Goal: Task Accomplishment & Management: Complete application form

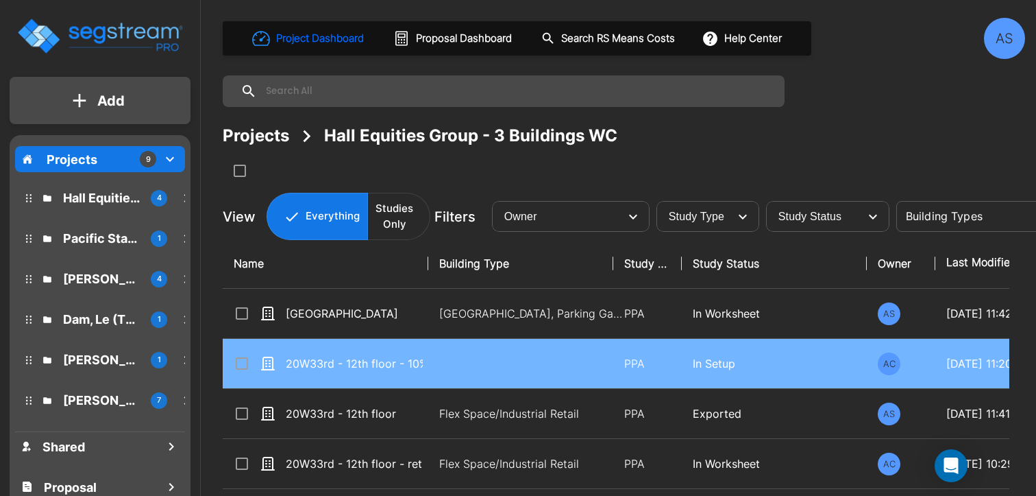
click at [398, 379] on td "20W33rd - 12th floor - 10% ownership" at bounding box center [326, 364] width 206 height 50
checkbox input "true"
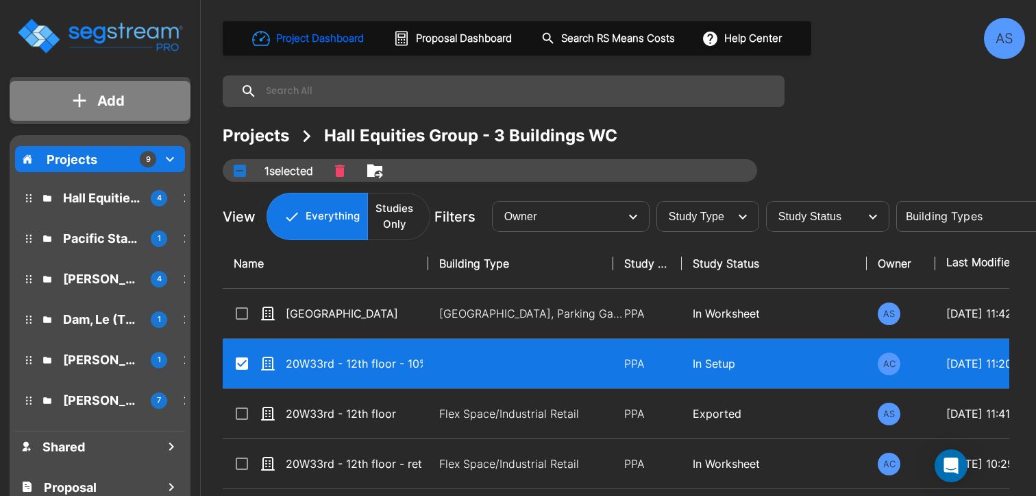
click at [100, 99] on p "Add" at bounding box center [110, 100] width 27 height 21
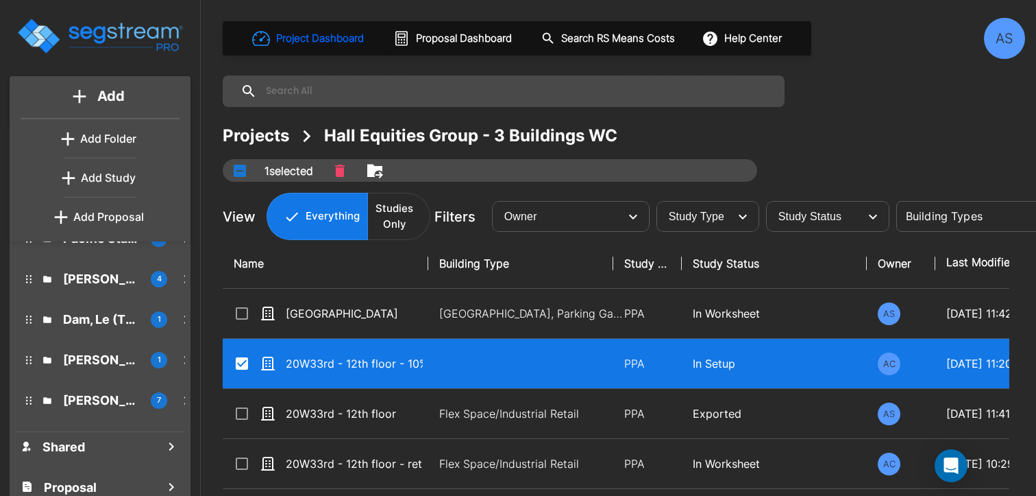
click at [173, 69] on div "Add Add Add Folder Add Study Add Proposal Projects 9 Hall Equities Group - 3 Bu…" at bounding box center [100, 263] width 200 height 526
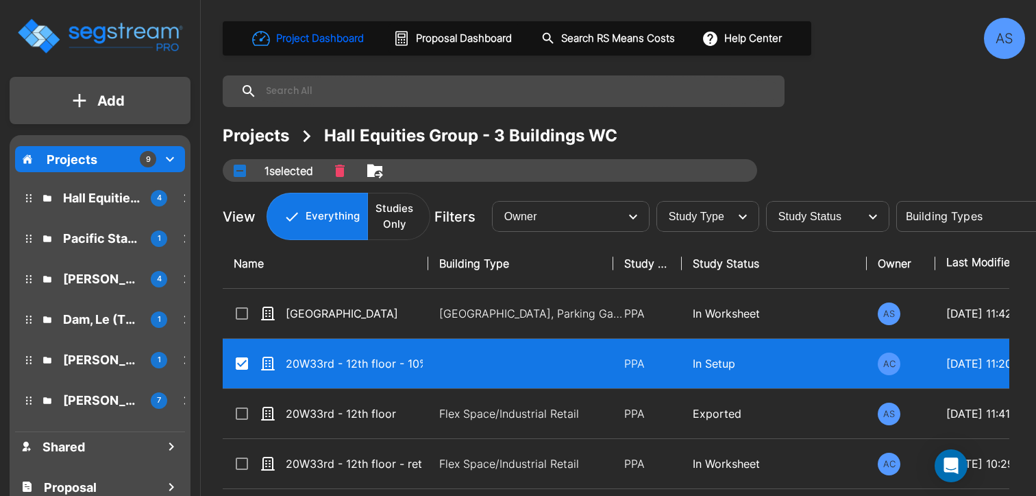
click at [105, 158] on div "Projects 9" at bounding box center [100, 159] width 170 height 26
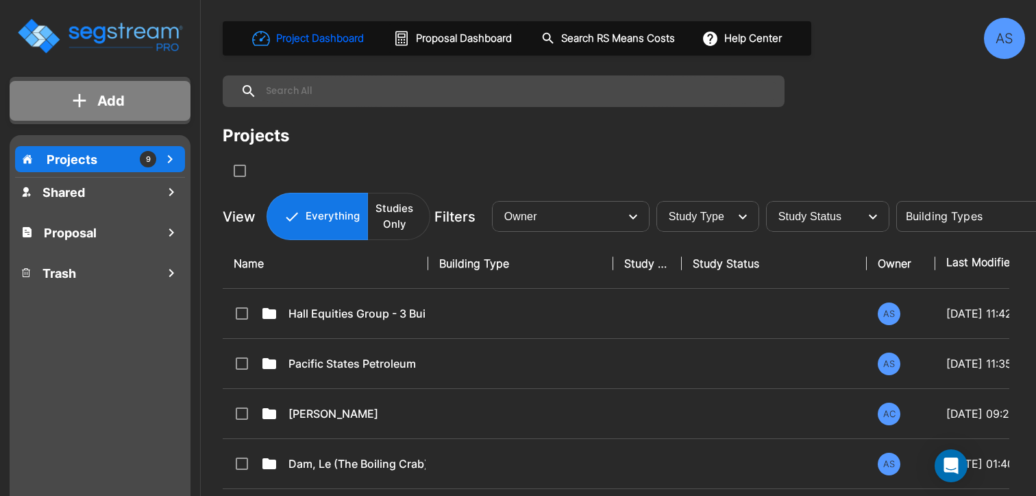
click at [129, 89] on button "Add" at bounding box center [100, 101] width 181 height 40
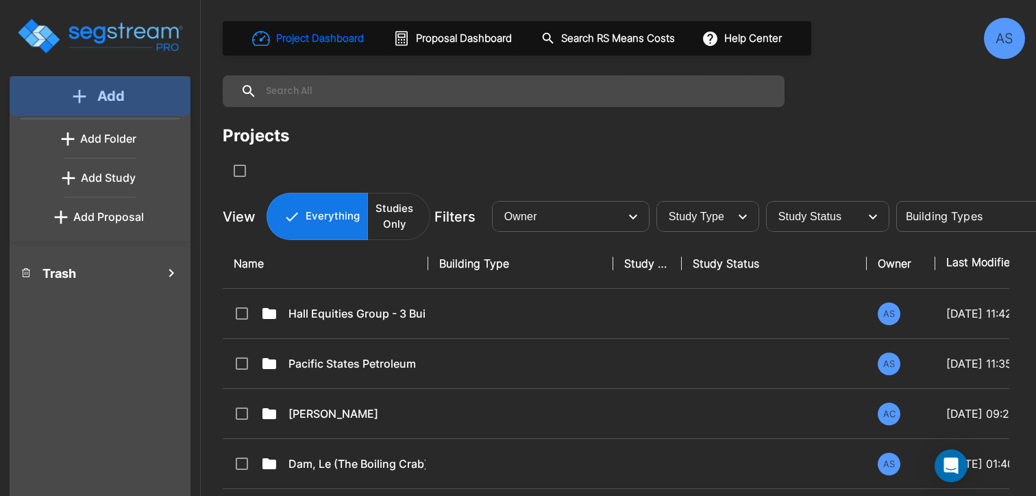
click at [129, 89] on button "Add" at bounding box center [100, 96] width 181 height 40
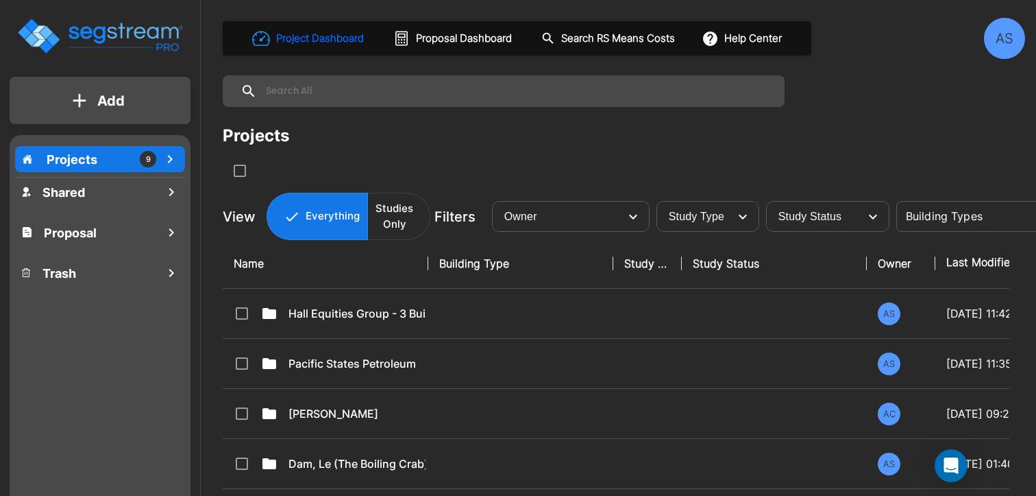
click at [93, 167] on p "Projects" at bounding box center [72, 159] width 51 height 19
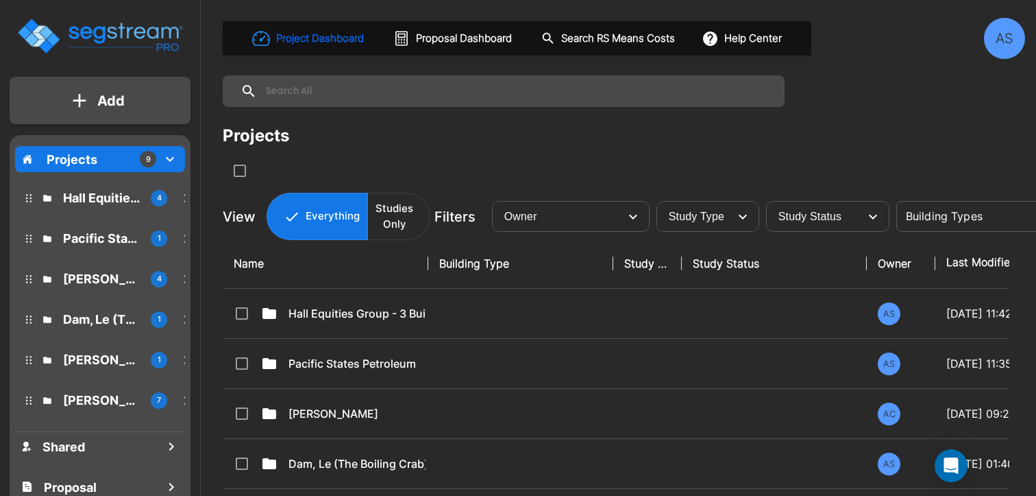
click at [104, 93] on p "Add" at bounding box center [110, 100] width 27 height 21
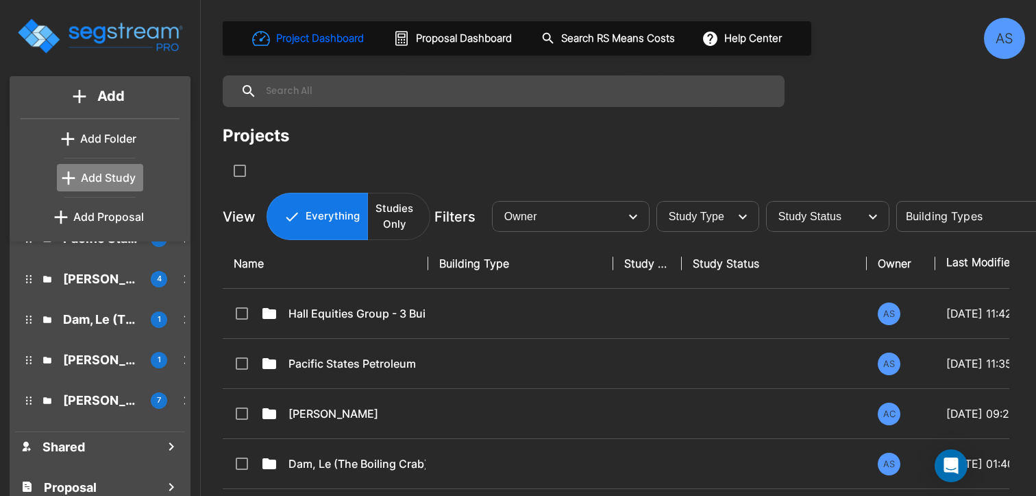
click at [123, 170] on p "Add Study" at bounding box center [108, 177] width 55 height 16
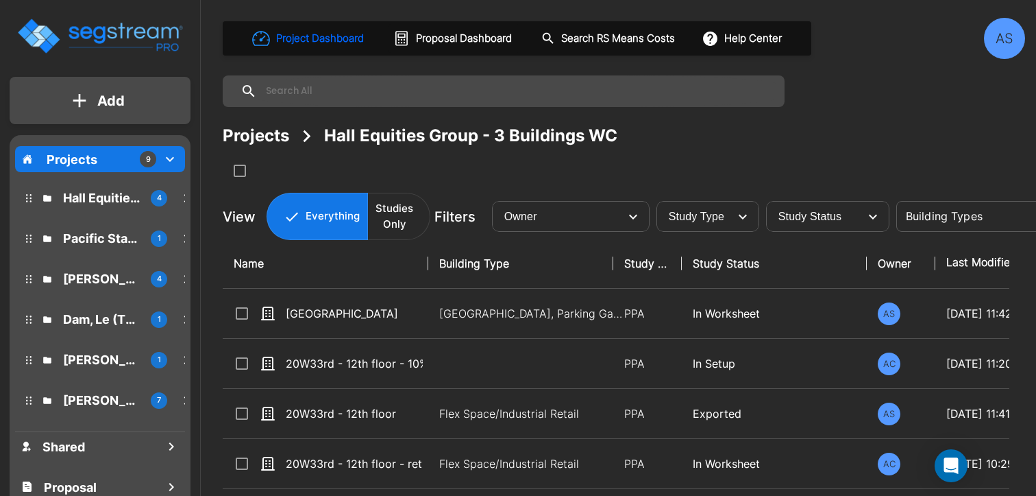
click at [109, 97] on p "Add" at bounding box center [110, 100] width 27 height 21
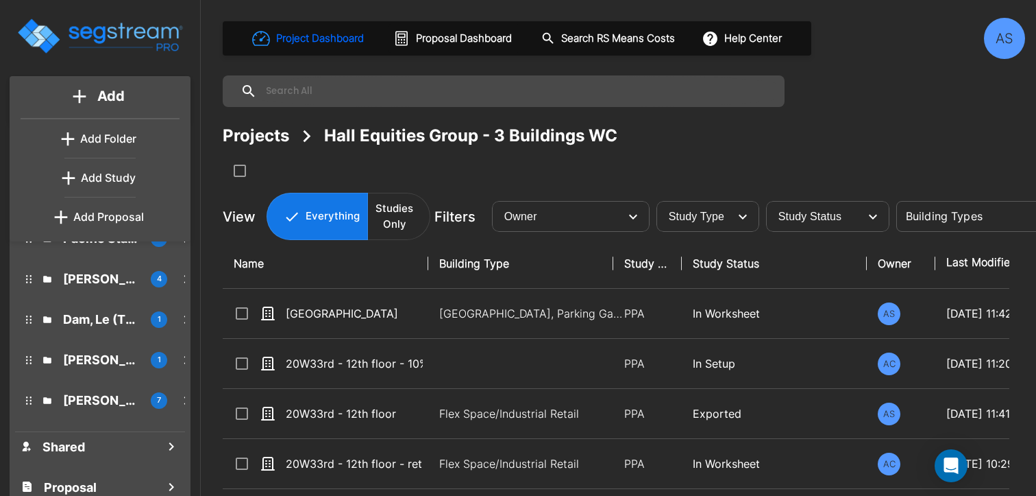
click at [117, 137] on p "Add Folder" at bounding box center [108, 138] width 56 height 16
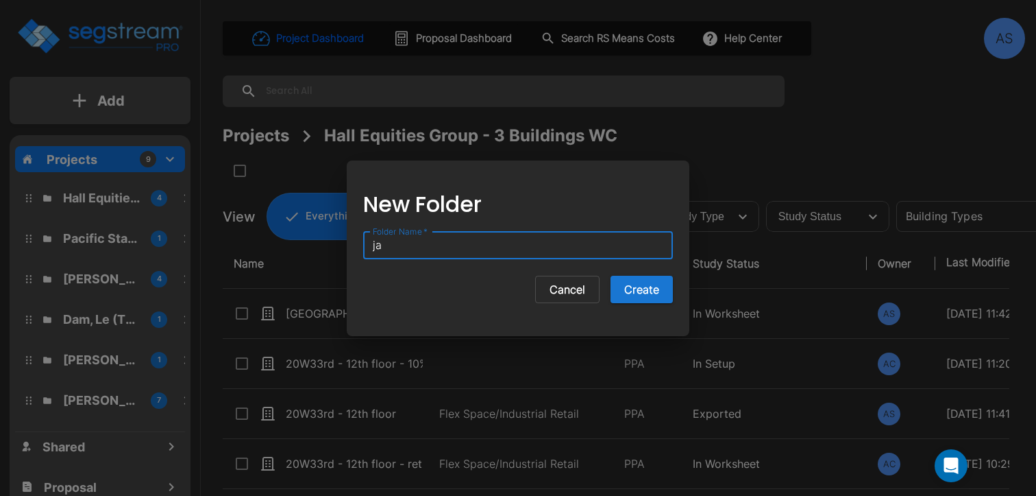
type input "j"
type input "Javiers"
click at [648, 280] on button "Create" at bounding box center [642, 289] width 62 height 27
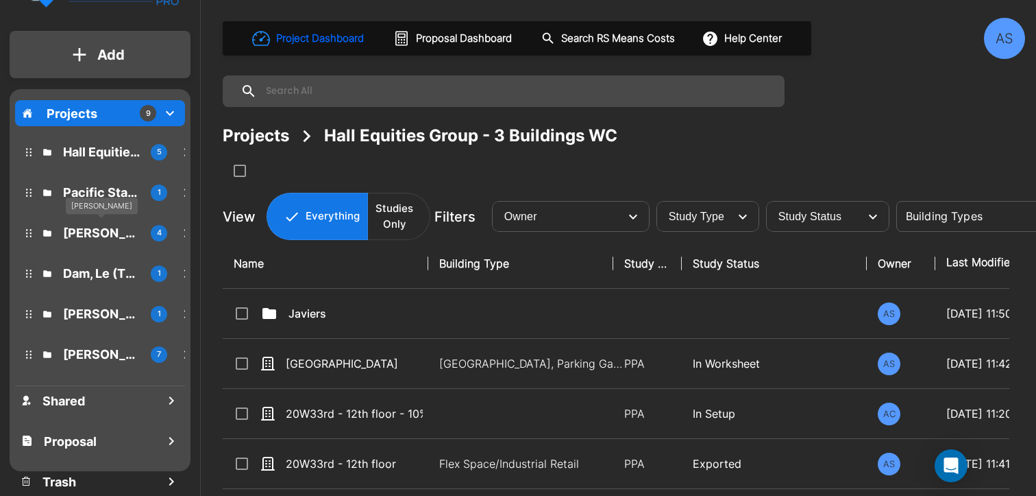
scroll to position [116, 0]
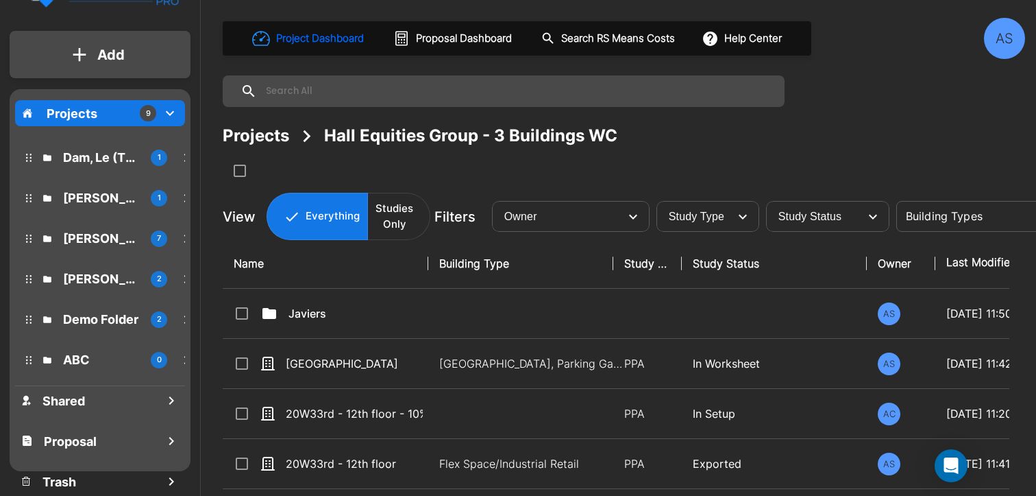
drag, startPoint x: 298, startPoint y: 317, endPoint x: 260, endPoint y: 232, distance: 92.4
click at [260, 232] on div "Project Dashboard Proposal Dashboard Search RS Means Costs Help Center AS Proje…" at bounding box center [624, 248] width 825 height 496
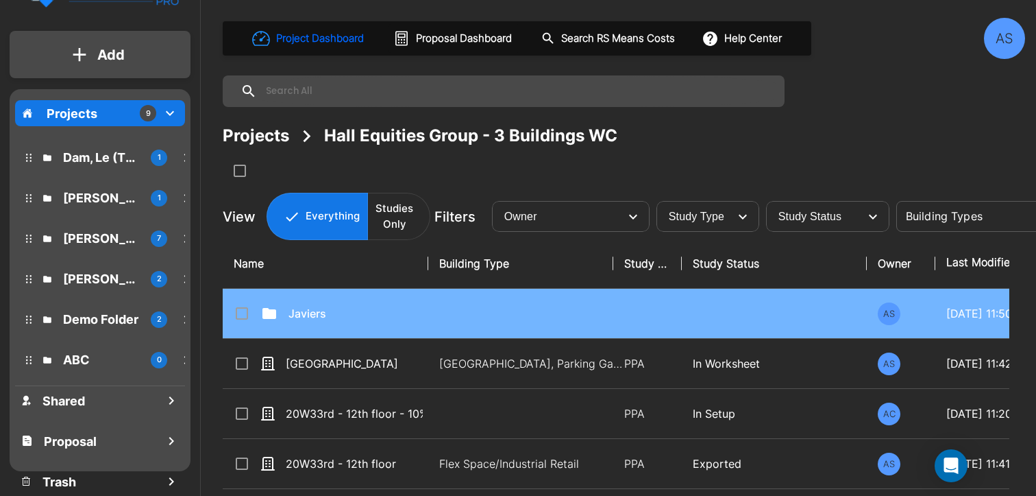
click at [241, 308] on input "select row Javiers" at bounding box center [241, 311] width 14 height 12
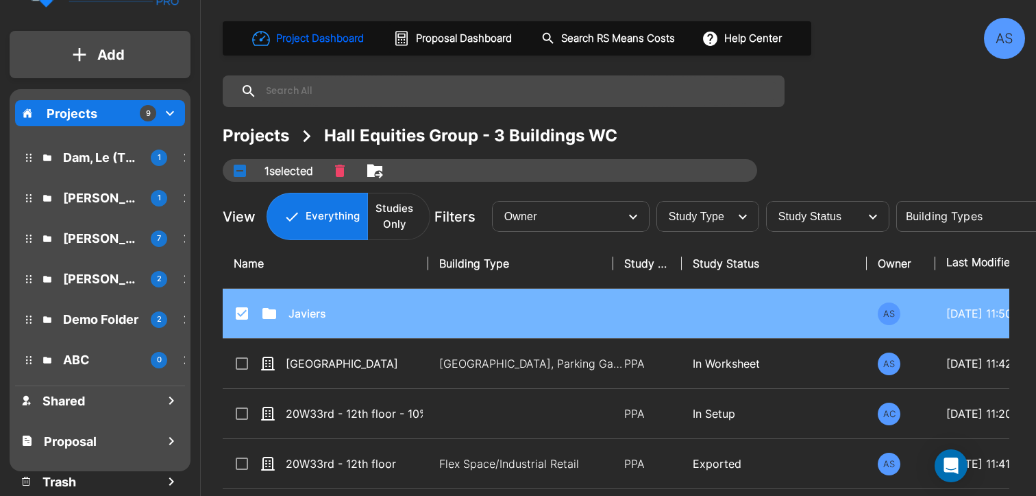
drag, startPoint x: 295, startPoint y: 306, endPoint x: 284, endPoint y: 298, distance: 12.8
click at [284, 298] on td "Javiers" at bounding box center [326, 314] width 206 height 50
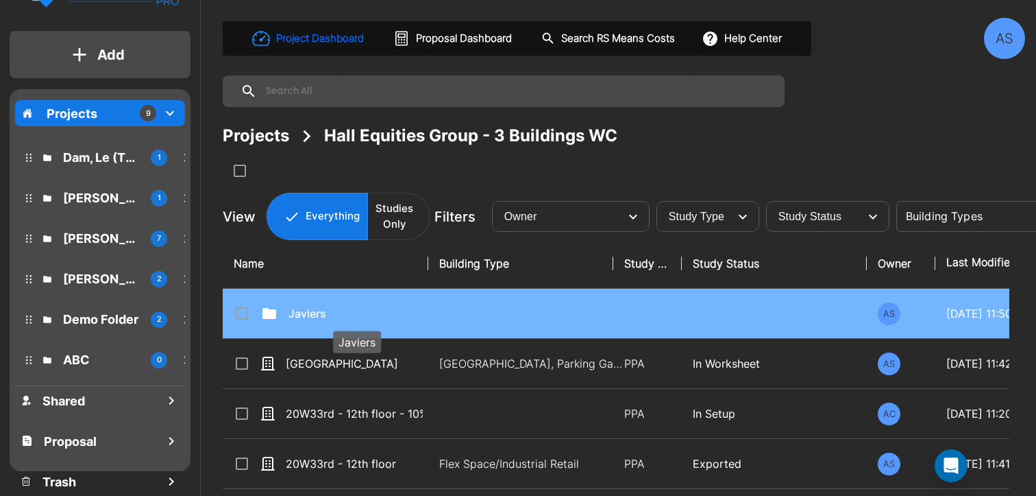
drag, startPoint x: 311, startPoint y: 302, endPoint x: 320, endPoint y: 314, distance: 15.2
click at [320, 314] on td "Javiers" at bounding box center [326, 314] width 206 height 50
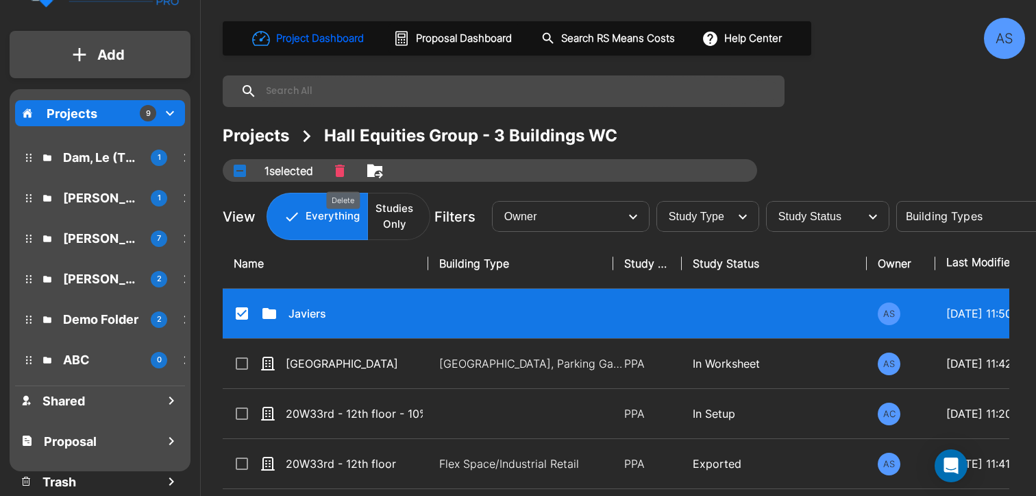
click at [350, 169] on button "Delete" at bounding box center [340, 170] width 21 height 23
checkbox input "false"
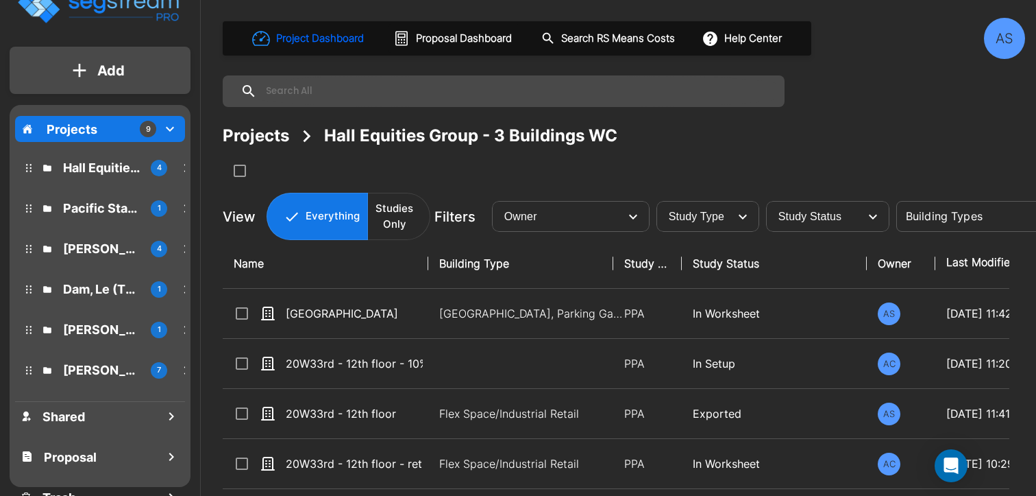
scroll to position [46, 0]
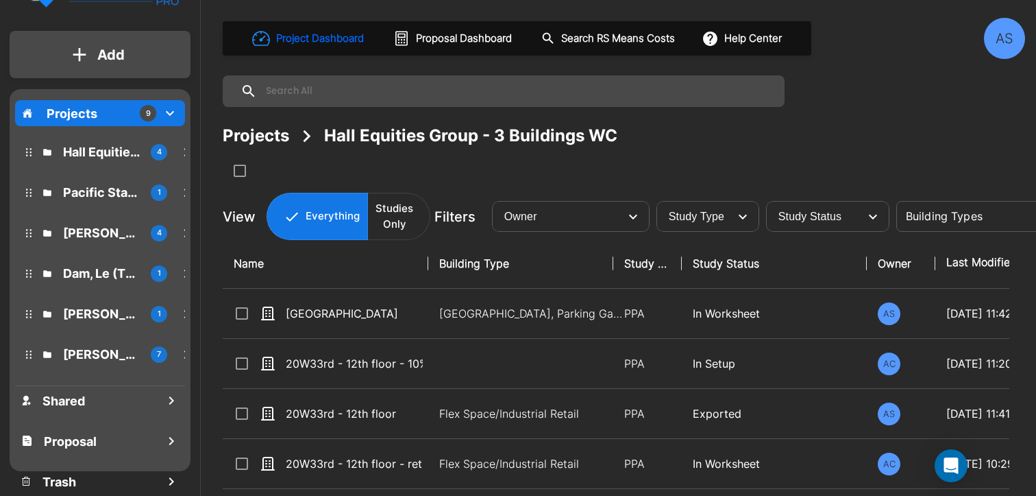
click at [274, 132] on div "Projects" at bounding box center [256, 135] width 66 height 25
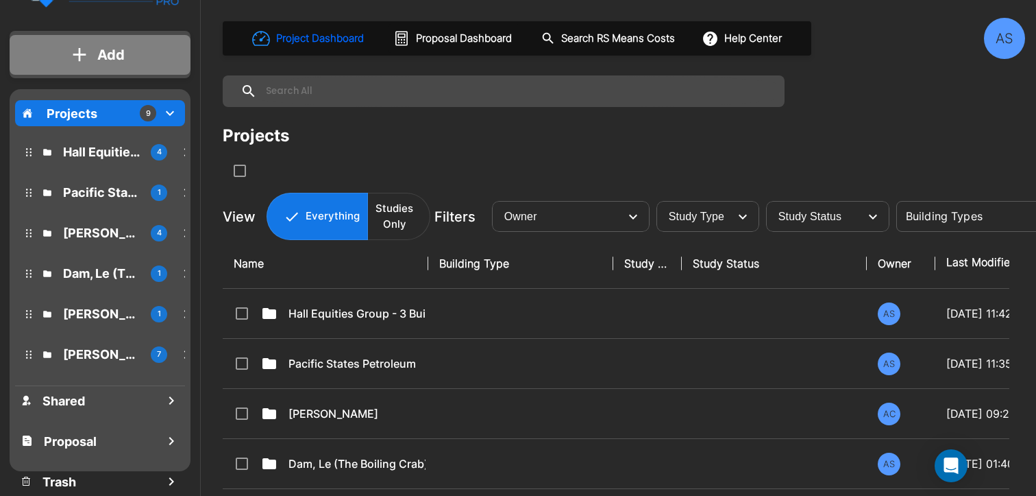
click at [93, 63] on button "Add" at bounding box center [100, 55] width 181 height 40
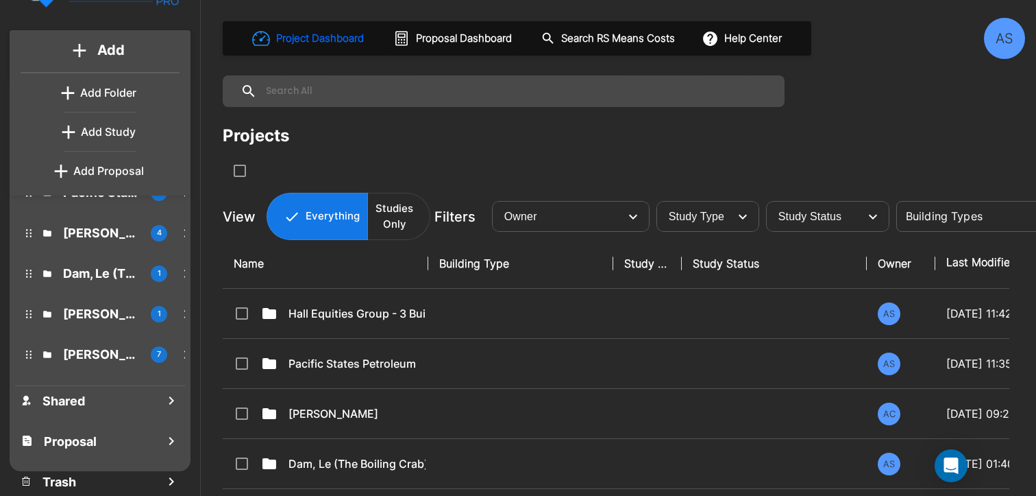
click at [97, 89] on p "Add Folder" at bounding box center [108, 92] width 56 height 16
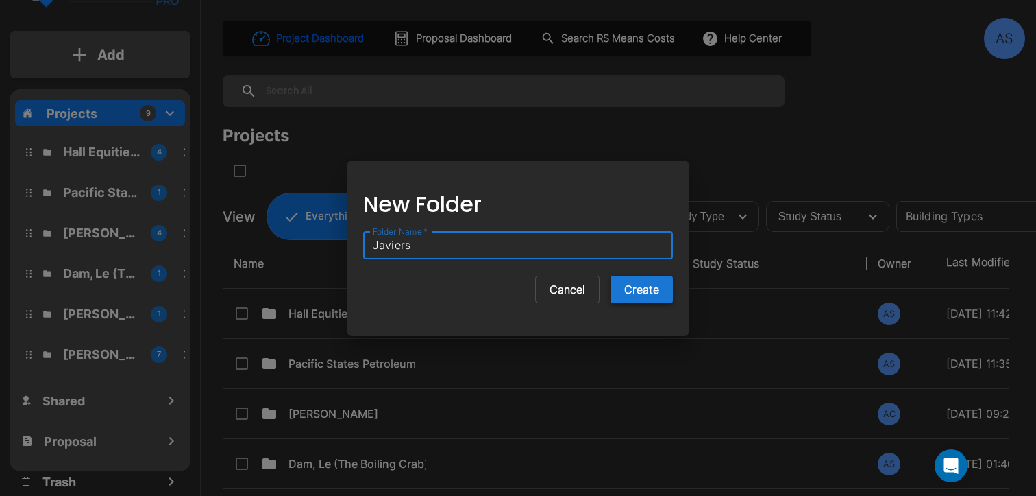
type input "Javiers"
click at [645, 289] on button "Create" at bounding box center [642, 289] width 62 height 27
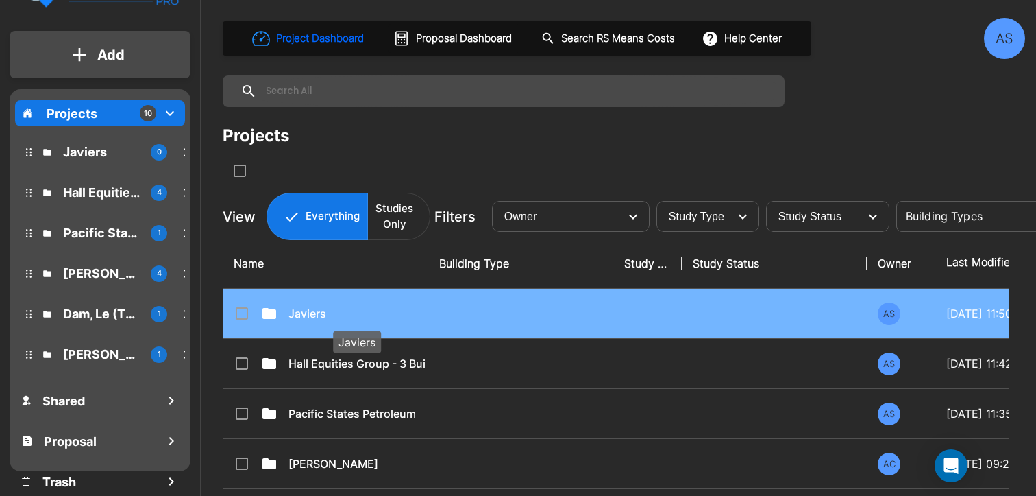
click at [337, 307] on p "Javiers" at bounding box center [357, 313] width 137 height 16
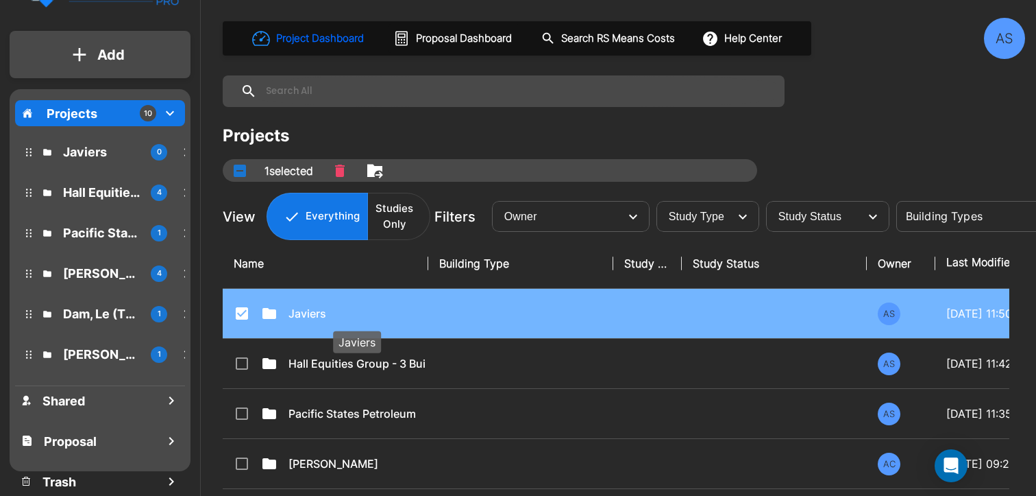
click at [310, 311] on p "Javiers" at bounding box center [357, 313] width 137 height 16
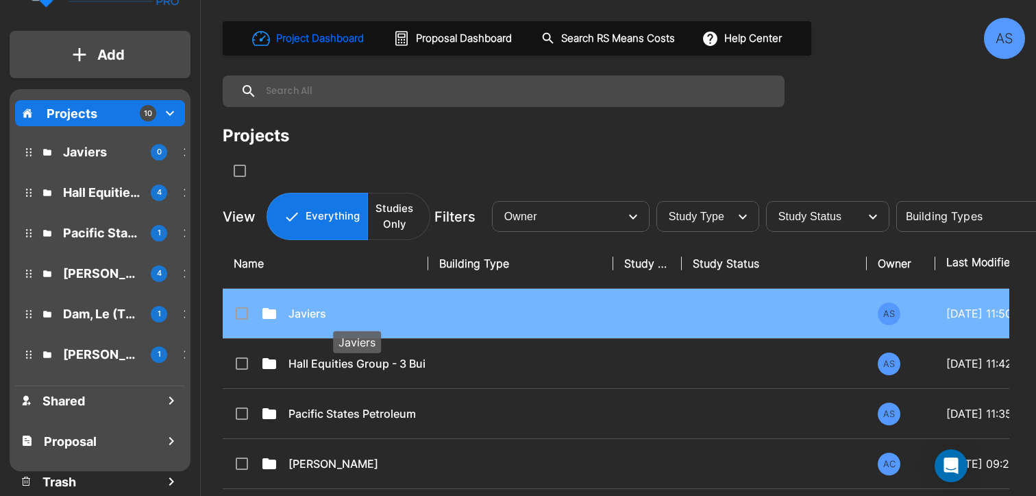
click at [310, 311] on p "Javiers" at bounding box center [357, 313] width 137 height 16
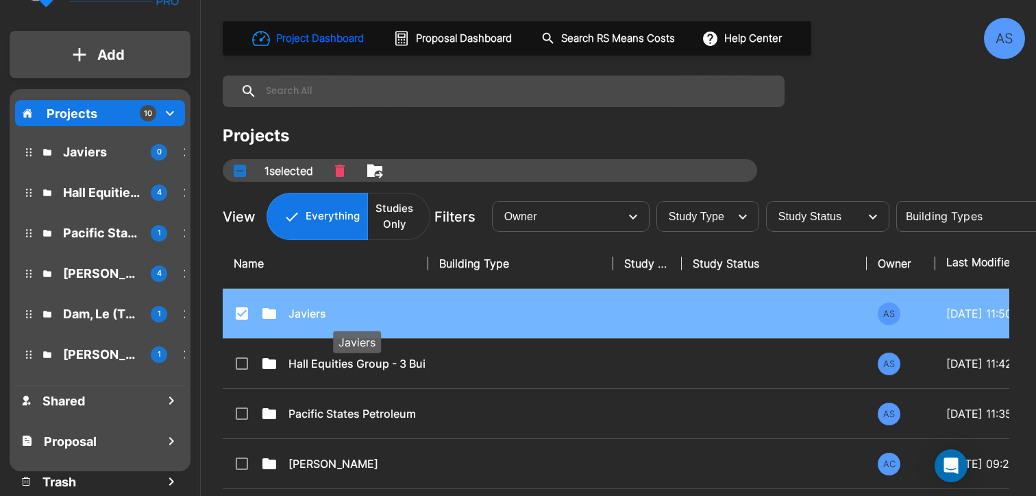
checkbox input "true"
click at [310, 311] on p "Javiers" at bounding box center [357, 313] width 137 height 16
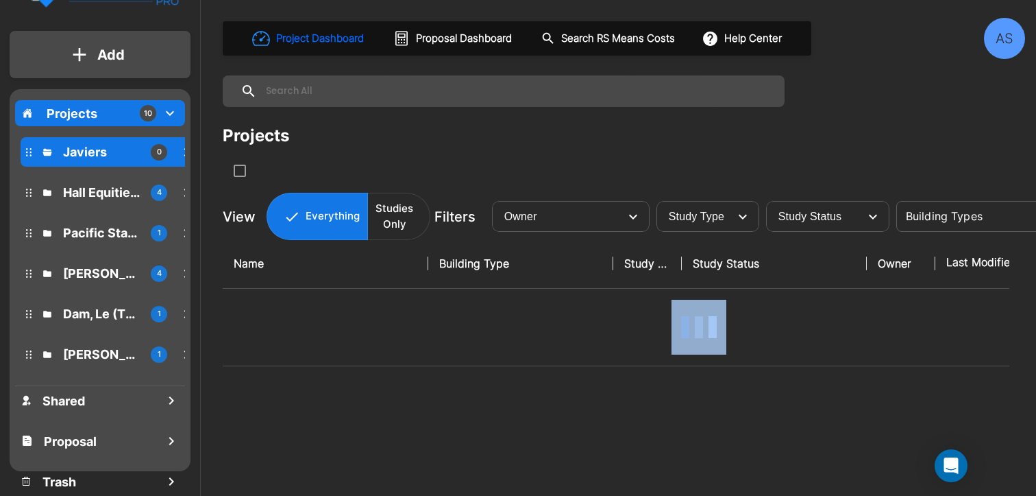
click at [310, 311] on div at bounding box center [699, 327] width 931 height 55
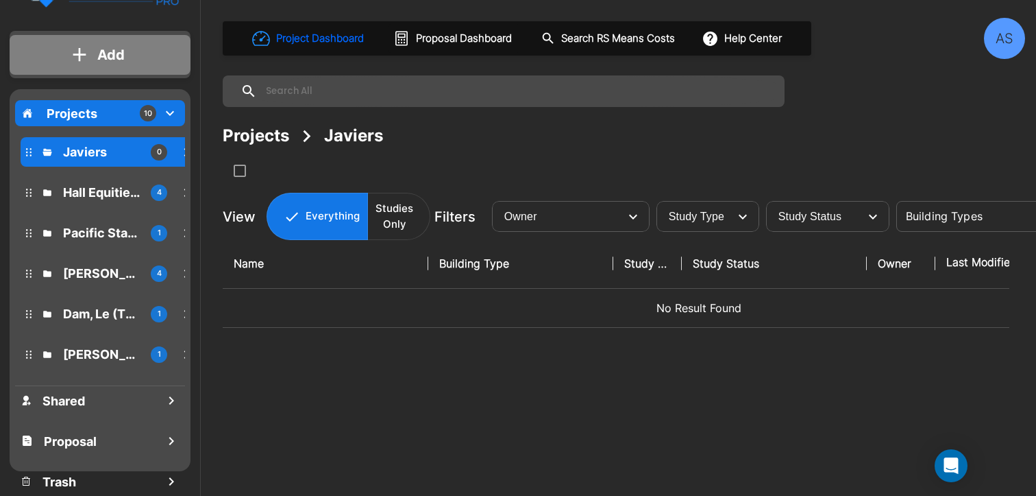
click at [123, 51] on p "Add" at bounding box center [110, 55] width 27 height 21
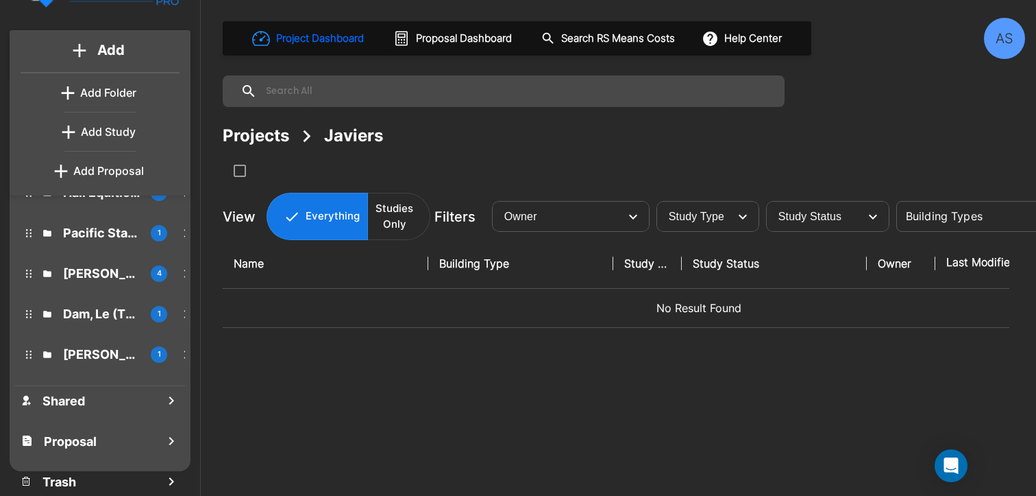
click at [205, 145] on div "Add Add Add Folder Add Study Add Proposal Projects 10 Javiers 0 Hall Equities G…" at bounding box center [518, 248] width 1036 height 496
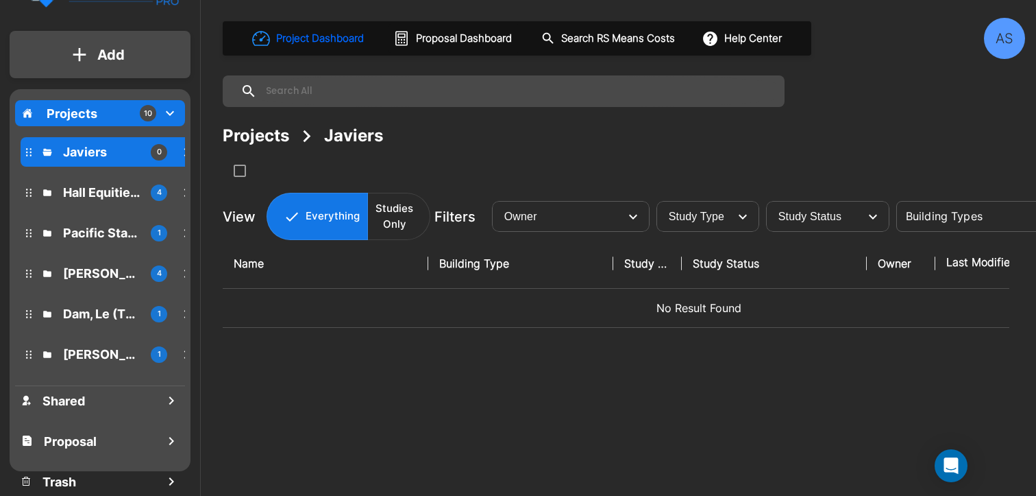
click at [159, 45] on button "Add" at bounding box center [100, 55] width 181 height 40
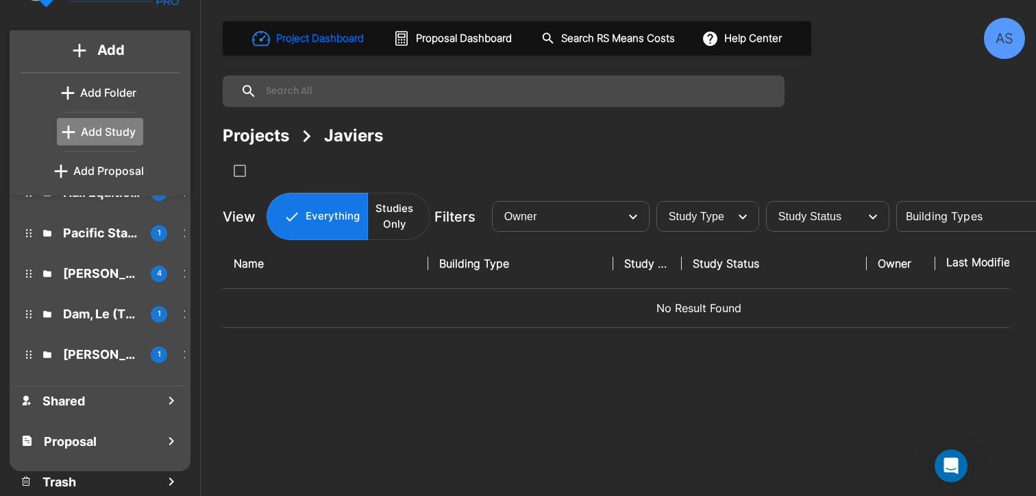
click at [141, 123] on link "Add Study" at bounding box center [100, 131] width 86 height 27
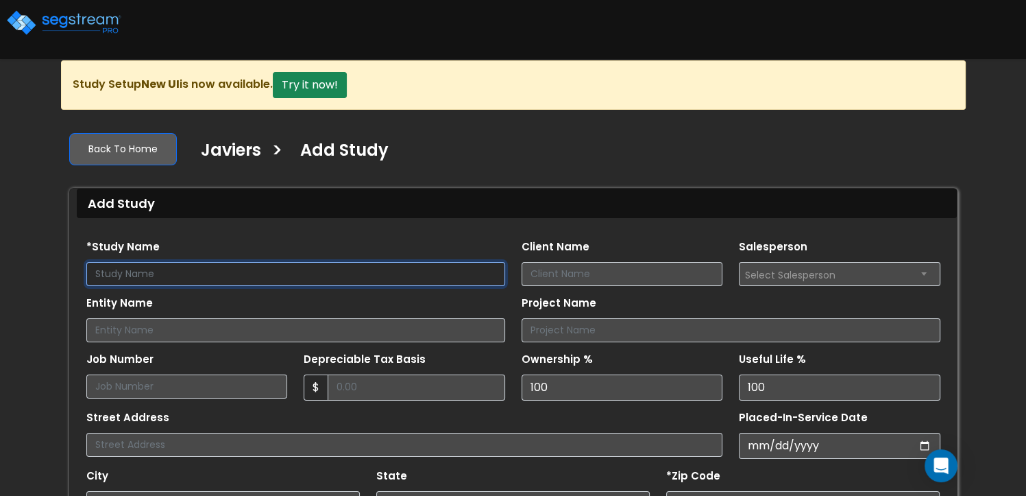
click at [213, 275] on input "text" at bounding box center [295, 274] width 419 height 24
type input "Javiers - Newport Beach"
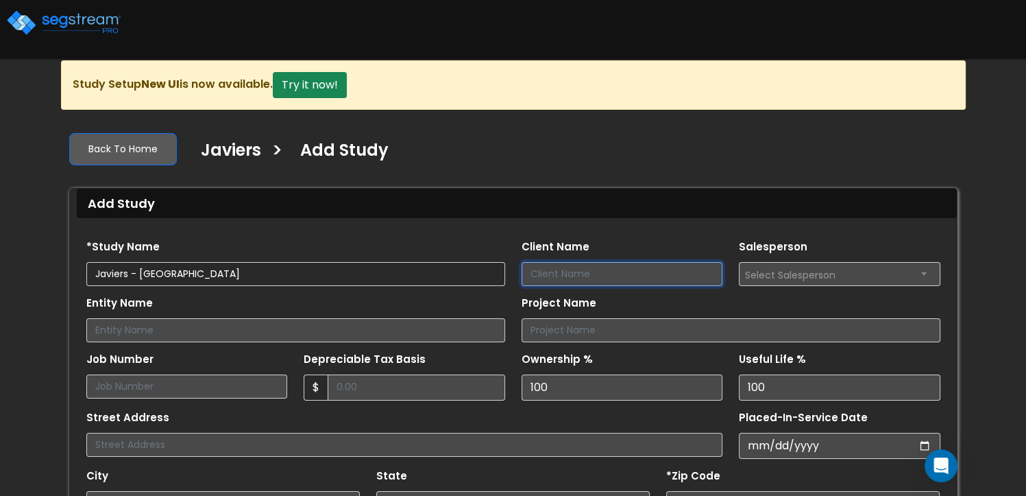
click at [557, 269] on input "Client Name" at bounding box center [623, 274] width 202 height 24
click at [572, 273] on input "Mexi-Grill, LLC" at bounding box center [623, 274] width 202 height 24
type input "Mexi-Grill, LLC"
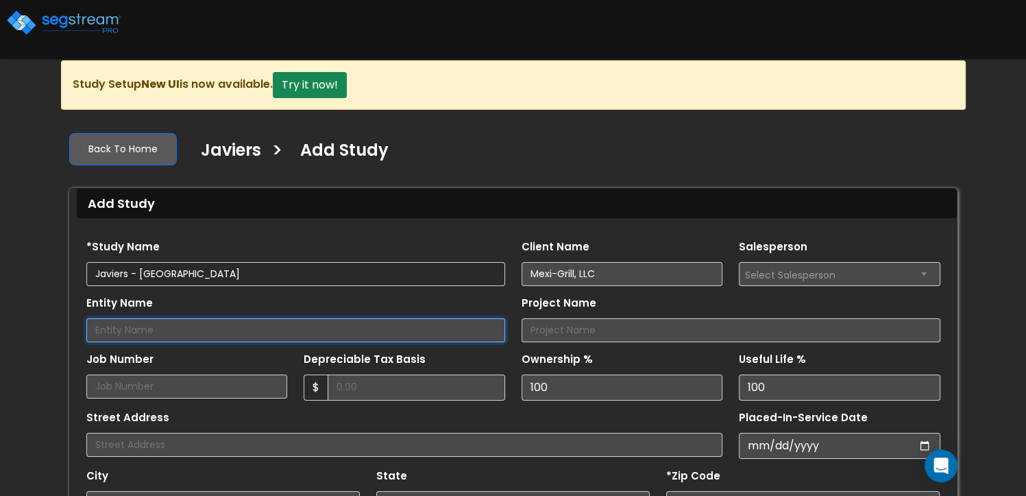
click at [292, 322] on input "Entity Name" at bounding box center [295, 330] width 419 height 24
paste input "Mexi-Grill, LLC"
type input "Mexi-Grill, LLC"
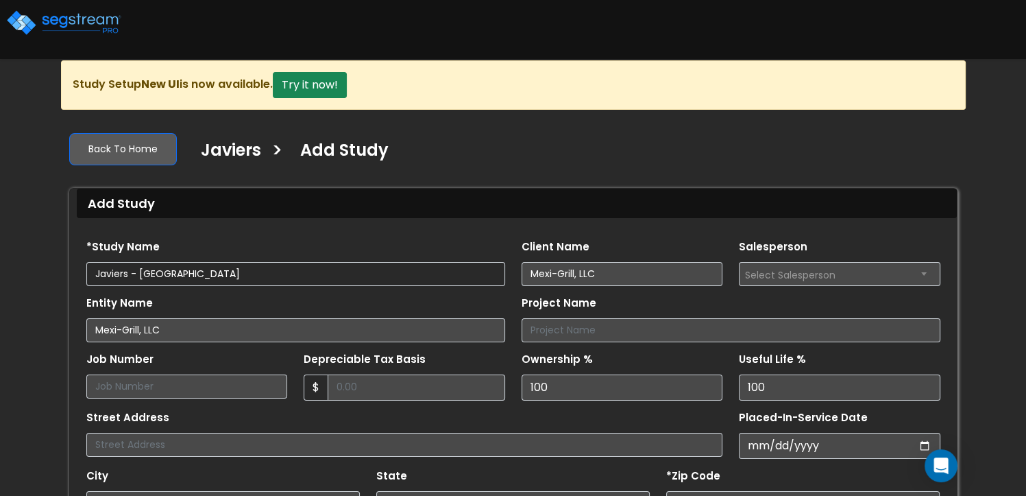
click at [315, 181] on div "Back To Home Javiers > Add Study Add Study Find these errors below in the Study…" at bounding box center [513, 443] width 905 height 645
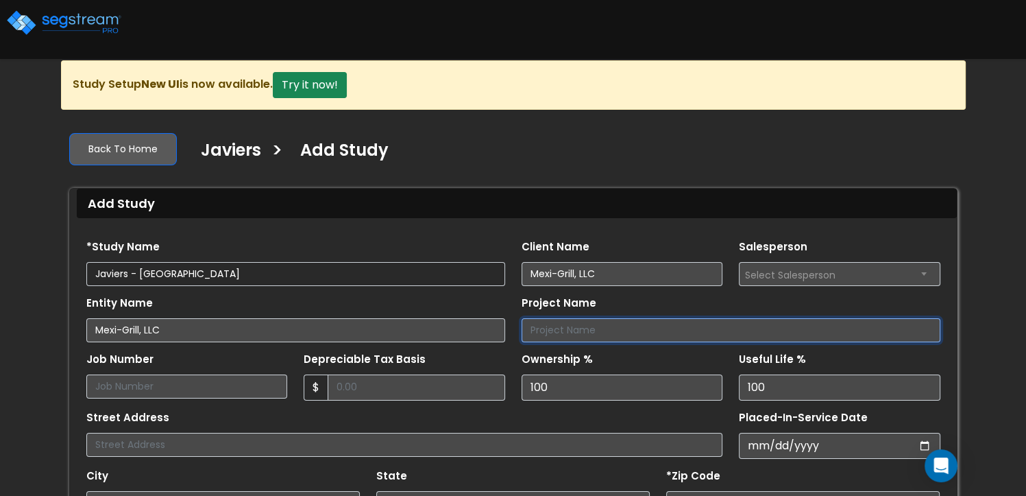
click at [548, 322] on input "Project Name" at bounding box center [731, 330] width 419 height 24
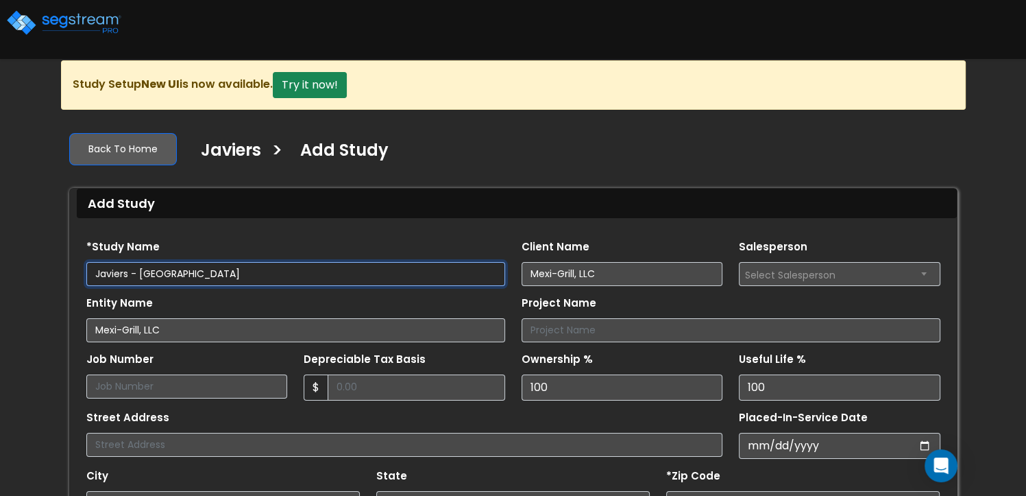
click at [178, 268] on input "Javiers - [GEOGRAPHIC_DATA]" at bounding box center [295, 274] width 419 height 24
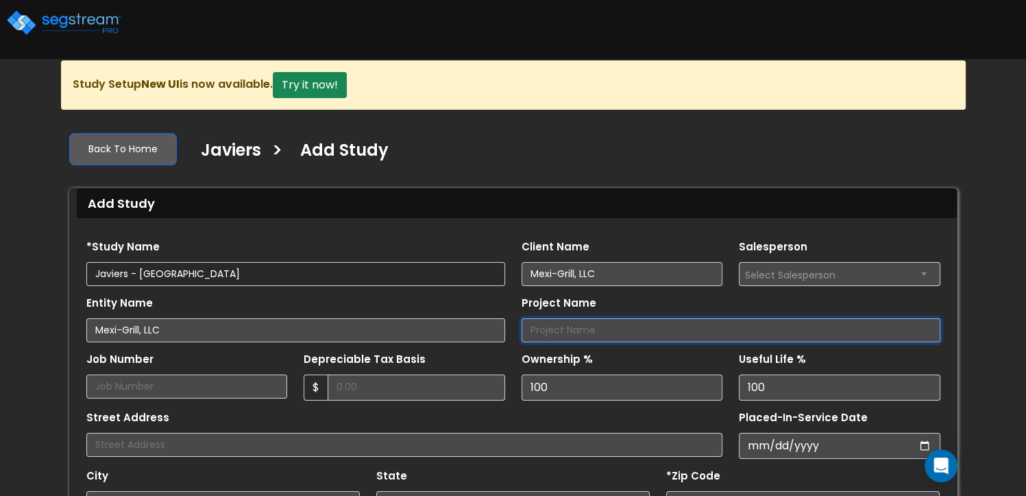
click at [659, 330] on input "Project Name" at bounding box center [731, 330] width 419 height 24
paste input "Javiers - [GEOGRAPHIC_DATA]"
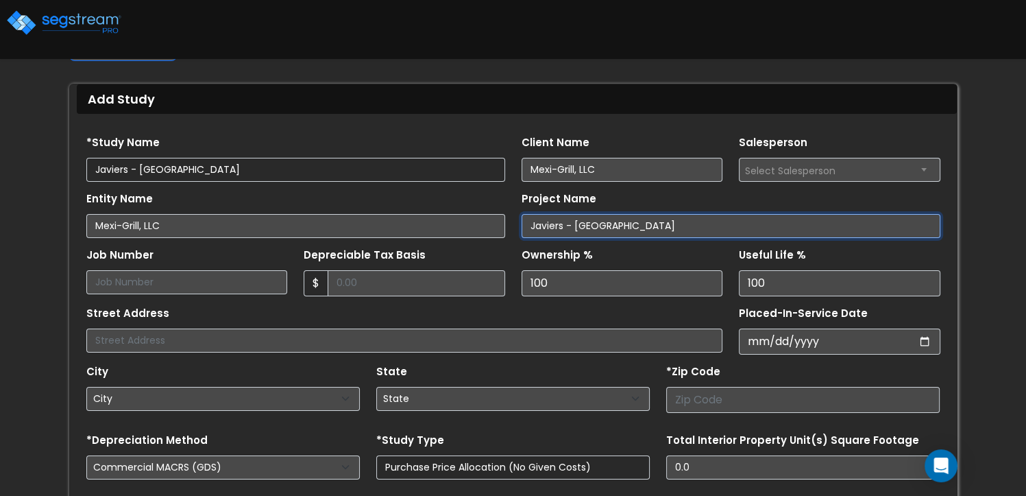
scroll to position [104, 0]
type input "Javiers - [GEOGRAPHIC_DATA]"
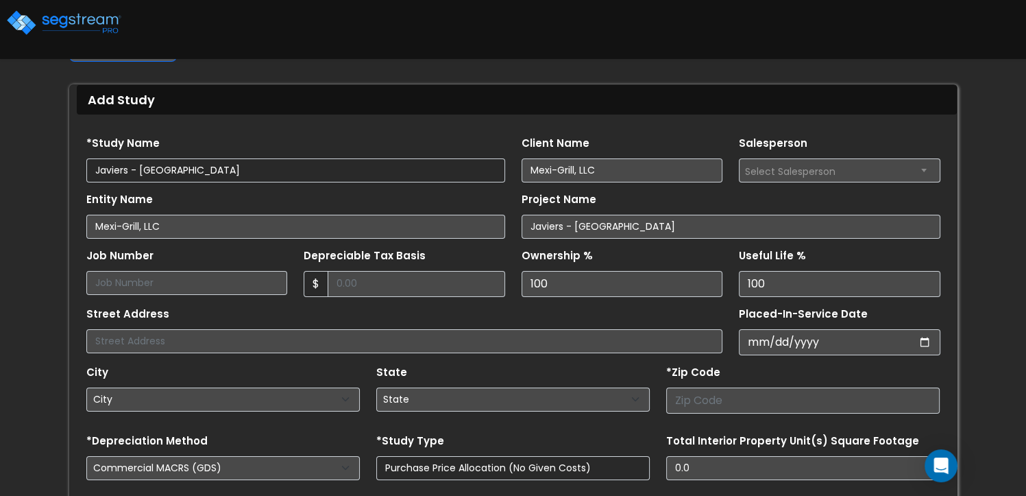
click at [112, 252] on label "Job Number" at bounding box center [119, 256] width 67 height 16
click at [112, 271] on input "Job Number" at bounding box center [187, 283] width 202 height 24
click at [565, 169] on input "Mexi-Grill, LLC" at bounding box center [623, 170] width 202 height 24
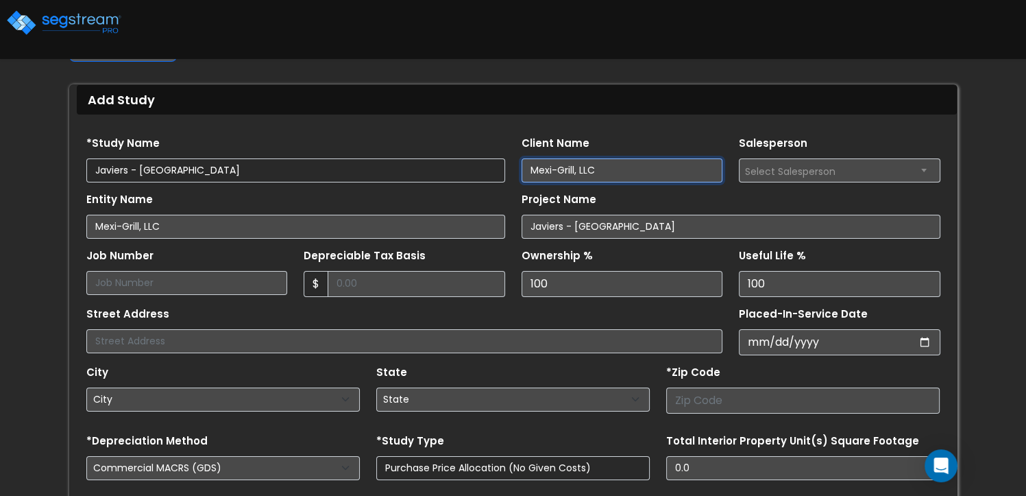
paste input "ark Post"
type input "Mark Post"
click at [121, 383] on div "City City" at bounding box center [223, 386] width 274 height 49
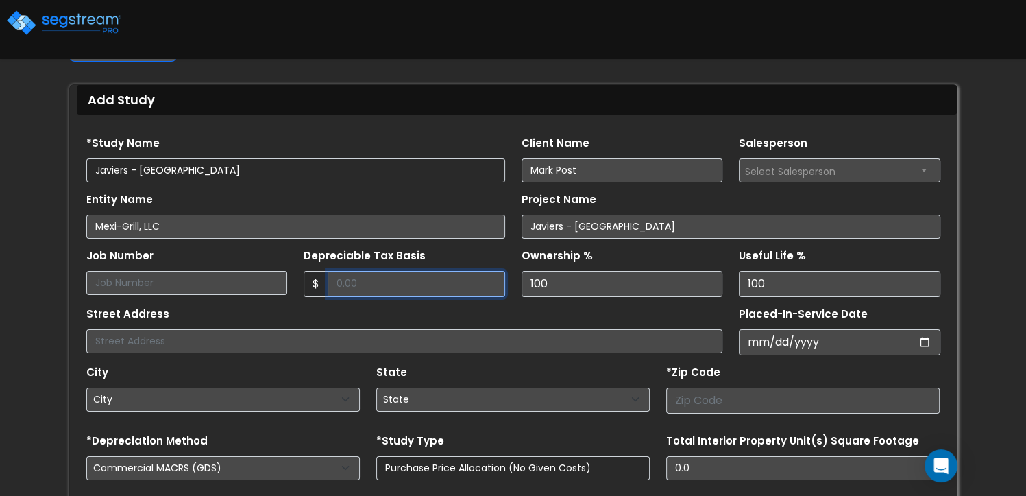
click at [415, 283] on input "Depreciable Tax Basis" at bounding box center [417, 284] width 178 height 26
type input "7,760,000"
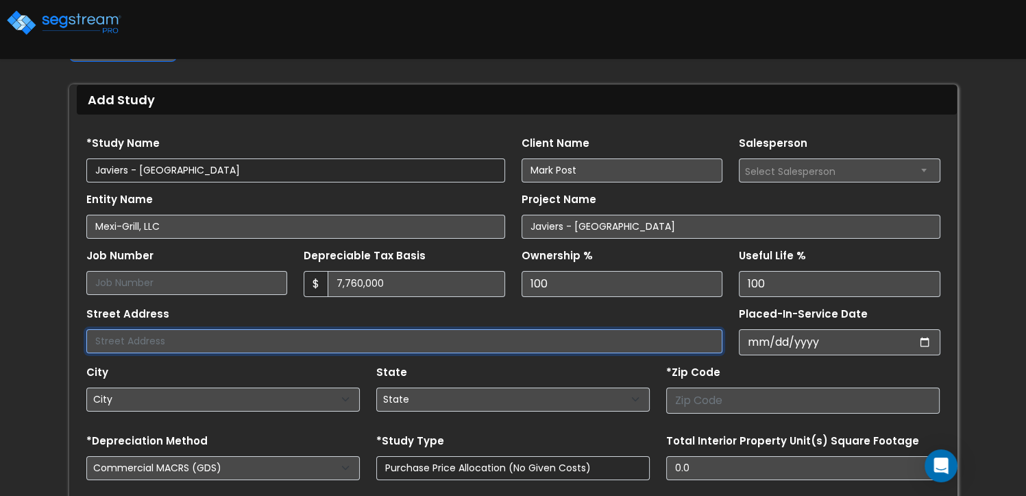
click at [136, 335] on input "text" at bounding box center [404, 341] width 637 height 24
paste input "7832 E. Pacific Coast Highway"
type input "7832 E. Pacific Coast Highway"
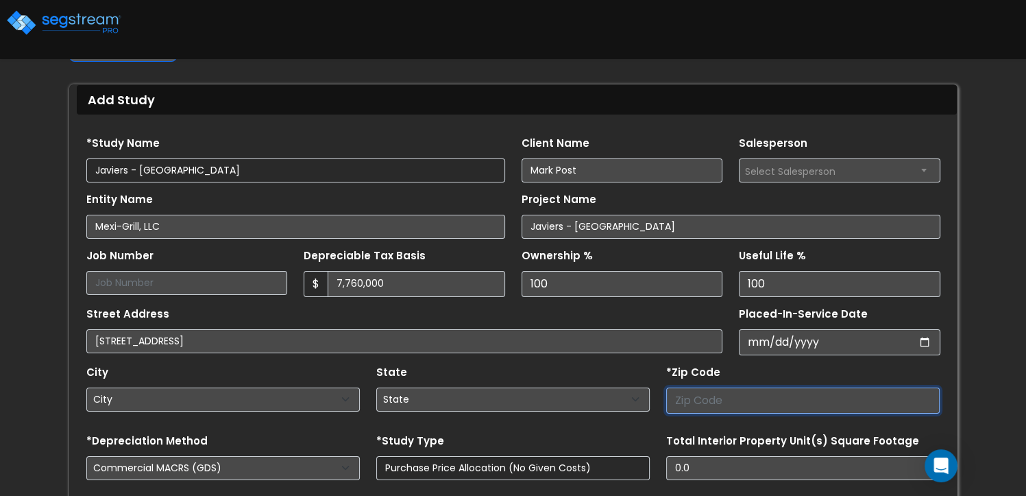
click at [686, 400] on input "number" at bounding box center [803, 400] width 274 height 26
paste input "92657"
type input "92657"
select select "CA"
type input "92657"
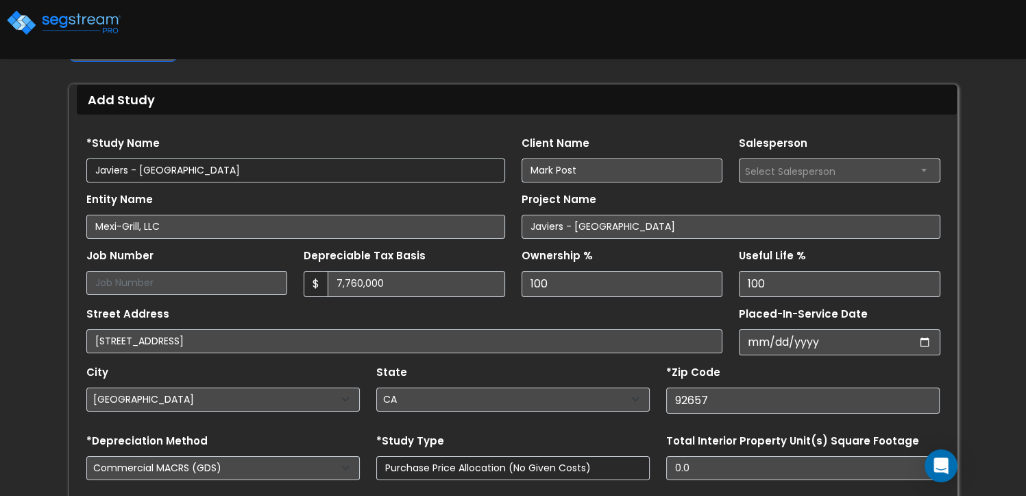
click at [44, 317] on div "We are Building your Study. So please grab a coffee and let us do the heavy lif…" at bounding box center [513, 309] width 1026 height 705
click at [764, 339] on input "Placed-In-Service Date" at bounding box center [840, 342] width 202 height 26
type input "0010-01-01"
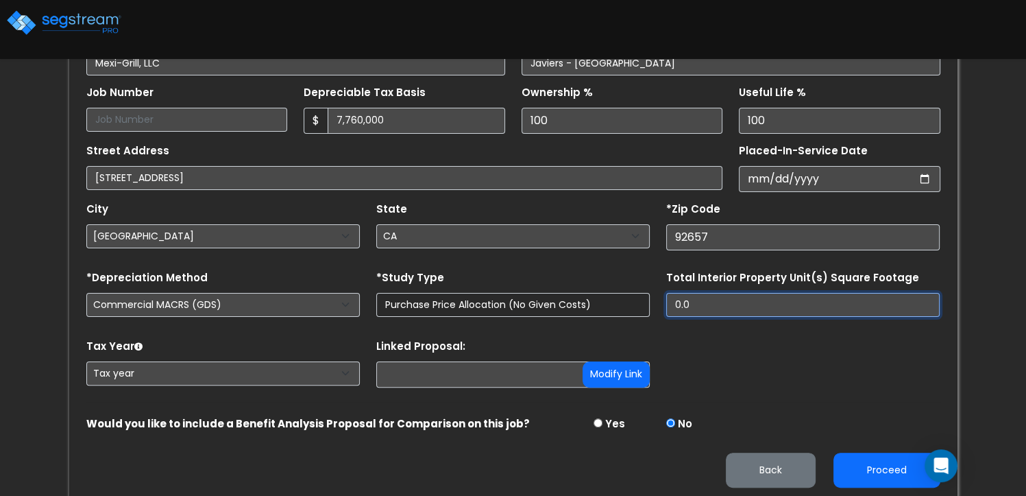
click at [723, 302] on input "0.0" at bounding box center [803, 305] width 274 height 24
type input "."
type input "10,000"
click at [339, 452] on div "Proceed Back" at bounding box center [513, 469] width 871 height 35
click at [764, 178] on input "Placed-In-Service Date" at bounding box center [840, 179] width 202 height 26
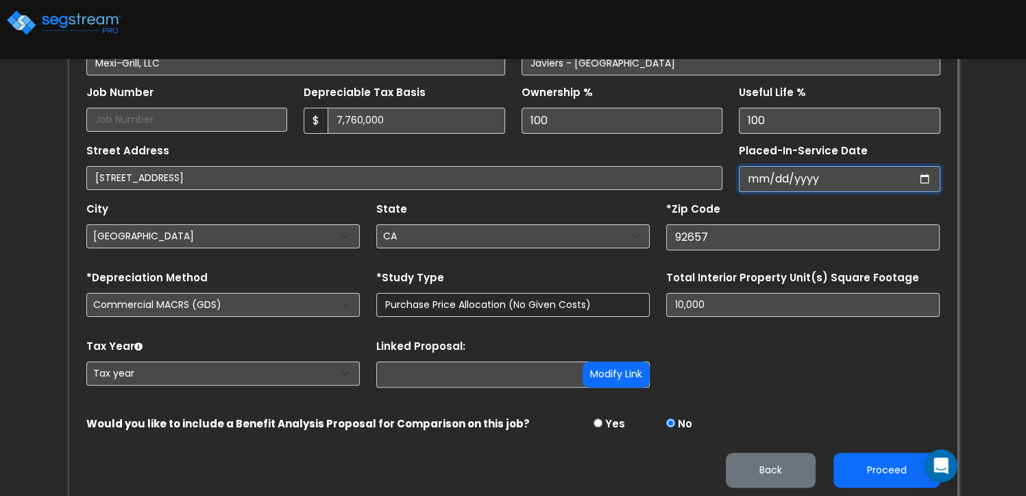
type input "2024-01-01"
select select "2024"
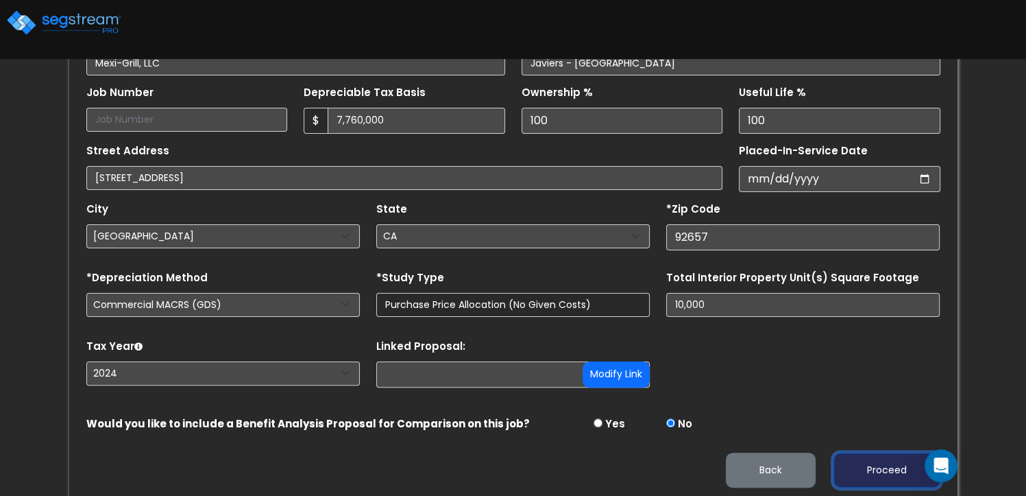
click at [875, 465] on button "Proceed" at bounding box center [887, 469] width 107 height 35
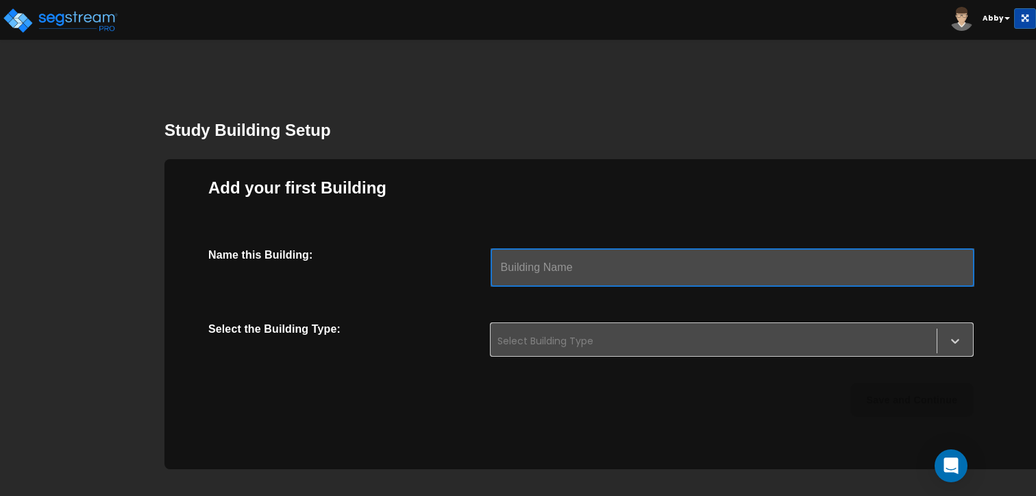
click at [609, 258] on input "text" at bounding box center [733, 267] width 484 height 38
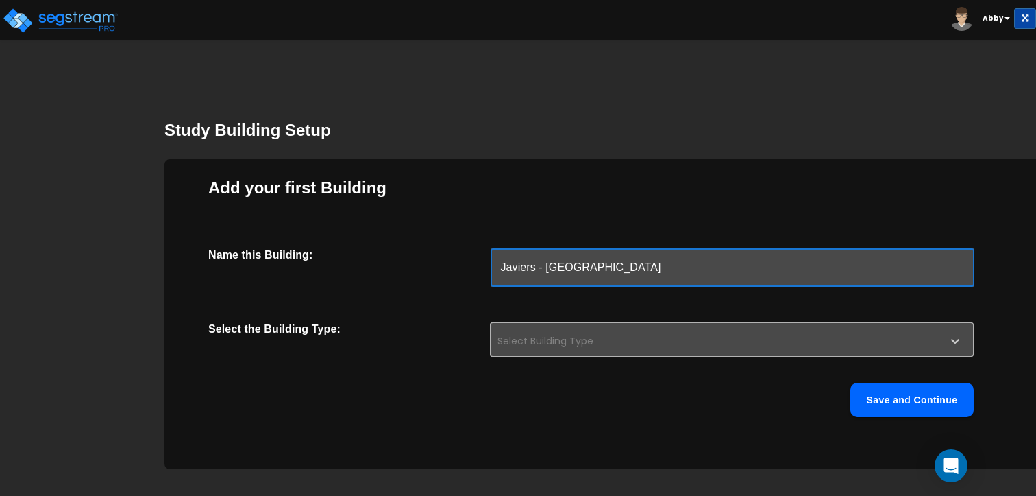
type input "Javiers - [GEOGRAPHIC_DATA]"
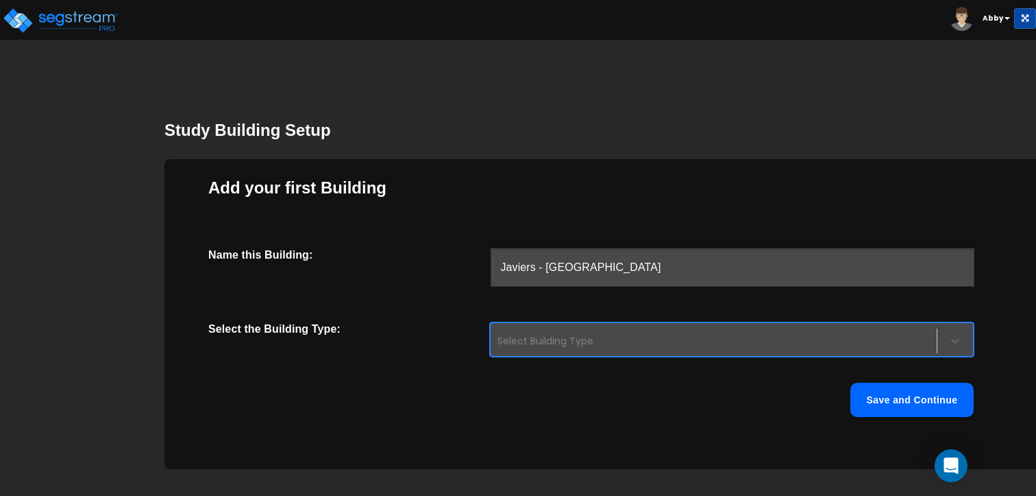
click at [569, 352] on div "Select Building Type" at bounding box center [732, 339] width 484 height 34
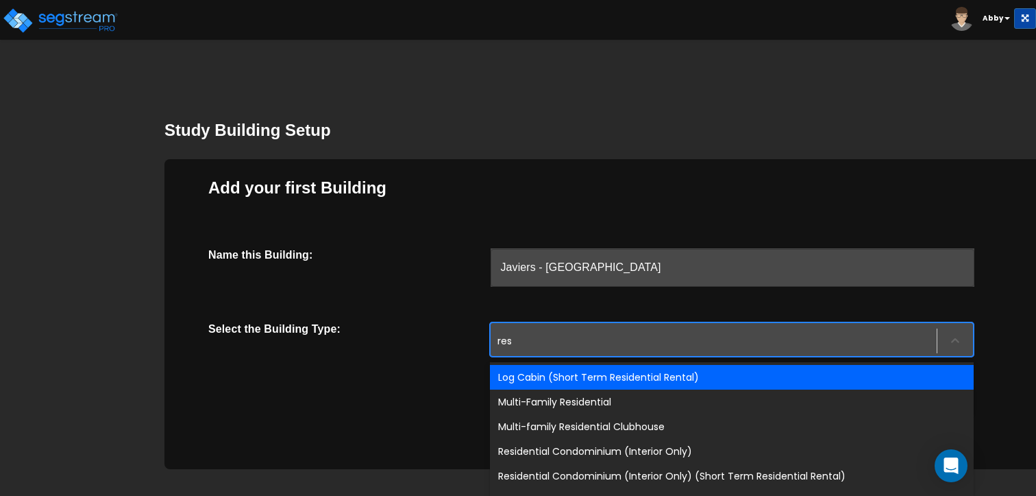
type input "rest"
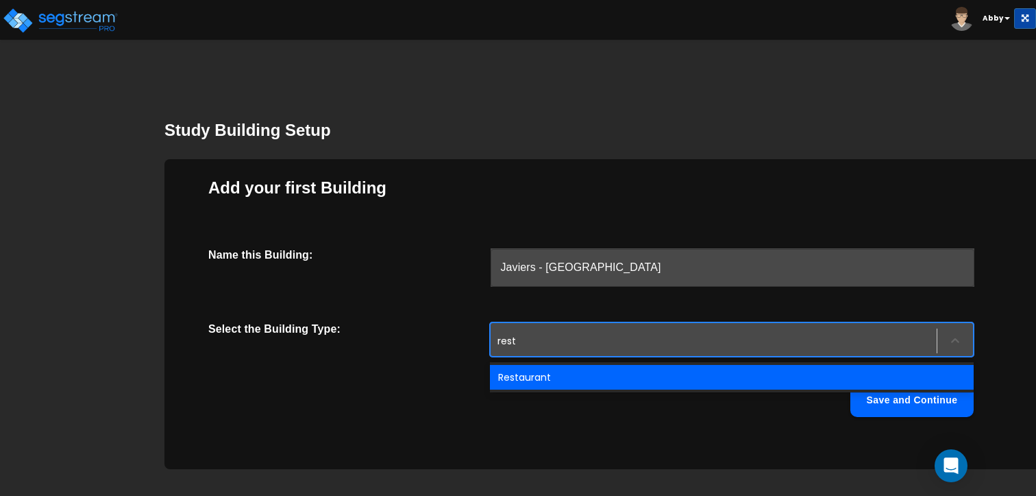
click at [556, 378] on div "Restaurant" at bounding box center [732, 377] width 484 height 25
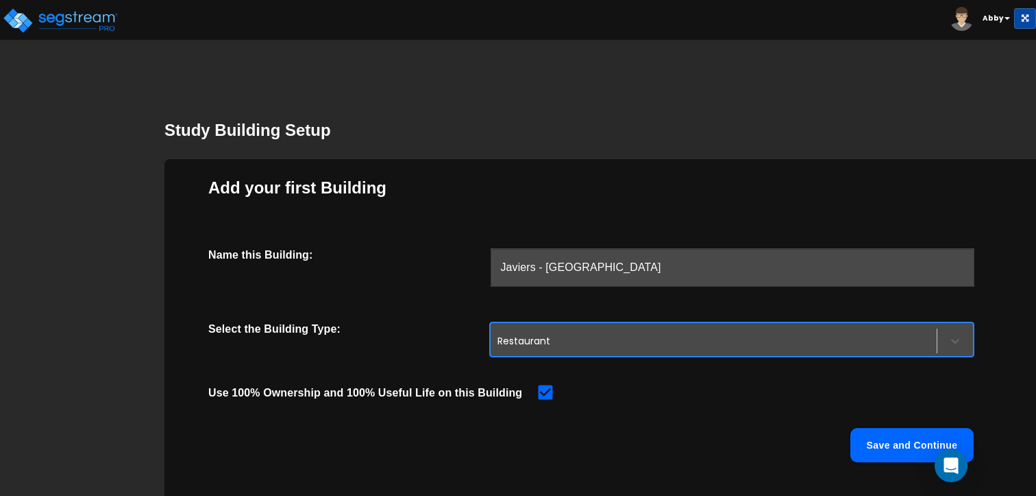
click at [879, 435] on button "Save and Continue" at bounding box center [912, 445] width 123 height 34
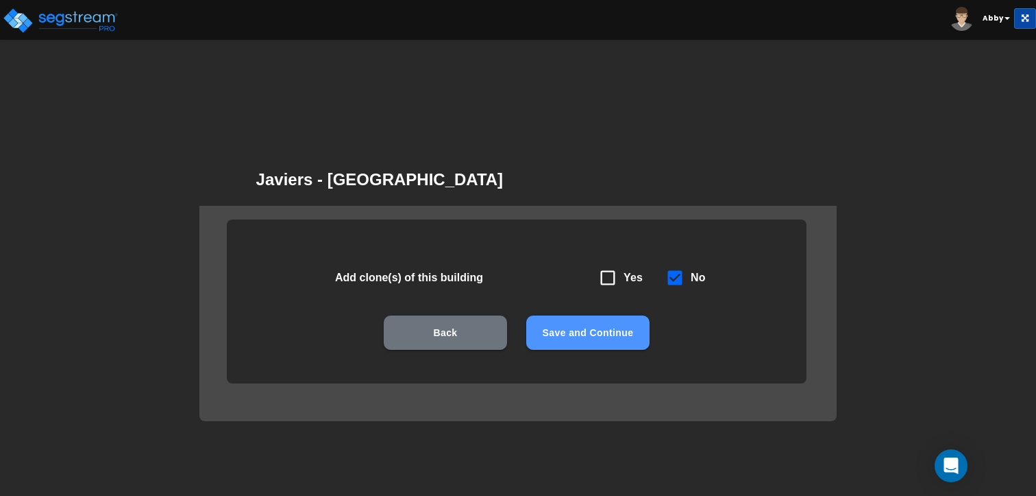
click at [620, 345] on button "Save and Continue" at bounding box center [587, 332] width 123 height 34
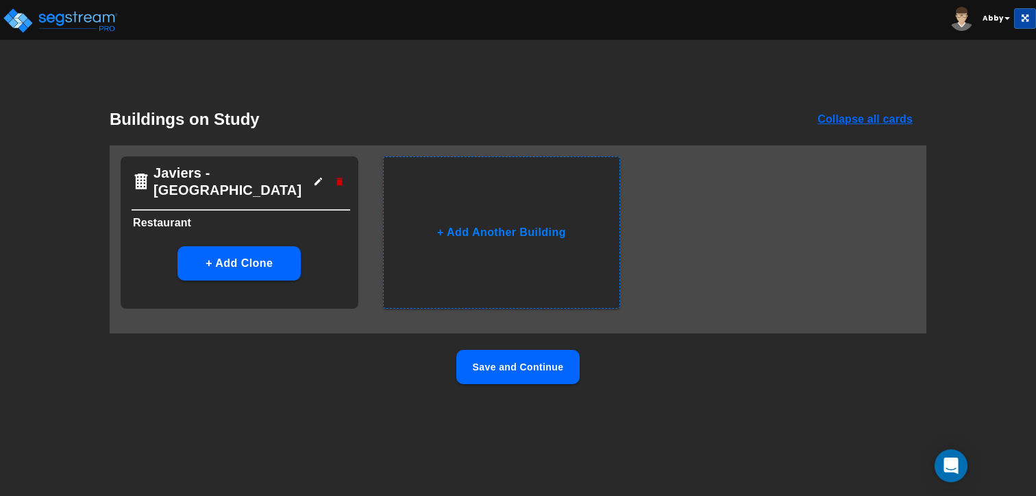
click at [548, 374] on button "Save and Continue" at bounding box center [518, 367] width 123 height 34
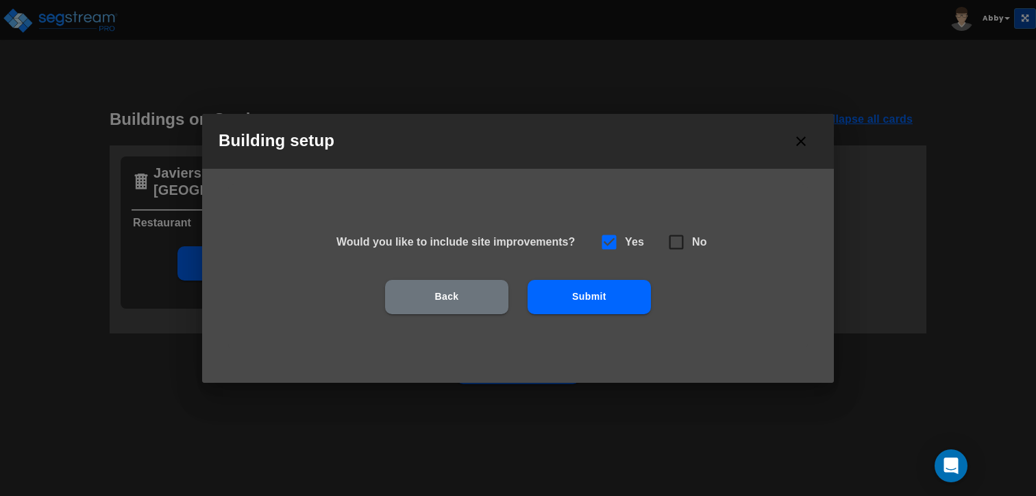
click at [675, 251] on icon at bounding box center [676, 241] width 19 height 19
checkbox input "false"
checkbox input "true"
click at [609, 241] on icon at bounding box center [609, 241] width 19 height 19
checkbox input "true"
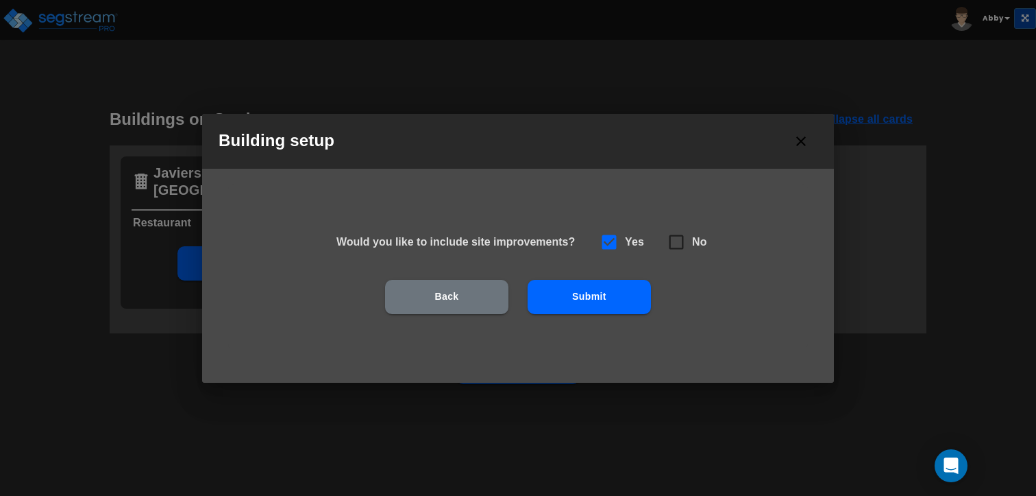
checkbox input "false"
click at [606, 297] on button "Submit" at bounding box center [589, 297] width 123 height 34
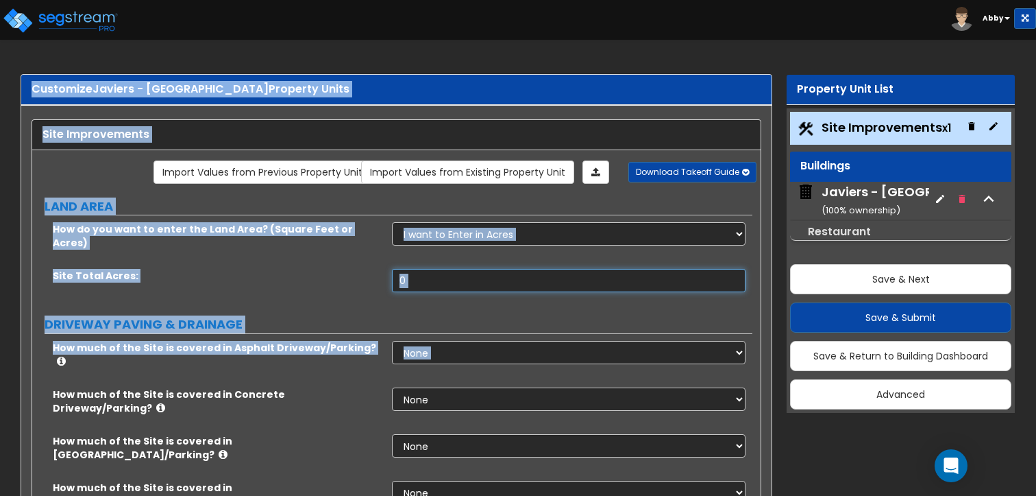
click at [524, 269] on input "0" at bounding box center [568, 280] width 353 height 23
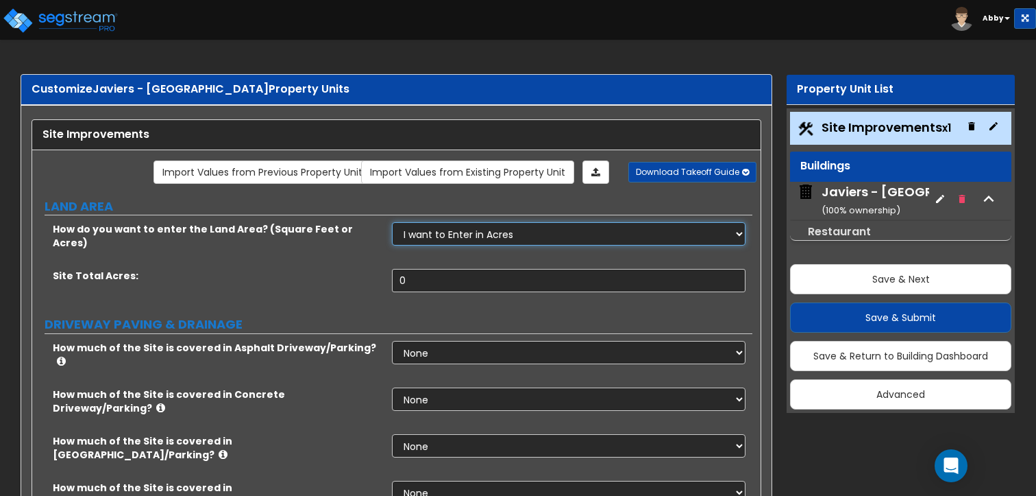
click at [499, 231] on select "I want to Enter in [GEOGRAPHIC_DATA] I want to Enter in Square Feet" at bounding box center [568, 233] width 353 height 23
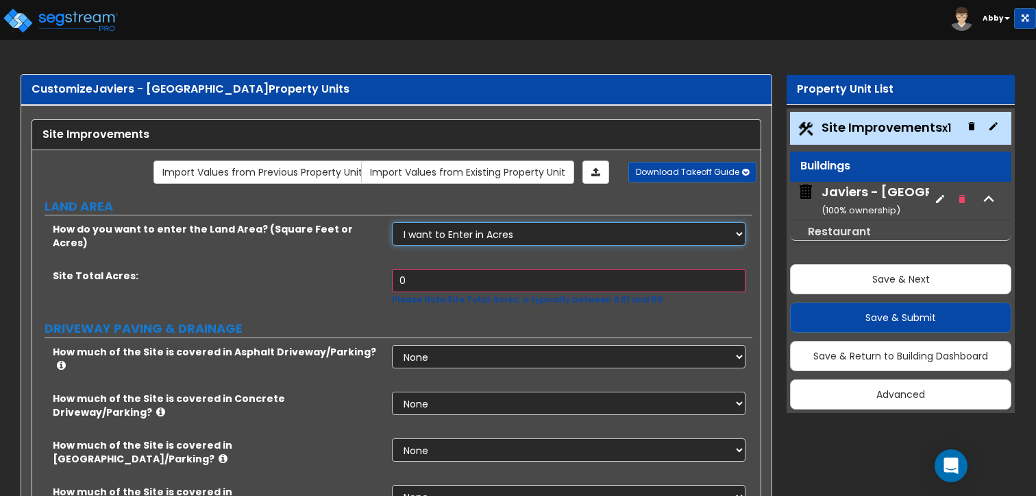
click at [392, 222] on select "I want to Enter in [GEOGRAPHIC_DATA] I want to Enter in Square Feet" at bounding box center [568, 233] width 353 height 23
click at [485, 269] on input "0" at bounding box center [568, 280] width 353 height 23
type input "1"
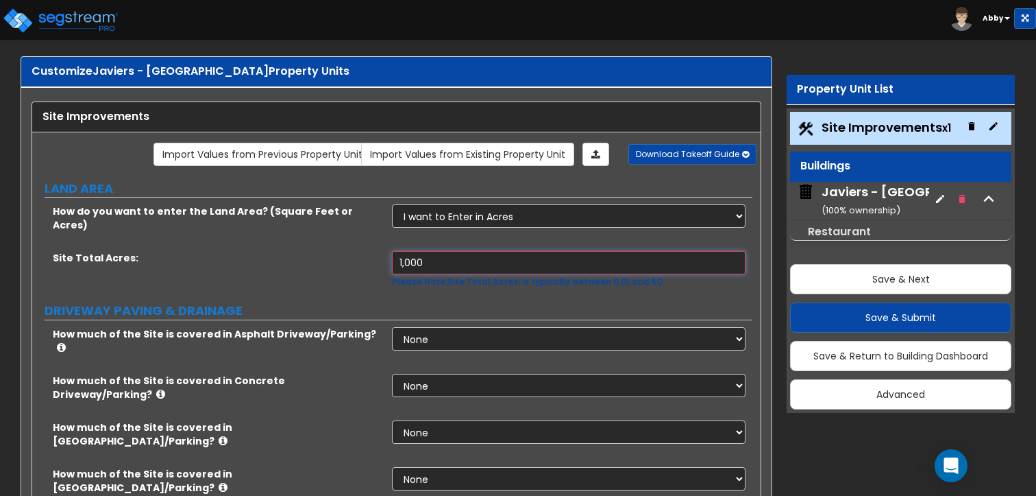
scroll to position [23, 0]
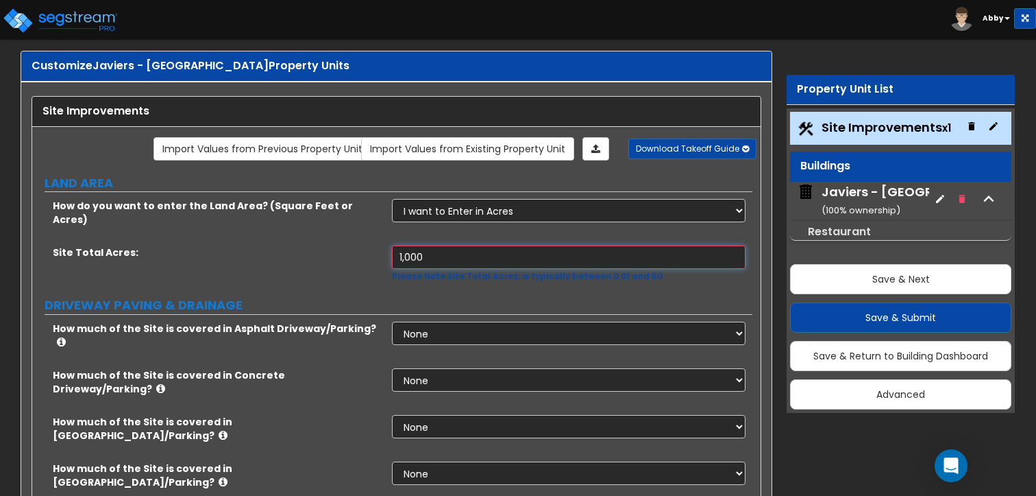
type input "1,000"
click at [436, 322] on select "None I want to Enter an Approximate Percentage I want to Enter the Square Foota…" at bounding box center [568, 333] width 353 height 23
select select "2"
click at [392, 322] on select "None I want to Enter an Approximate Percentage I want to Enter the Square Foota…" at bounding box center [568, 333] width 353 height 23
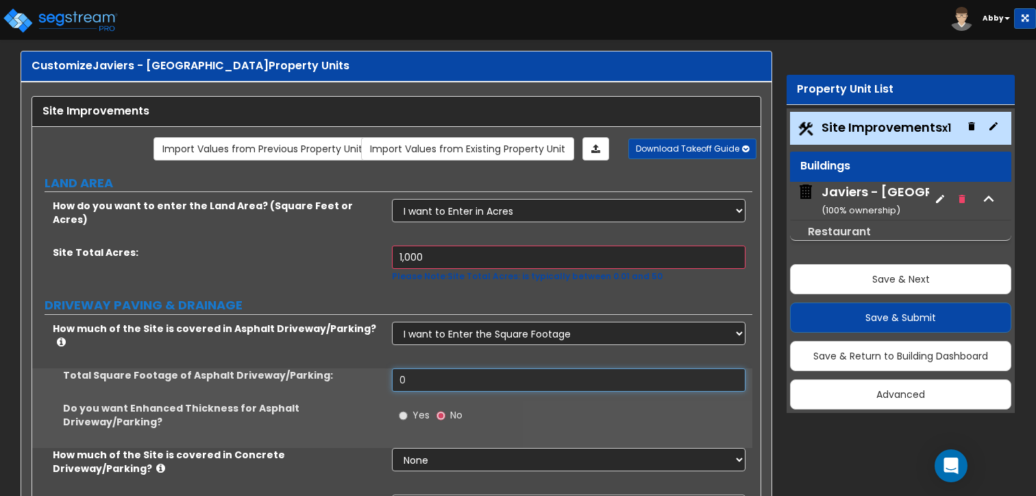
click at [435, 368] on input "0" at bounding box center [568, 379] width 353 height 23
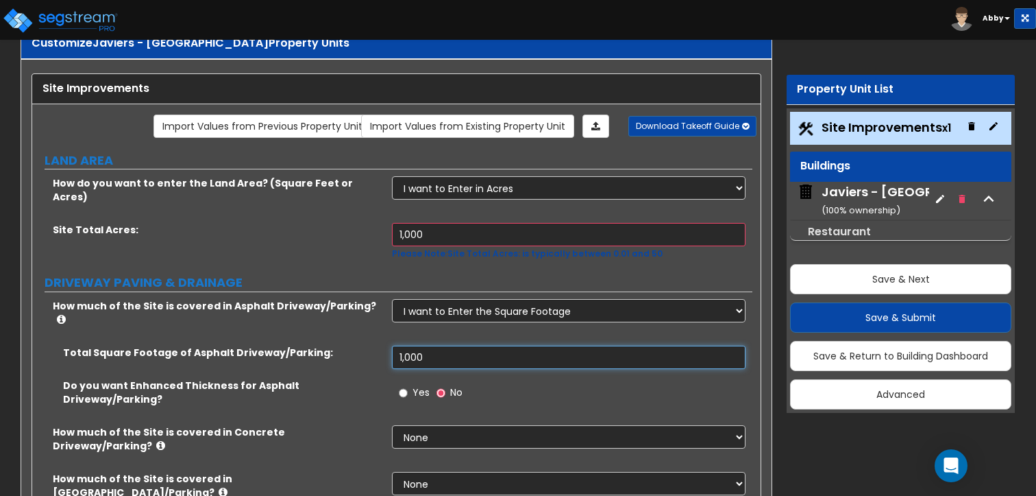
scroll to position [93, 0]
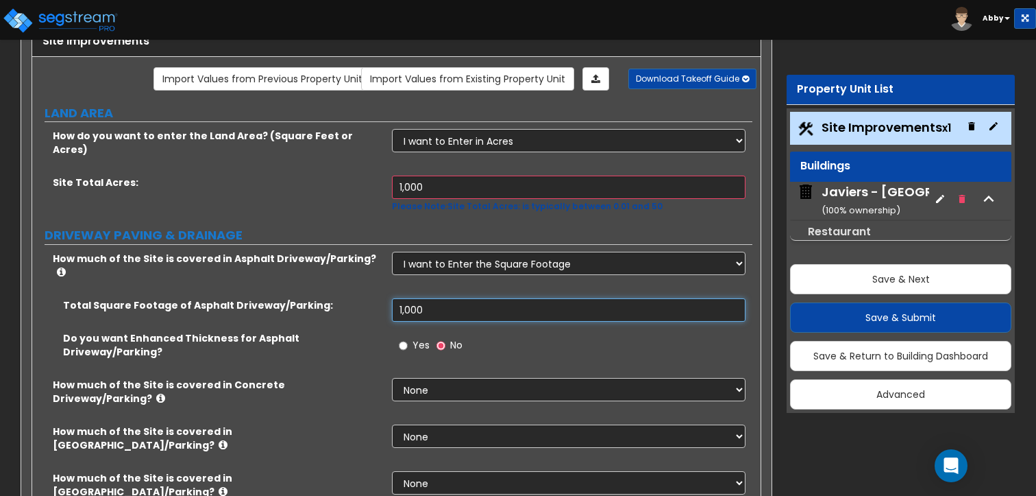
type input "1,000"
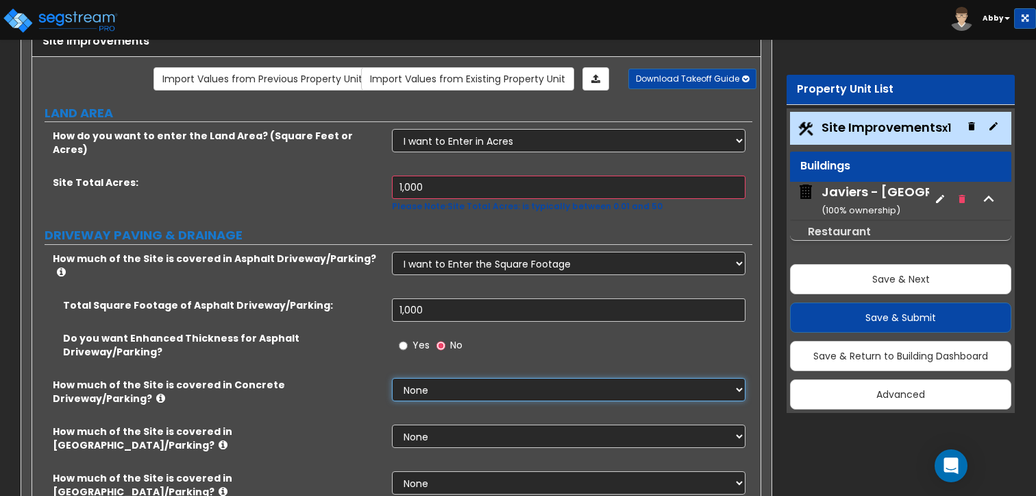
click at [431, 378] on select "None I want to Enter an Approximate Percentage I want to Enter the Square Foota…" at bounding box center [568, 389] width 353 height 23
select select "2"
click at [392, 378] on select "None I want to Enter an Approximate Percentage I want to Enter the Square Foota…" at bounding box center [568, 389] width 353 height 23
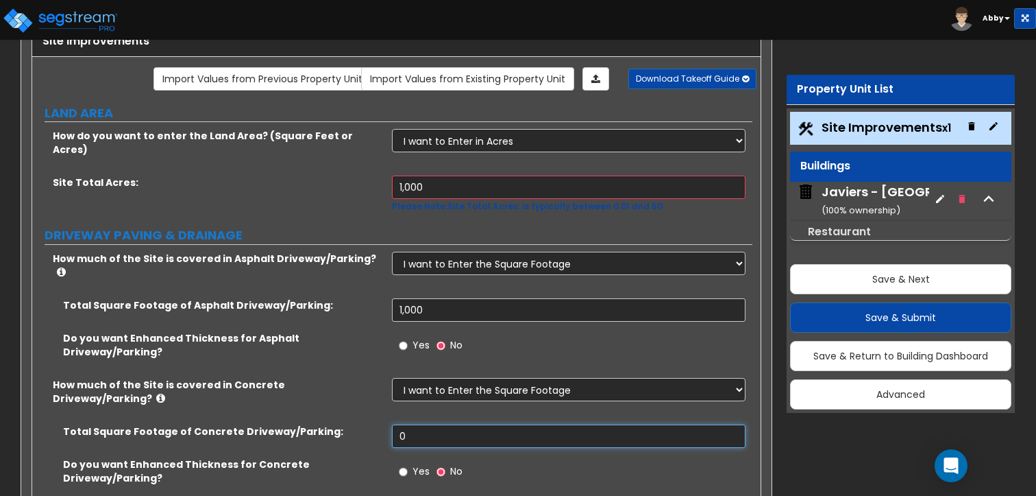
click at [426, 424] on input "0" at bounding box center [568, 435] width 353 height 23
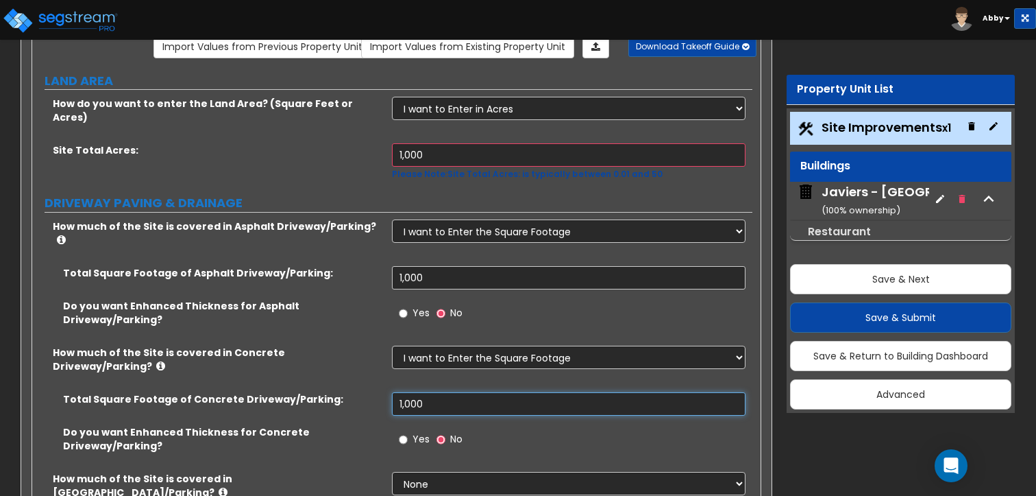
scroll to position [159, 0]
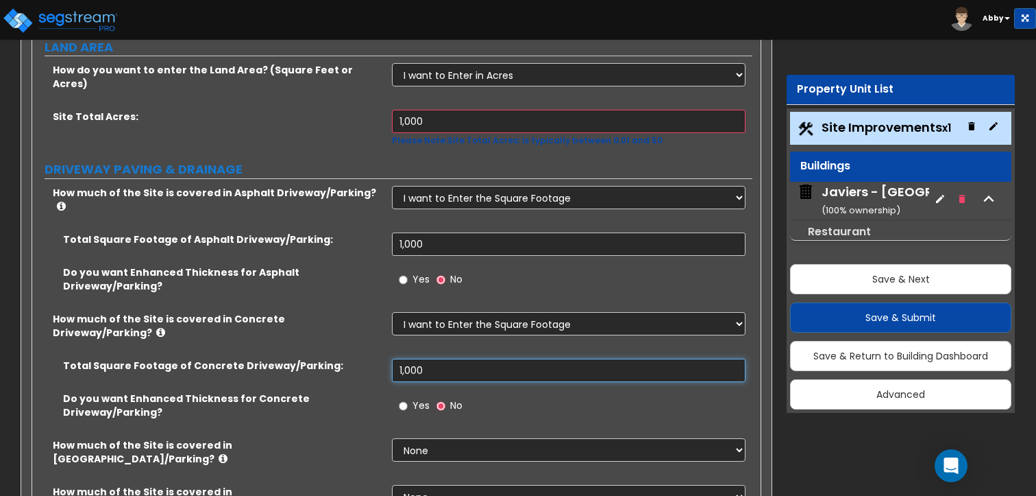
type input "1,000"
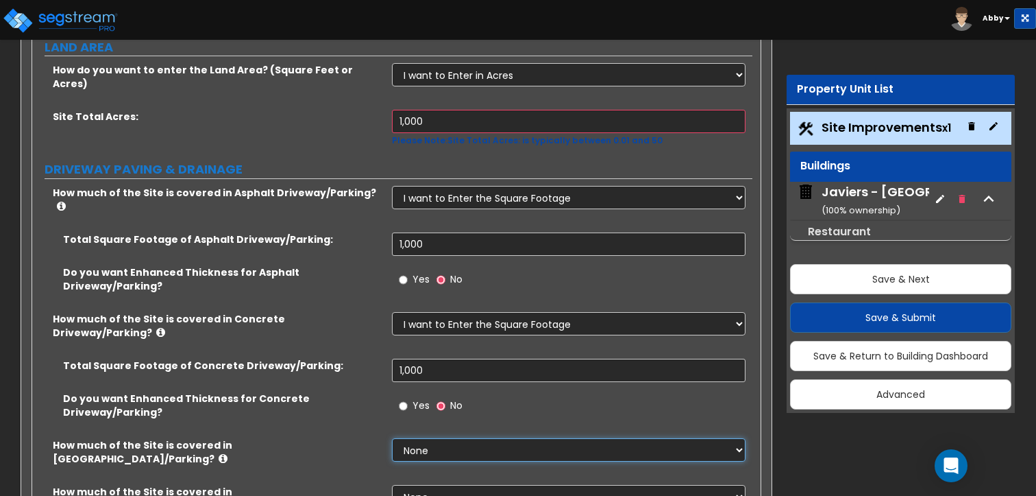
click at [422, 438] on select "None I want to Enter an Approximate Percentage I want to Enter the Square Foota…" at bounding box center [568, 449] width 353 height 23
select select "2"
click at [392, 438] on select "None I want to Enter an Approximate Percentage I want to Enter the Square Foota…" at bounding box center [568, 449] width 353 height 23
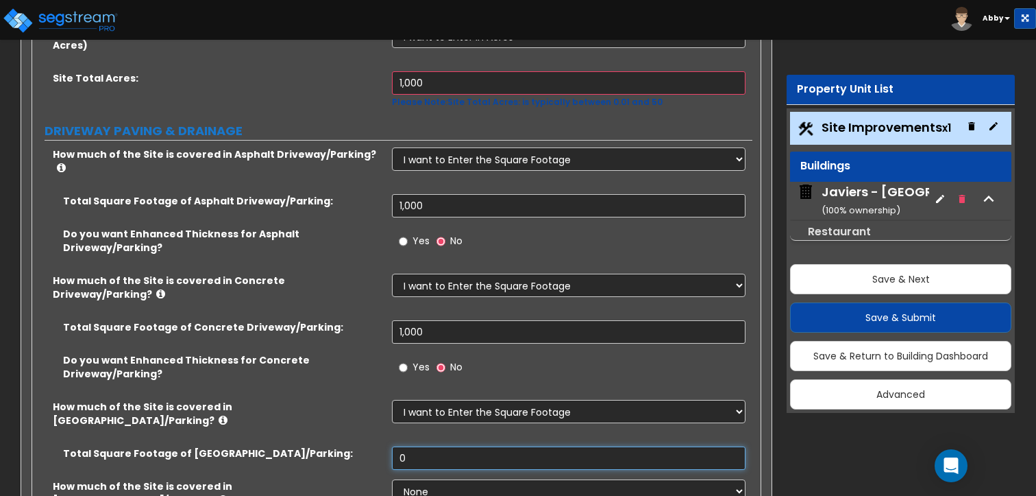
click at [426, 446] on input "0" at bounding box center [568, 457] width 353 height 23
type input "100"
click at [430, 320] on input "1,000" at bounding box center [568, 331] width 353 height 23
type input "100"
click at [444, 194] on input "1,000" at bounding box center [568, 205] width 353 height 23
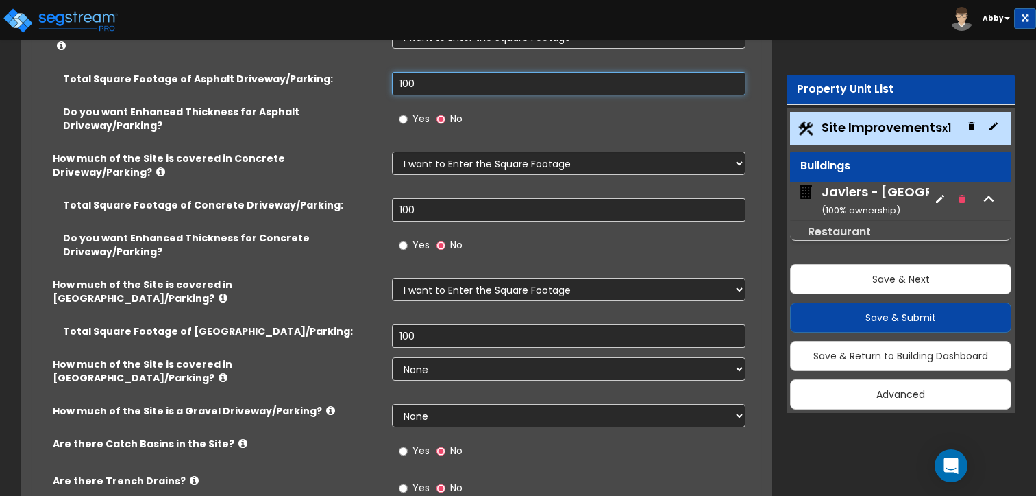
scroll to position [321, 0]
type input "100"
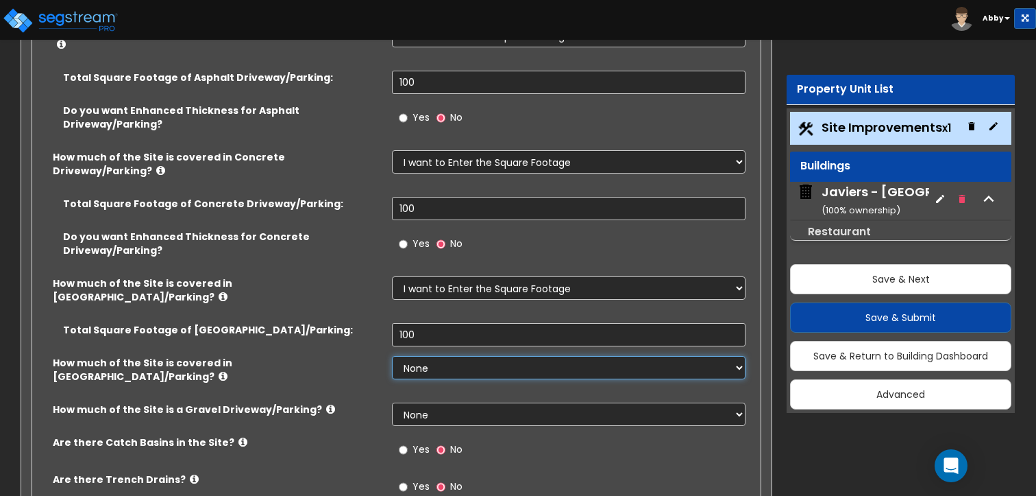
click at [441, 356] on select "None I want to Enter an Approximate Percentage I want to Enter the Square Foota…" at bounding box center [568, 367] width 353 height 23
click at [444, 439] on label "No" at bounding box center [450, 450] width 26 height 23
click at [444, 442] on input "No" at bounding box center [441, 449] width 9 height 15
click at [429, 356] on select "None I want to Enter an Approximate Percentage I want to Enter the Square Foota…" at bounding box center [568, 367] width 353 height 23
select select "2"
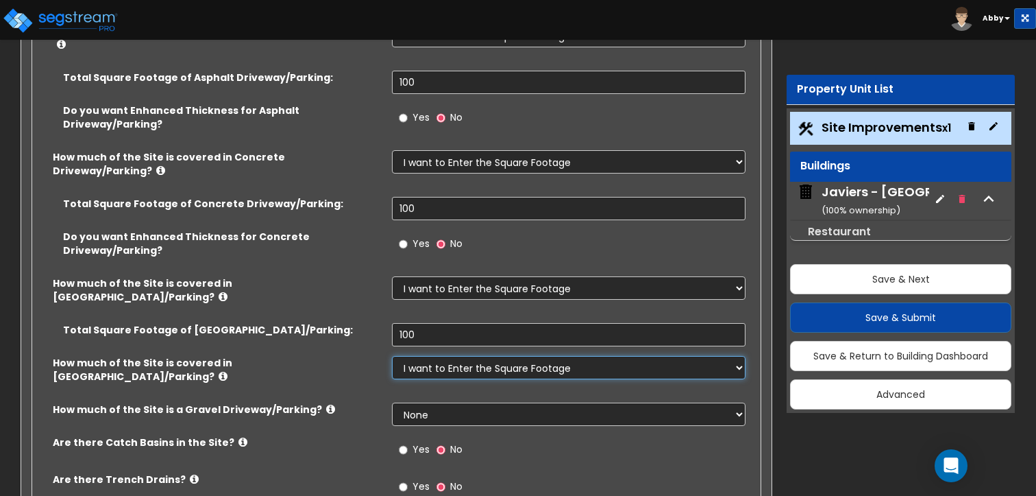
click at [392, 356] on select "None I want to Enter an Approximate Percentage I want to Enter the Square Foota…" at bounding box center [568, 367] width 353 height 23
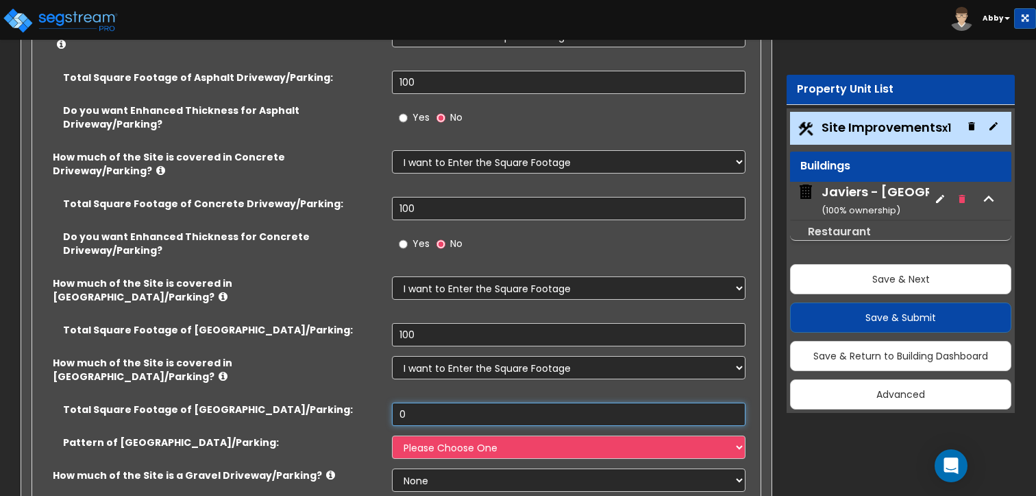
click at [436, 402] on input "0" at bounding box center [568, 413] width 353 height 23
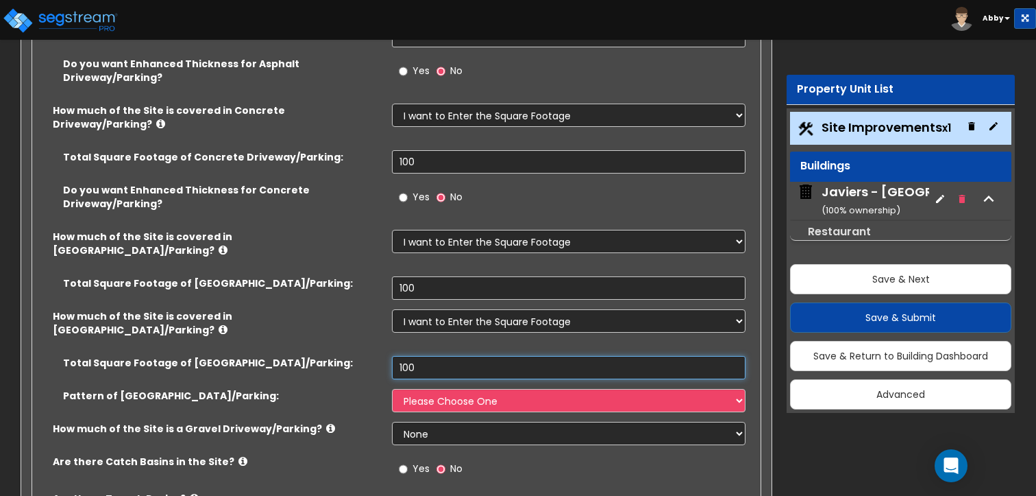
scroll to position [369, 0]
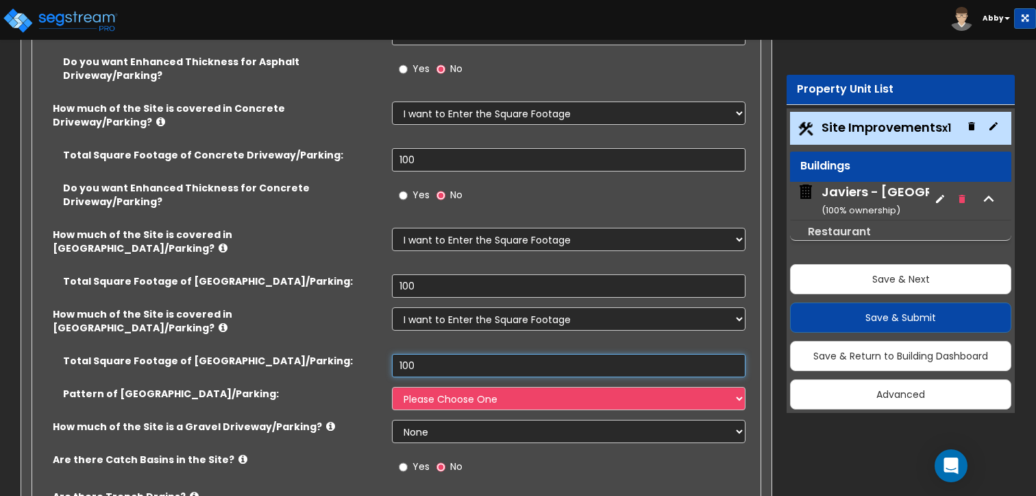
type input "100"
click at [436, 420] on select "None I want to Enter an Approximate Percentage I want to Enter the Square Foota…" at bounding box center [568, 431] width 353 height 23
select select "2"
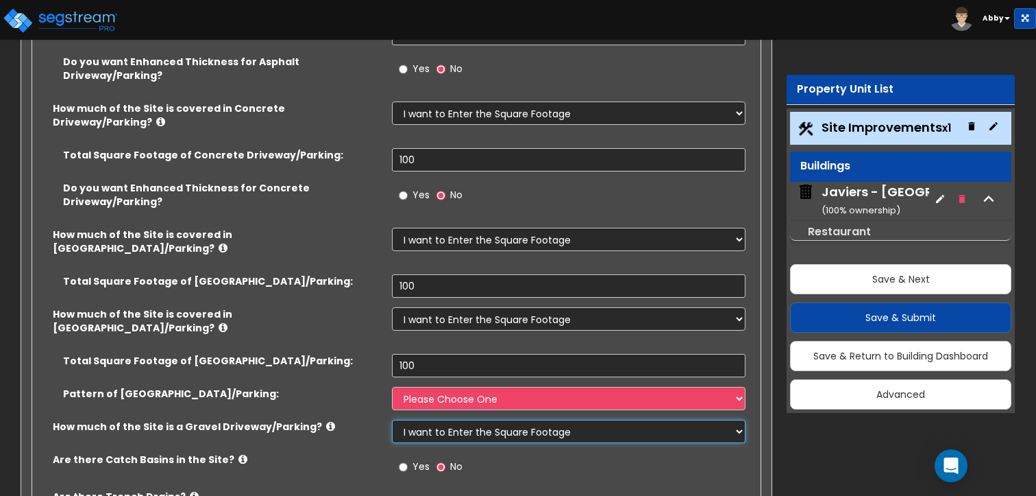
click at [392, 420] on select "None I want to Enter an Approximate Percentage I want to Enter the Square Foota…" at bounding box center [568, 431] width 353 height 23
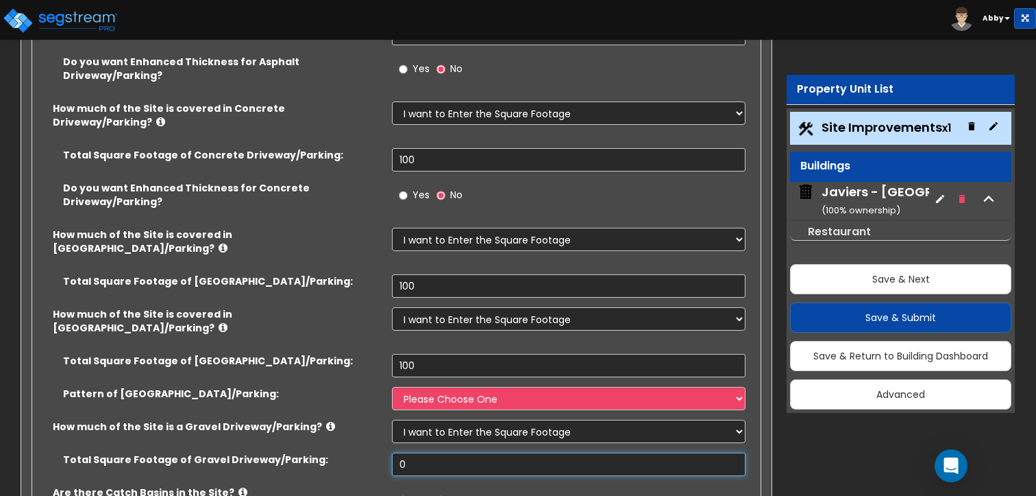
click at [448, 452] on input "0" at bounding box center [568, 463] width 353 height 23
type input "0"
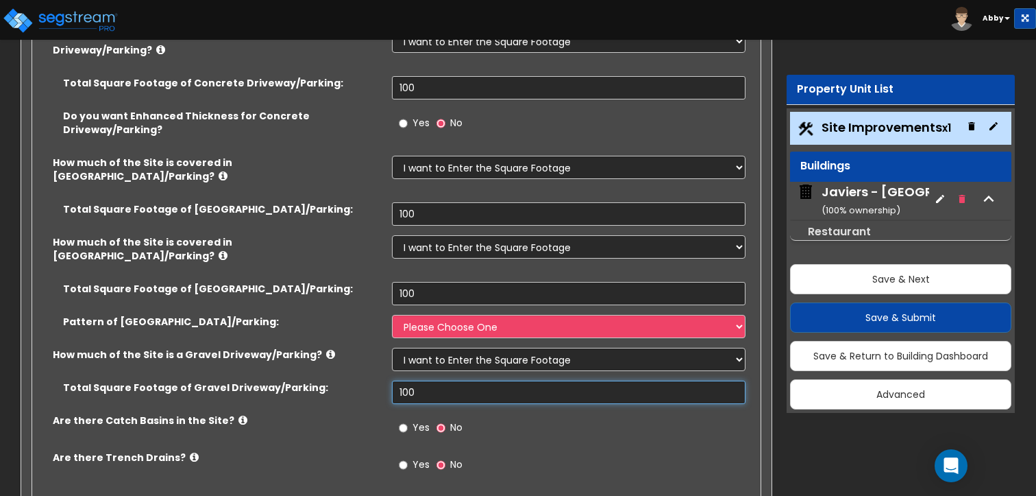
scroll to position [441, 0]
type input "100"
click at [410, 417] on label "Yes" at bounding box center [414, 428] width 31 height 23
click at [408, 420] on input "Yes" at bounding box center [403, 427] width 9 height 15
radio input "true"
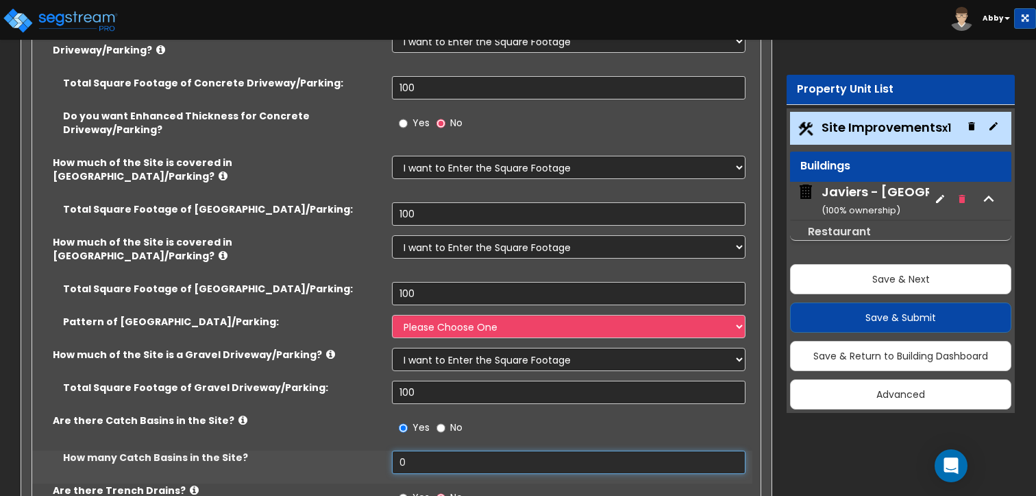
click at [413, 450] on input "0" at bounding box center [568, 461] width 353 height 23
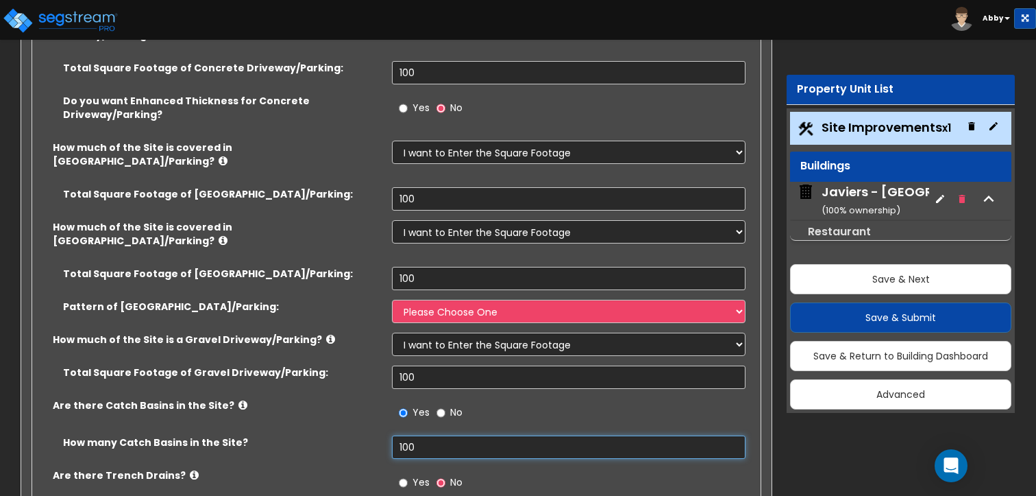
scroll to position [457, 0]
type input "1"
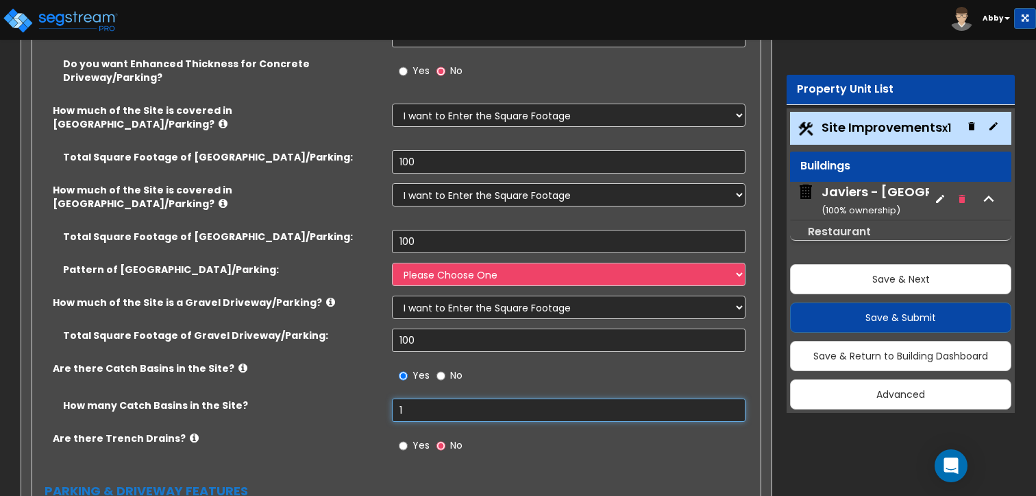
type input "1"
click at [409, 435] on label "Yes" at bounding box center [414, 446] width 31 height 23
click at [408, 438] on input "Yes" at bounding box center [403, 445] width 9 height 15
radio input "true"
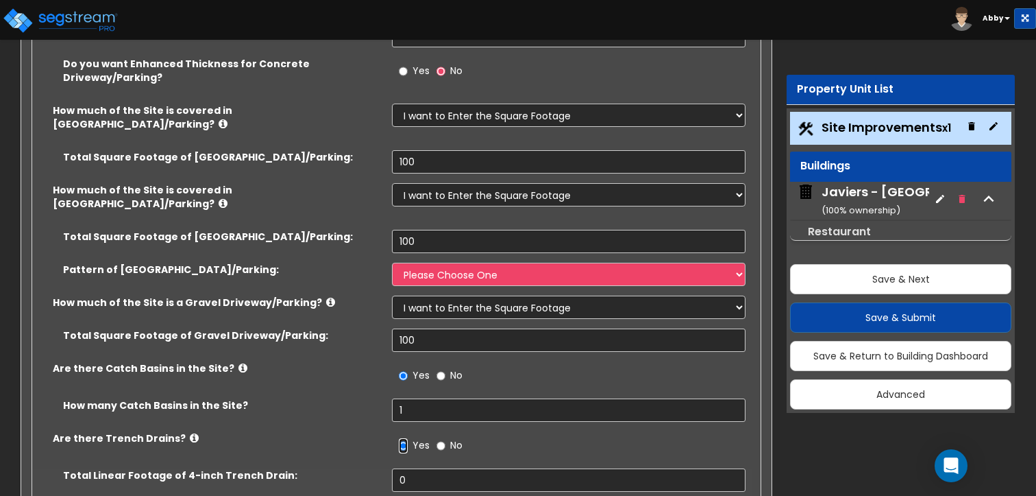
scroll to position [535, 0]
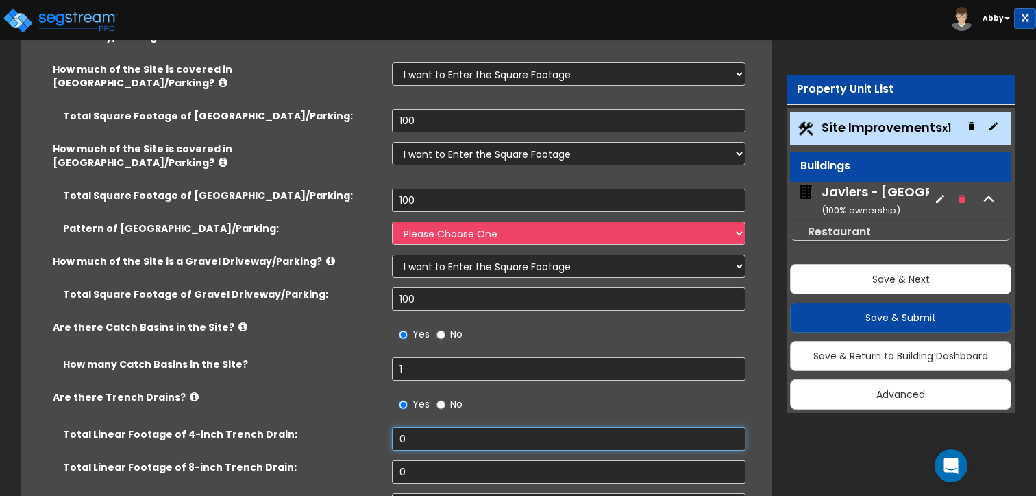
click at [413, 427] on input "0" at bounding box center [568, 438] width 353 height 23
type input "1"
click at [412, 460] on input "0" at bounding box center [568, 471] width 353 height 23
type input "1"
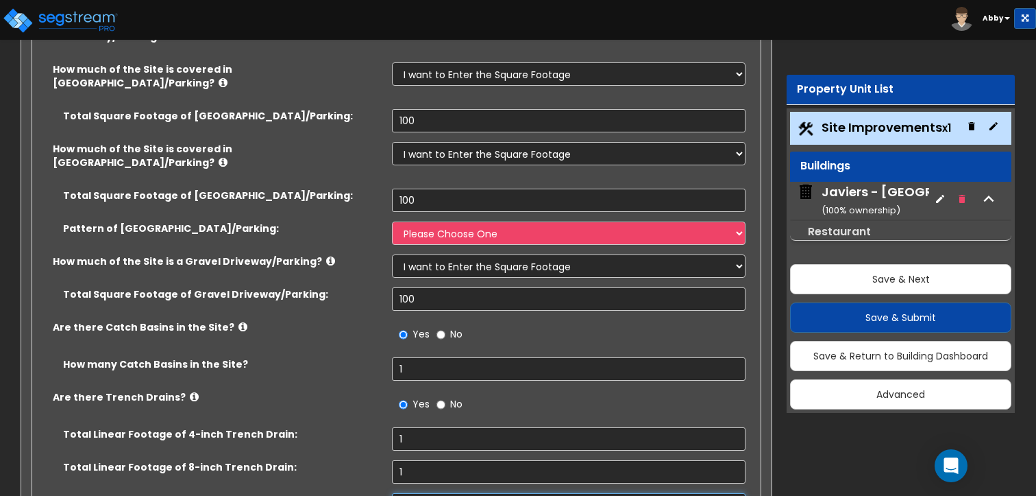
click at [409, 493] on input "0" at bounding box center [568, 504] width 353 height 23
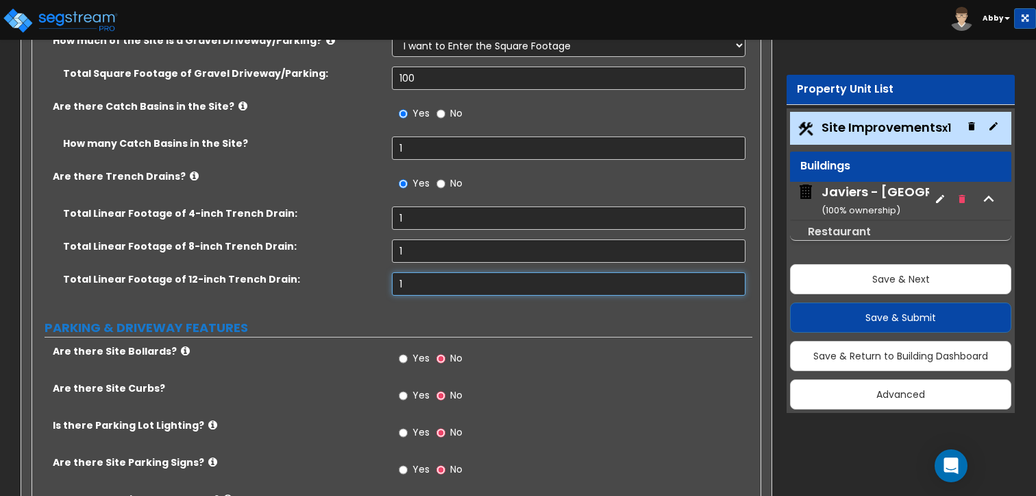
scroll to position [756, 0]
type input "1"
click at [413, 350] on span "Yes" at bounding box center [421, 357] width 17 height 14
click at [408, 350] on input "Yes" at bounding box center [403, 357] width 9 height 15
radio input "true"
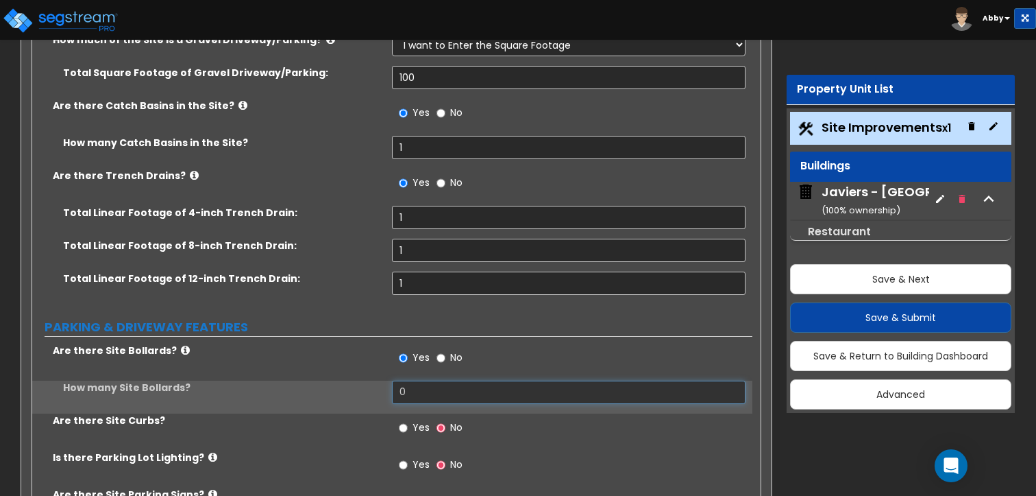
click at [414, 380] on input "0" at bounding box center [568, 391] width 353 height 23
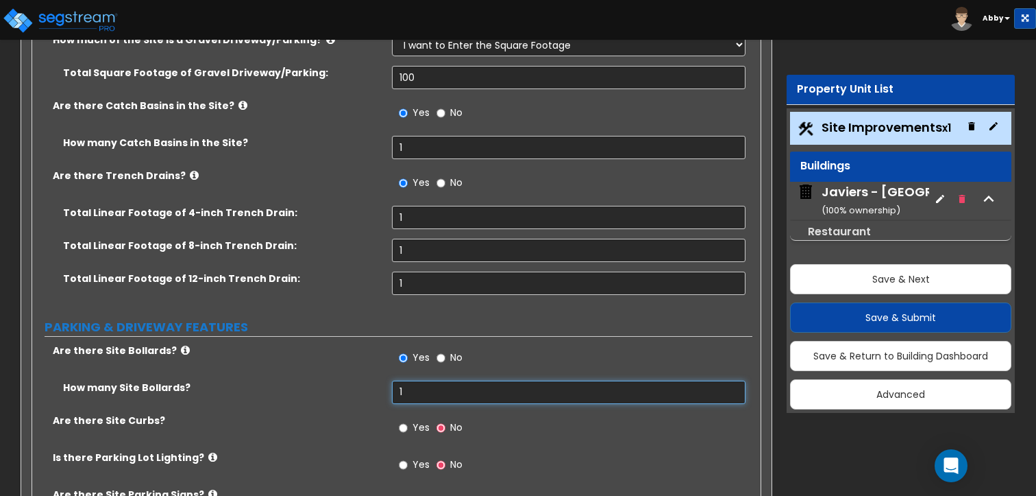
type input "1"
click at [409, 413] on div "Yes No" at bounding box center [430, 429] width 77 height 32
click at [409, 417] on label "Yes" at bounding box center [414, 428] width 31 height 23
click at [408, 420] on input "Yes" at bounding box center [403, 427] width 9 height 15
radio input "true"
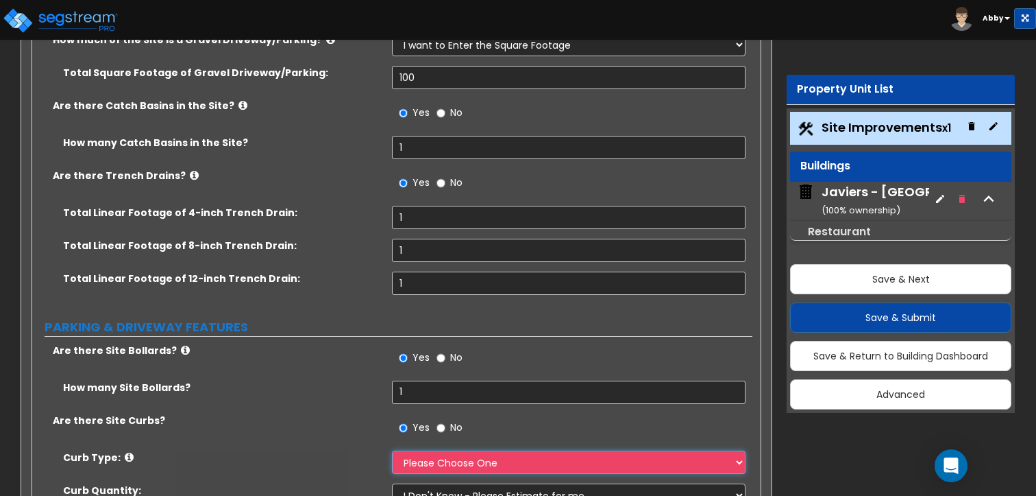
click at [422, 450] on select "Please Choose One Curb (Only) Curb & Gutter Asphalt Berm" at bounding box center [568, 461] width 353 height 23
select select "1"
click at [392, 450] on select "Please Choose One Curb (Only) Curb & Gutter Asphalt Berm" at bounding box center [568, 461] width 353 height 23
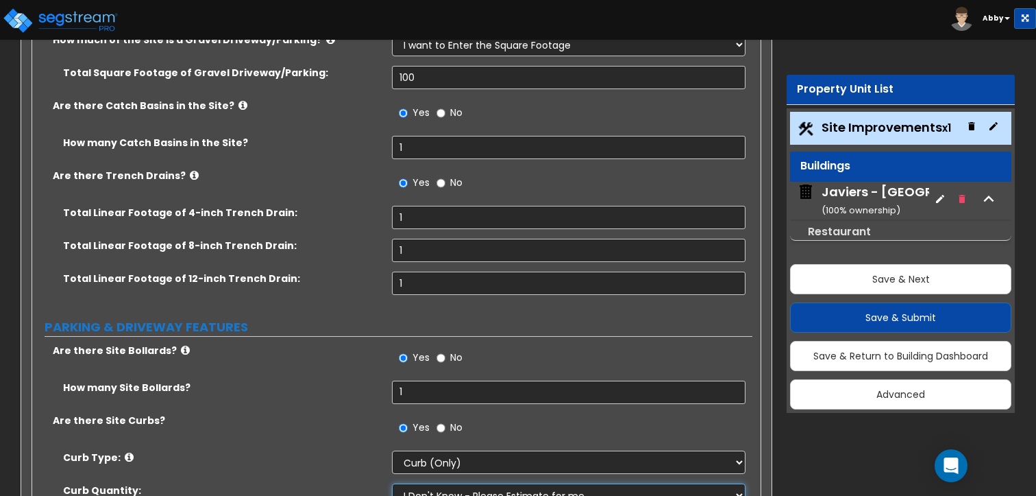
click at [426, 483] on select "I Don't Know - Please Estimate for me I want to Enter the Linear Footage" at bounding box center [568, 494] width 353 height 23
select select "1"
click at [392, 483] on select "I Don't Know - Please Estimate for me I want to Enter the Linear Footage" at bounding box center [568, 494] width 353 height 23
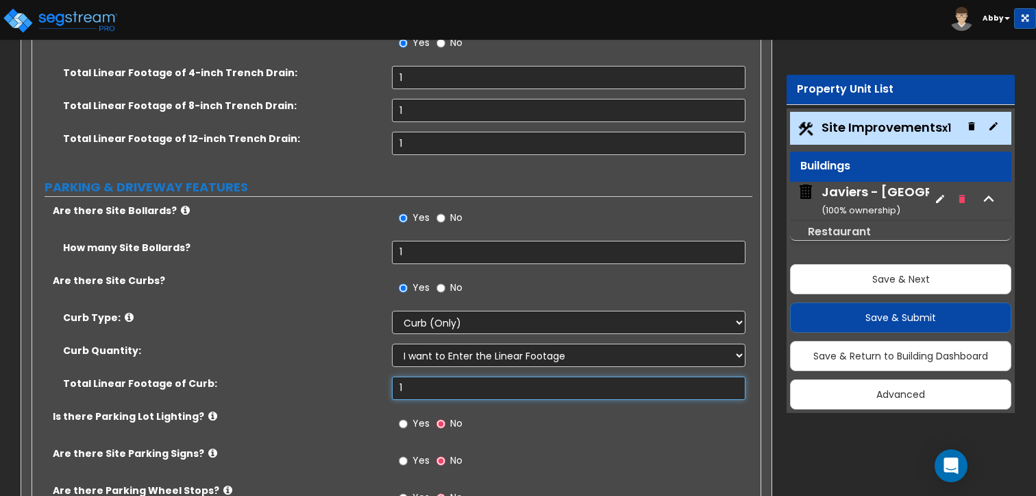
scroll to position [901, 0]
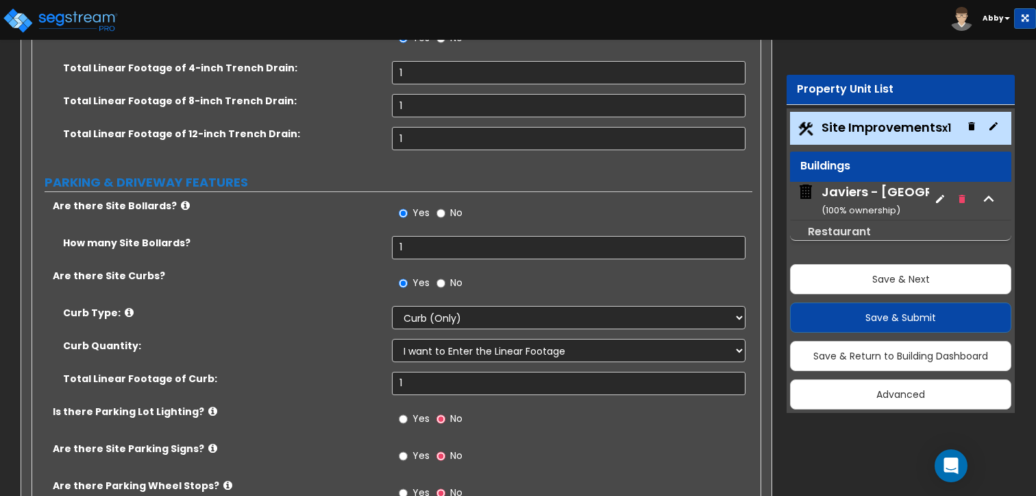
click at [409, 404] on div "Yes No" at bounding box center [430, 420] width 77 height 32
click at [411, 372] on input "1" at bounding box center [568, 383] width 353 height 23
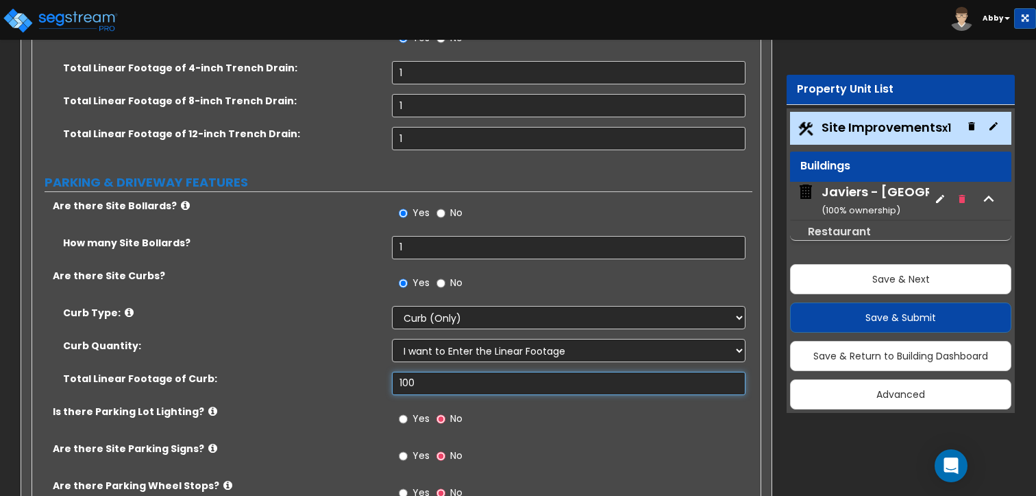
type input "100"
click at [406, 411] on input "Yes" at bounding box center [403, 418] width 9 height 15
radio input "true"
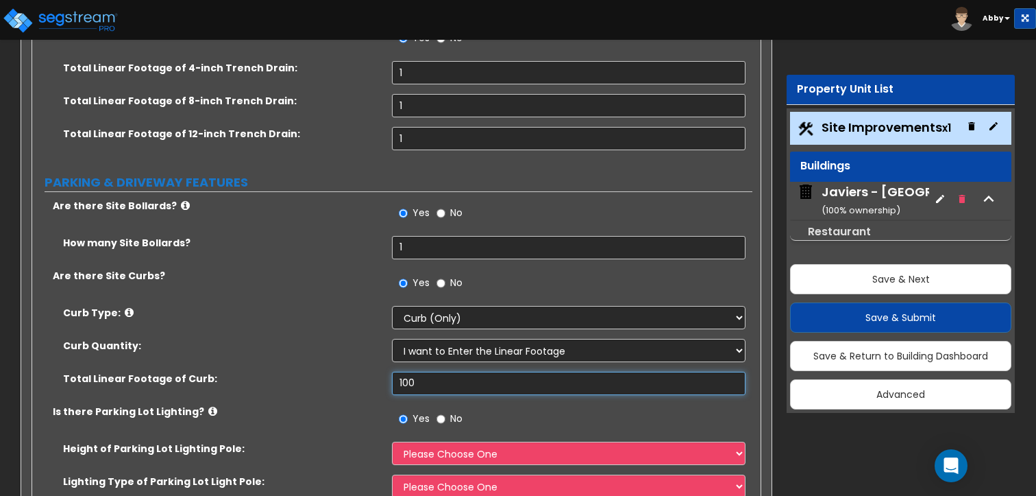
click at [428, 372] on input "100" at bounding box center [568, 383] width 353 height 23
type input "1"
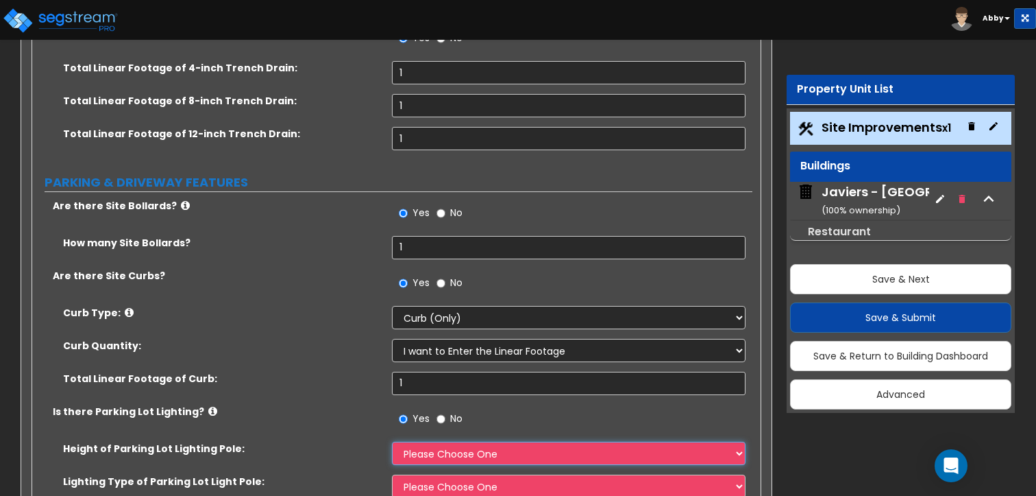
click at [435, 441] on select "Please Choose One 20' high 30' high 40' high" at bounding box center [568, 452] width 353 height 23
select select "1"
click at [392, 441] on select "Please Choose One 20' high 30' high 40' high" at bounding box center [568, 452] width 353 height 23
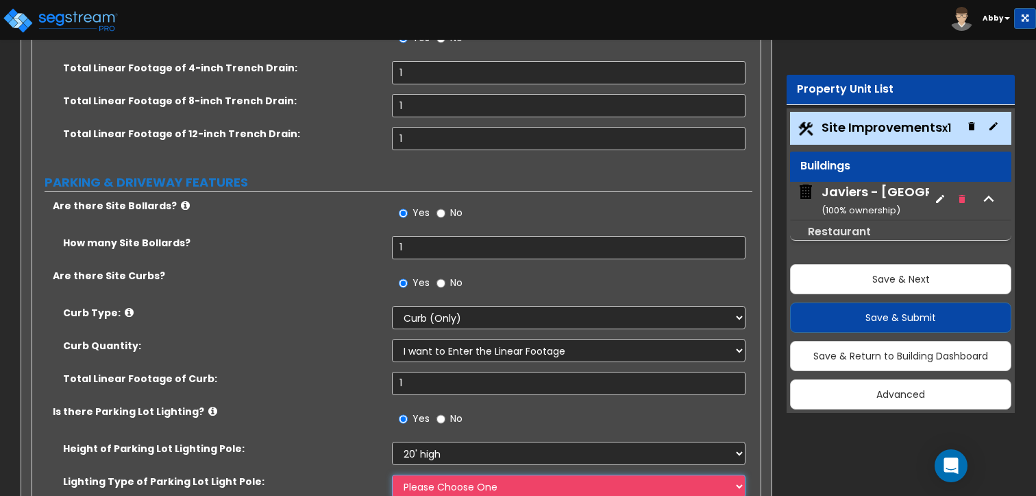
click at [435, 474] on select "Please Choose One LED Metal Halide High Pressure Sodium Please Choose for me" at bounding box center [568, 485] width 353 height 23
select select "1"
click at [392, 474] on select "Please Choose One LED Metal Halide High Pressure Sodium Please Choose for me" at bounding box center [568, 485] width 353 height 23
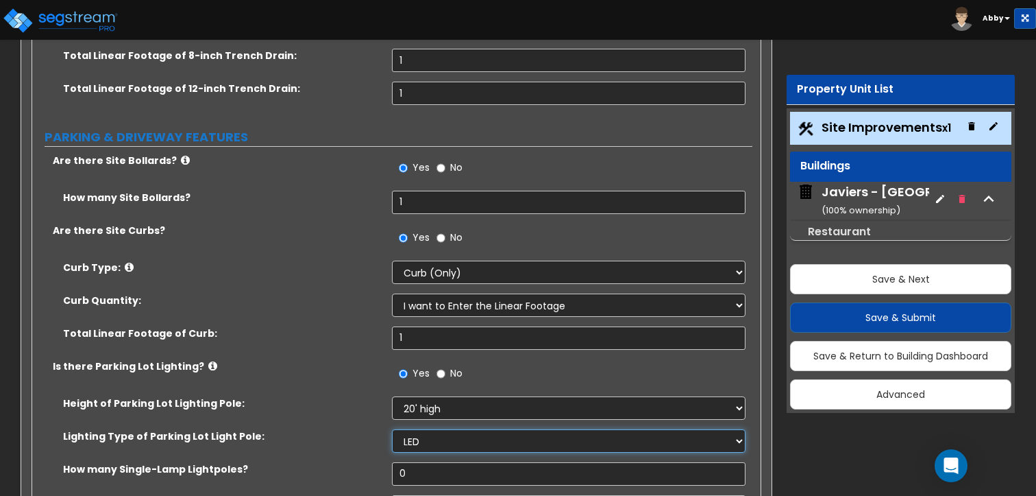
scroll to position [947, 0]
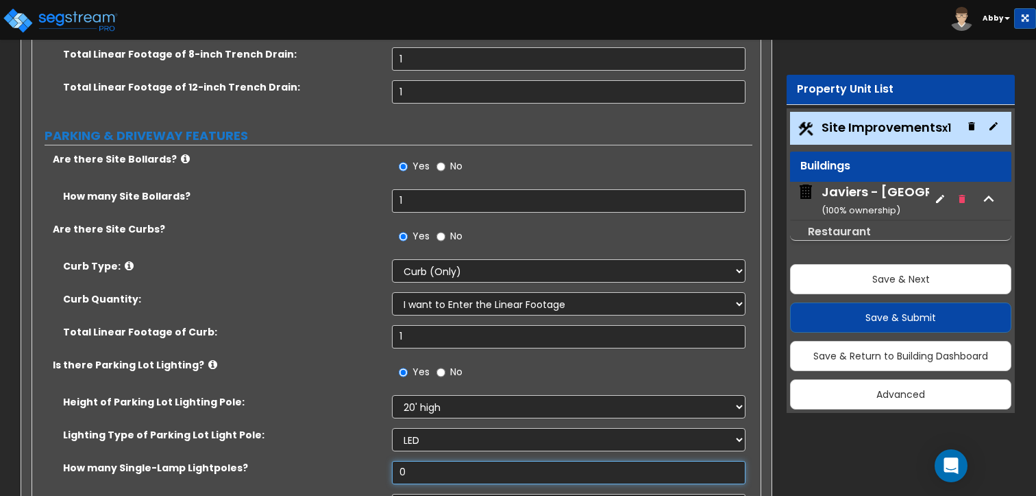
click at [431, 461] on input "0" at bounding box center [568, 472] width 353 height 23
type input "1"
click at [427, 494] on input "0" at bounding box center [568, 505] width 353 height 23
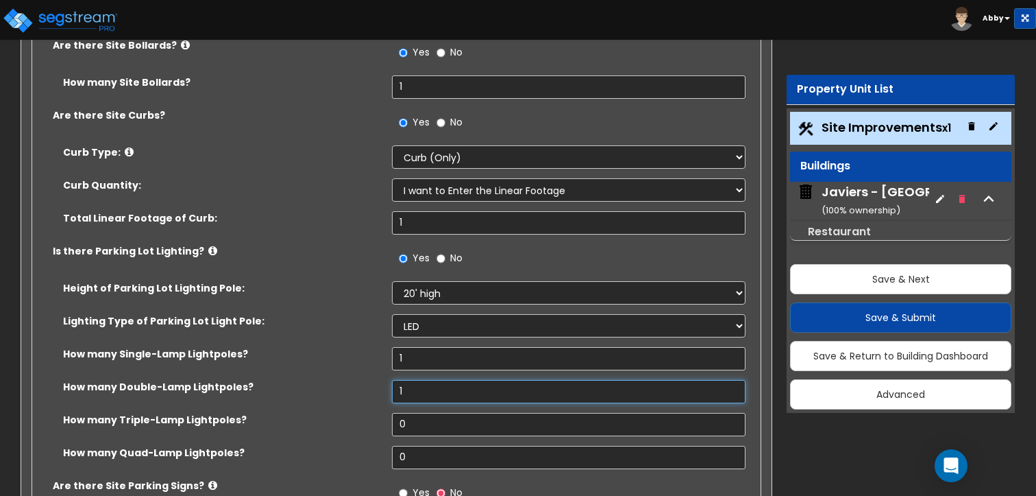
scroll to position [1063, 0]
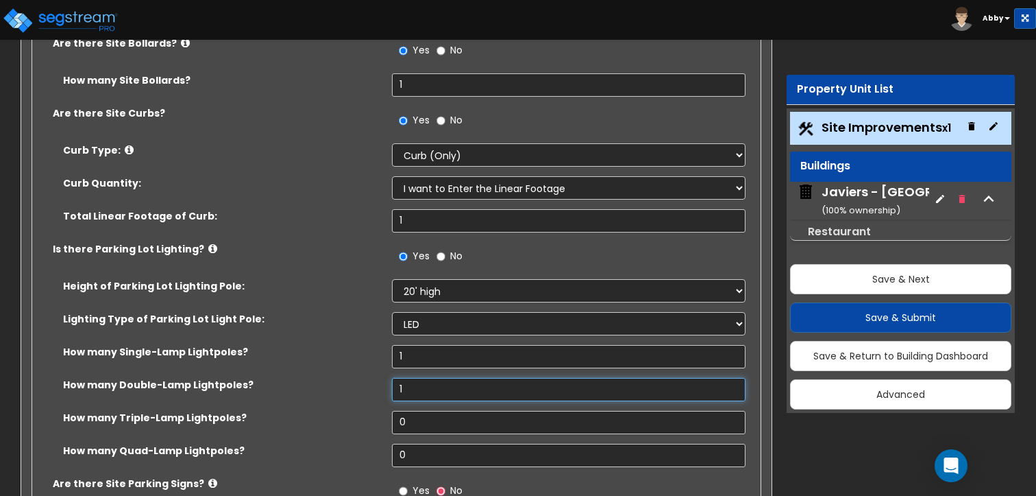
type input "1"
click at [417, 411] on input "0" at bounding box center [568, 422] width 353 height 23
type input "1"
click at [403, 444] on input "0" at bounding box center [568, 455] width 353 height 23
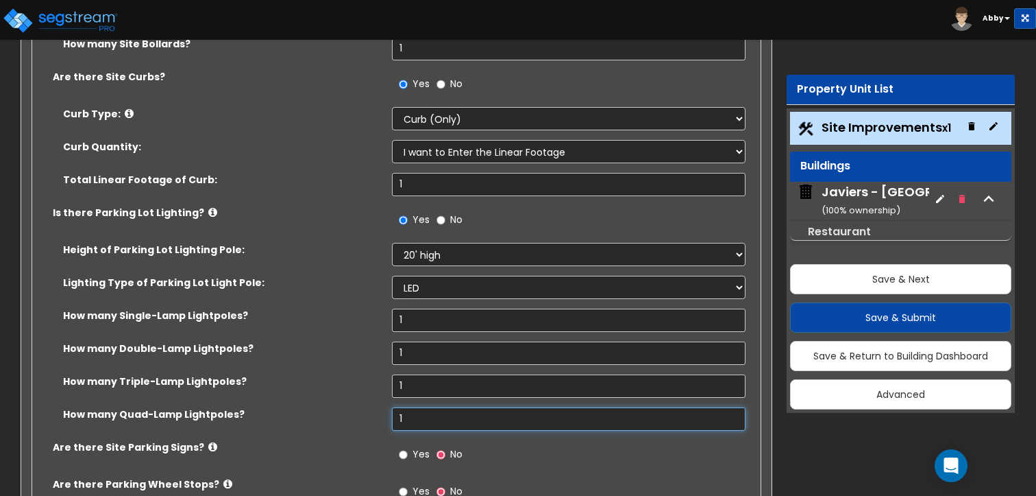
scroll to position [1102, 0]
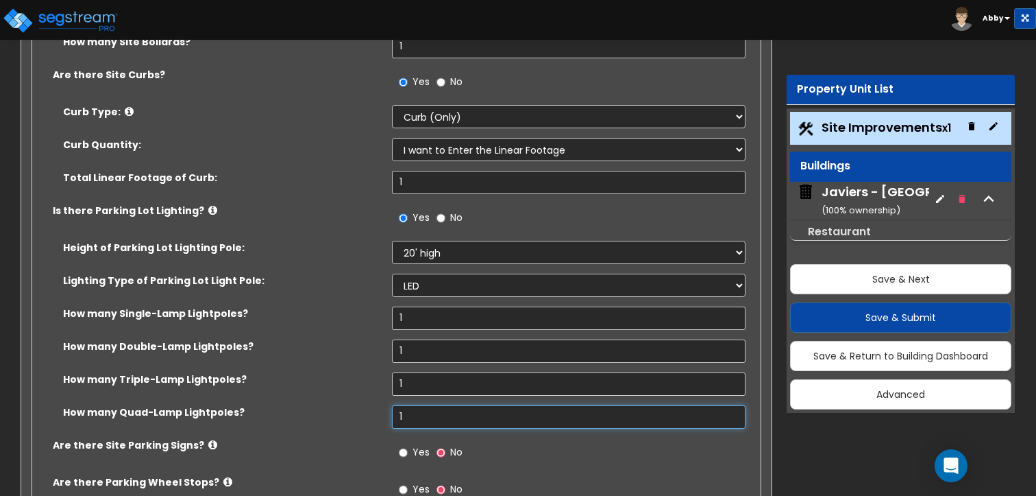
type input "1"
click at [403, 445] on input "Yes" at bounding box center [403, 452] width 9 height 15
radio input "true"
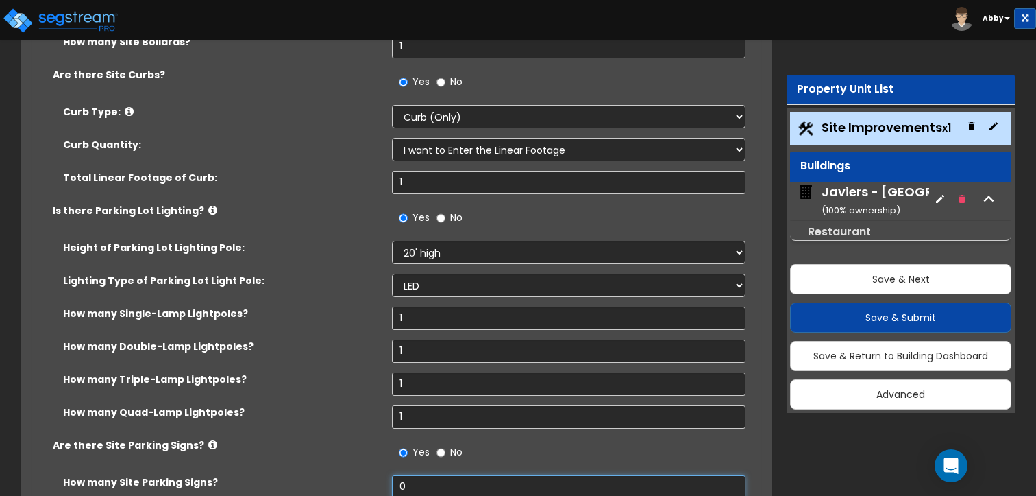
click at [409, 475] on input "0" at bounding box center [568, 486] width 353 height 23
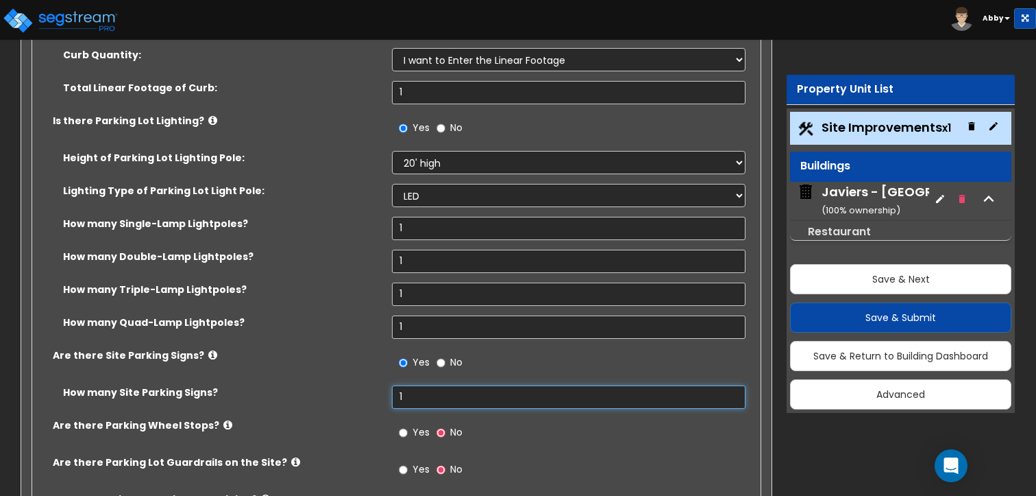
type input "1"
click at [409, 422] on label "Yes" at bounding box center [414, 433] width 31 height 23
click at [408, 425] on input "Yes" at bounding box center [403, 432] width 9 height 15
radio input "true"
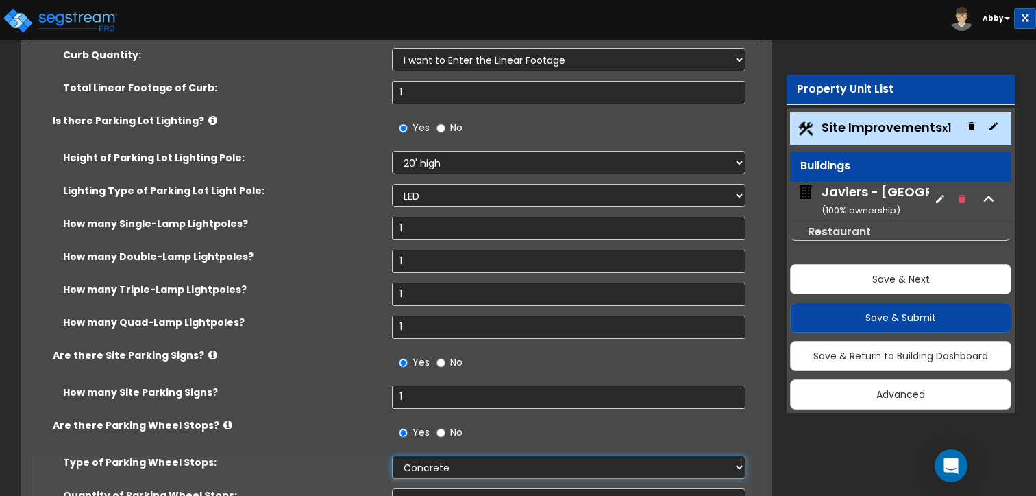
click at [435, 455] on select "Concrete Rubber/Plastic" at bounding box center [568, 466] width 353 height 23
click at [392, 455] on select "Concrete Rubber/Plastic" at bounding box center [568, 466] width 353 height 23
click at [430, 488] on select "I Don’t Know - Please Estimate for me I Want to Enter the Number of Wheel Stops" at bounding box center [568, 499] width 353 height 23
select select "1"
click at [392, 488] on select "I Don’t Know - Please Estimate for me I Want to Enter the Number of Wheel Stops" at bounding box center [568, 499] width 353 height 23
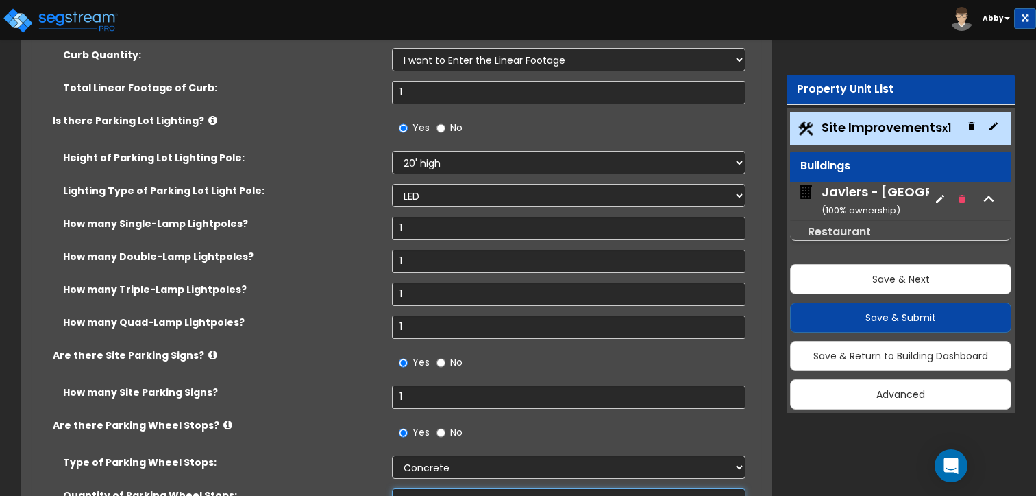
scroll to position [1231, 0]
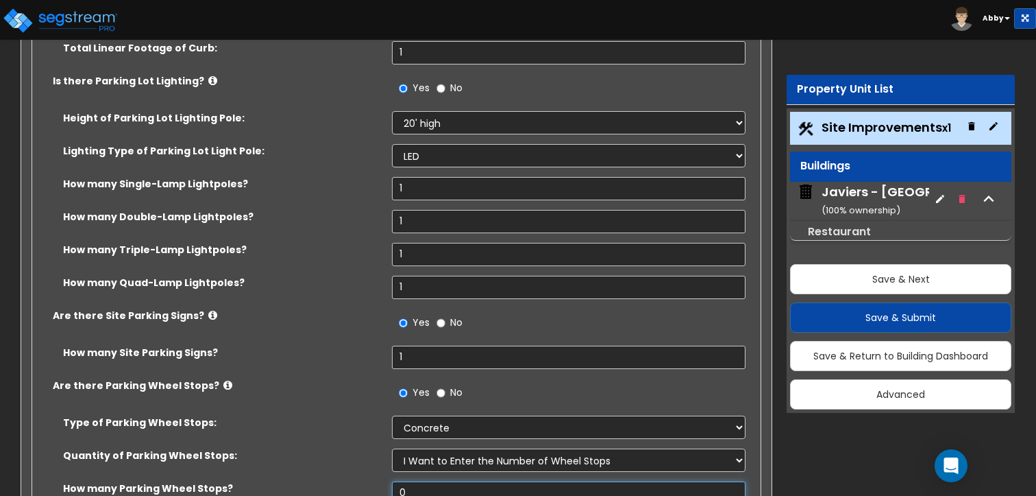
click at [422, 481] on input "0" at bounding box center [568, 492] width 353 height 23
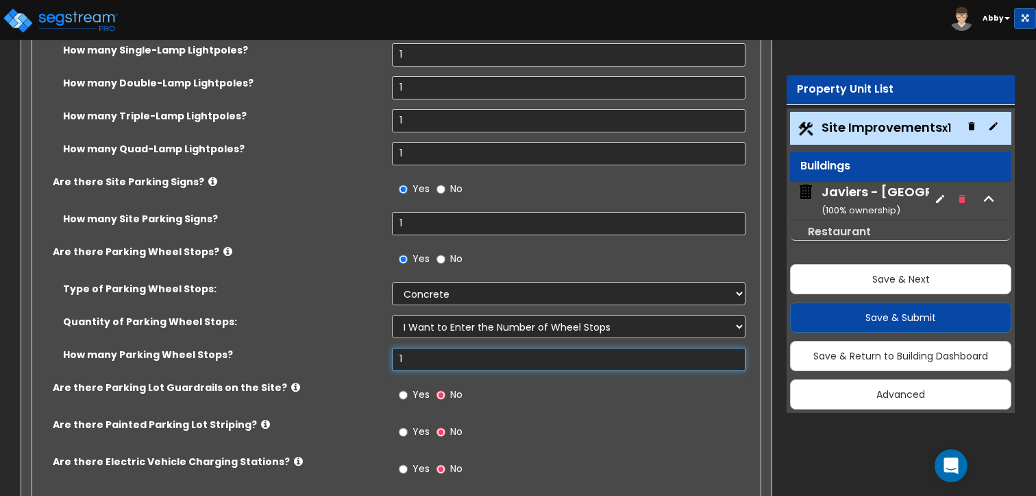
scroll to position [1366, 0]
type input "1"
click at [402, 387] on input "Yes" at bounding box center [403, 394] width 9 height 15
radio input "true"
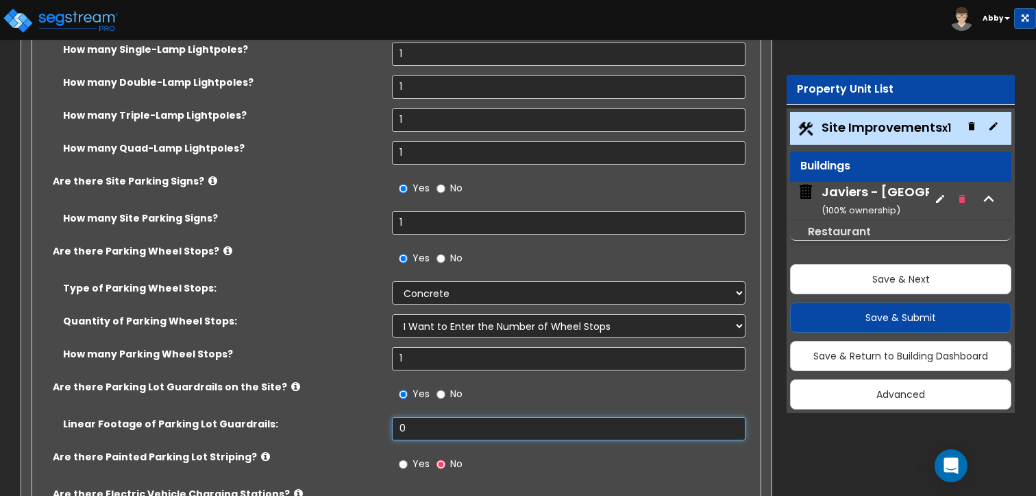
click at [424, 417] on input "0" at bounding box center [568, 428] width 353 height 23
type input "1"
click at [403, 457] on input "Yes" at bounding box center [403, 464] width 9 height 15
radio input "true"
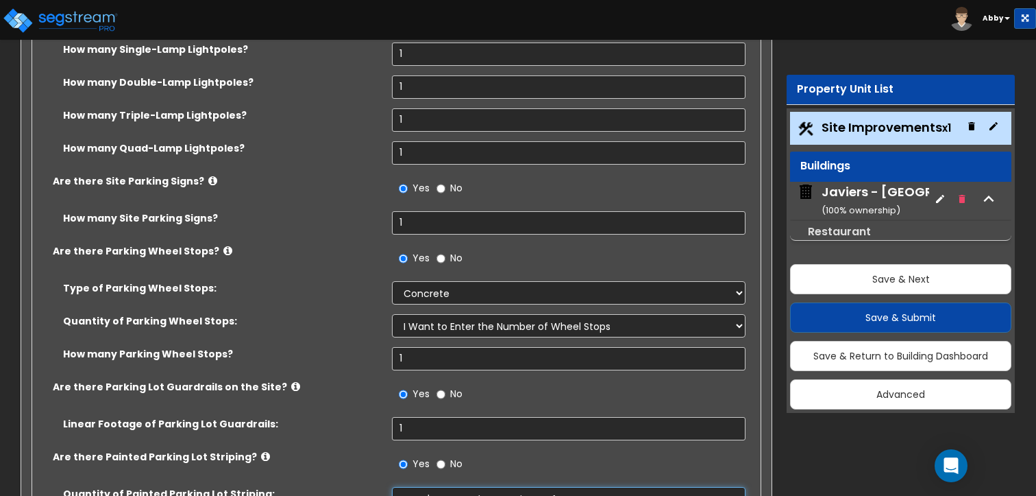
click at [416, 487] on select "I Don't Know - Please Estimate for me I Want to Enter the Number of Parking Spa…" at bounding box center [568, 498] width 353 height 23
select select "1"
click at [392, 487] on select "I Don't Know - Please Estimate for me I Want to Enter the Number of Parking Spa…" at bounding box center [568, 498] width 353 height 23
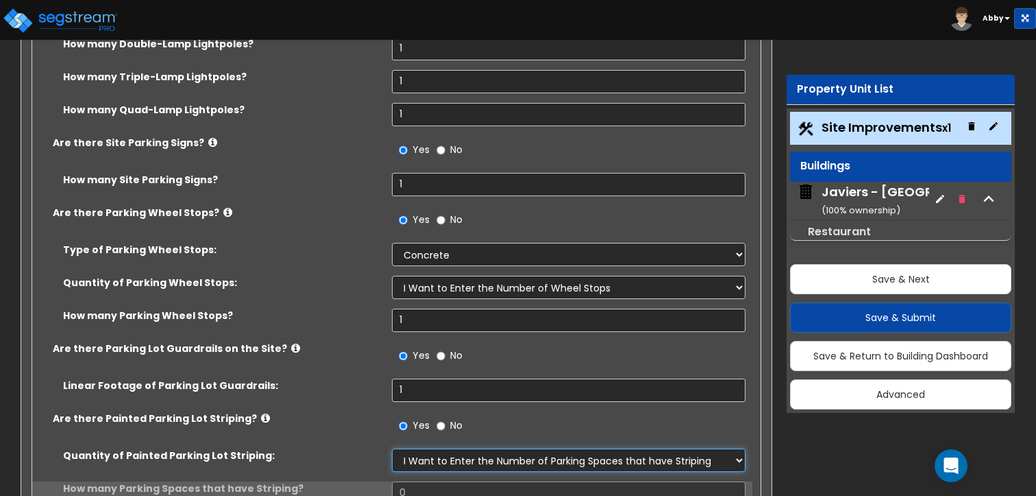
scroll to position [1404, 0]
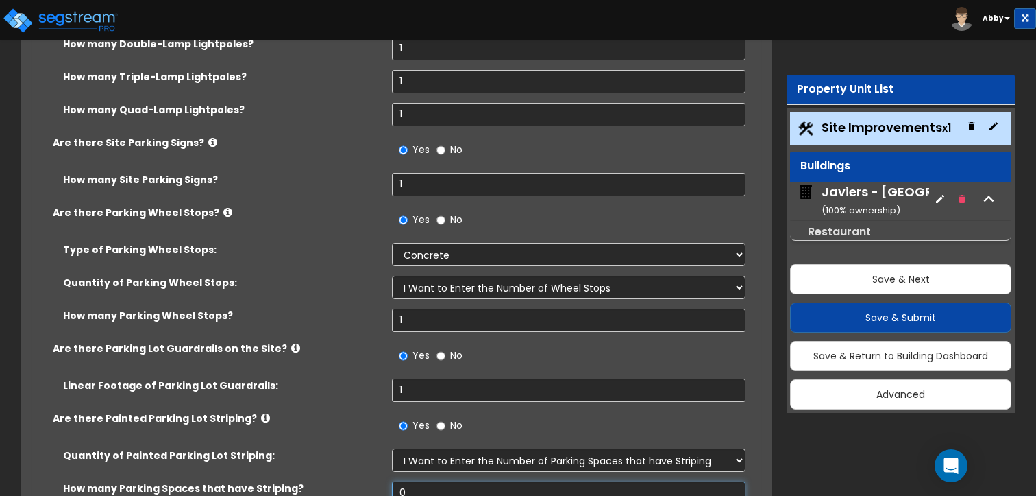
click at [425, 481] on input "0" at bounding box center [568, 492] width 353 height 23
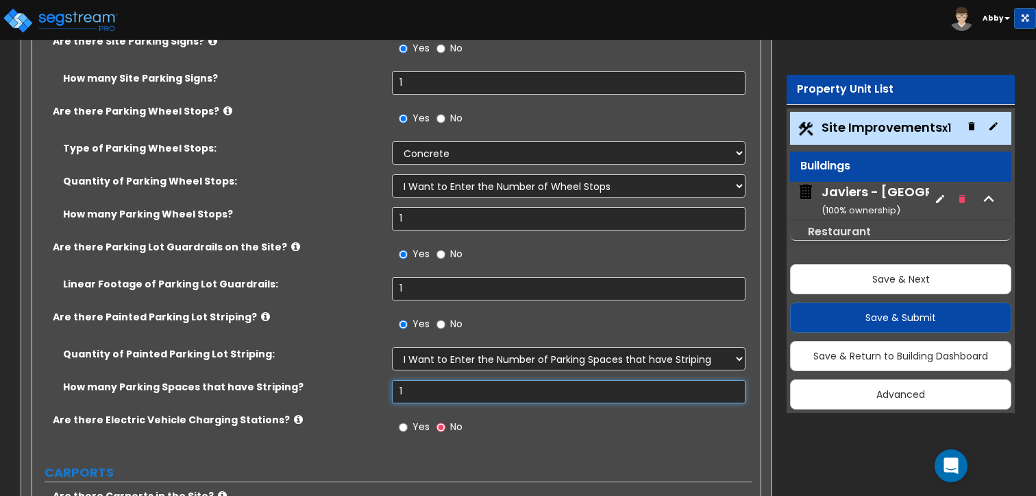
scroll to position [1505, 0]
type input "1"
click at [408, 420] on input "Yes" at bounding box center [403, 427] width 9 height 15
radio input "true"
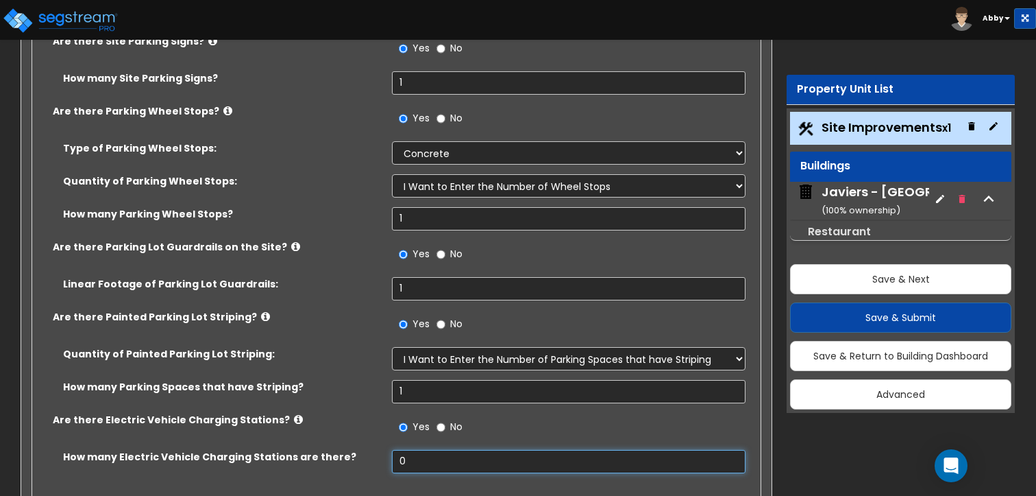
click at [414, 450] on input "0" at bounding box center [568, 461] width 353 height 23
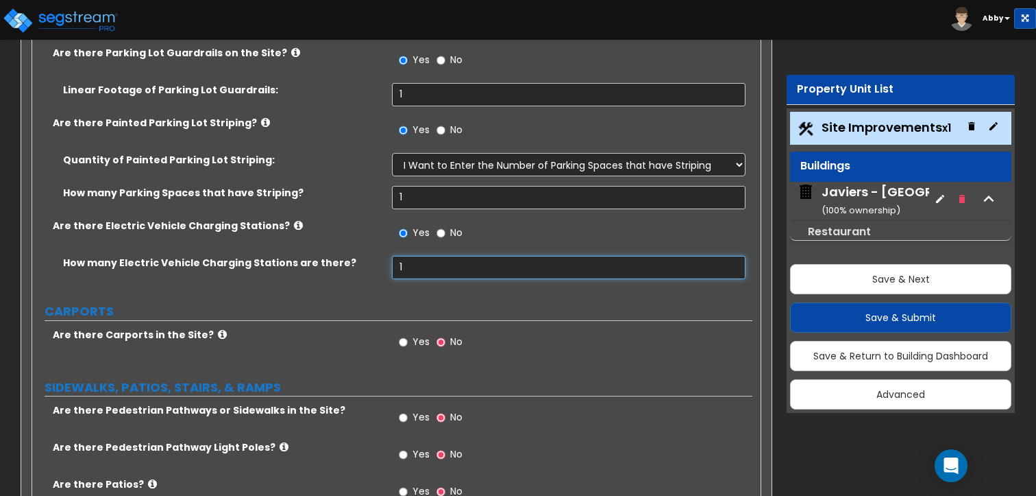
scroll to position [1701, 0]
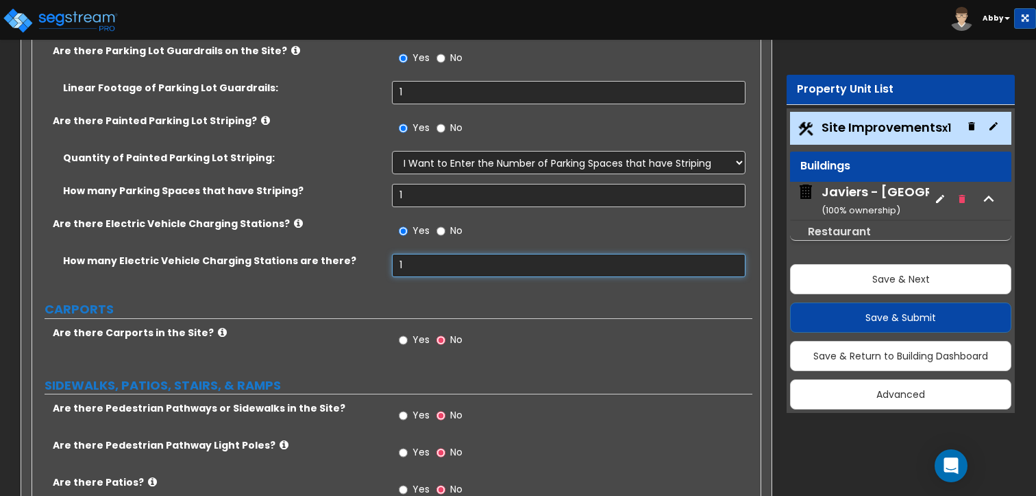
type input "1"
click at [402, 332] on input "Yes" at bounding box center [403, 339] width 9 height 15
radio input "true"
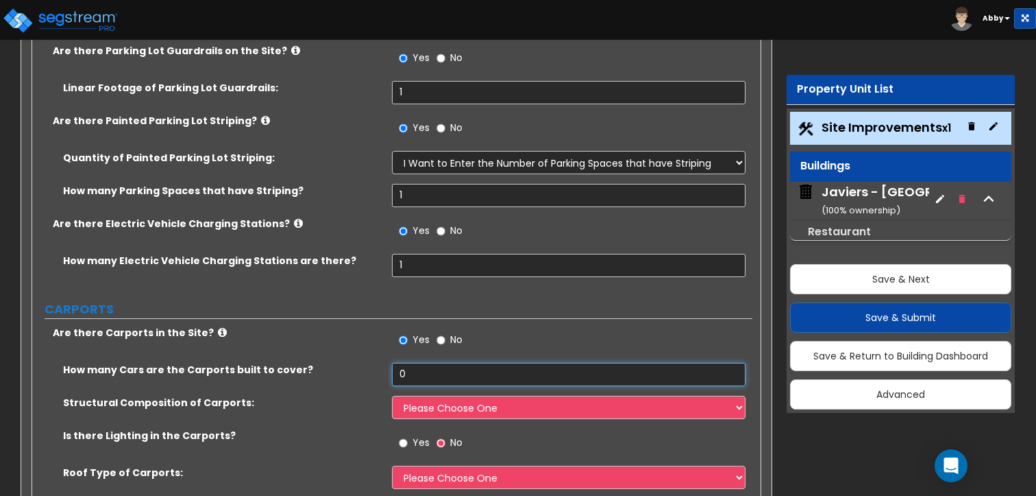
click at [418, 363] on input "0" at bounding box center [568, 374] width 353 height 23
type input "1"
click at [419, 396] on select "Please Choose One Steel Wood" at bounding box center [568, 407] width 353 height 23
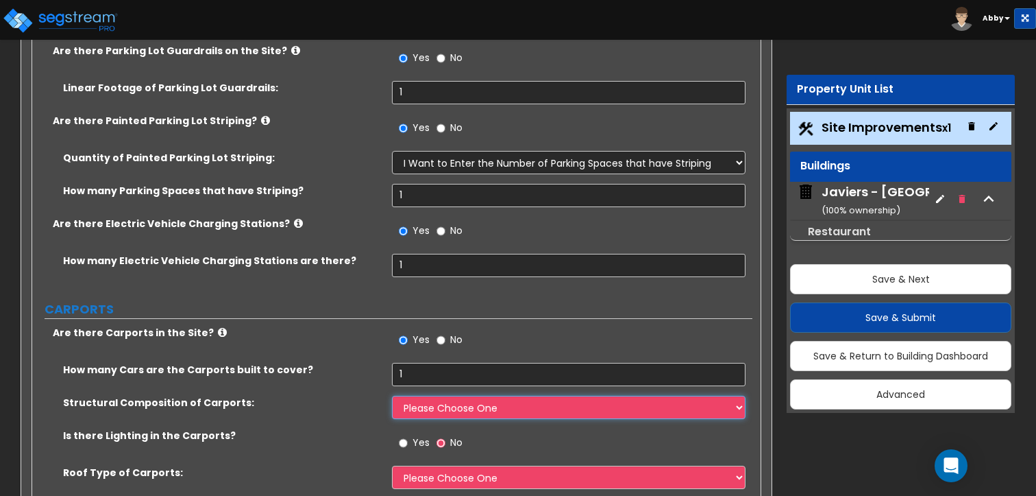
select select "1"
click at [392, 396] on select "Please Choose One Steel Wood" at bounding box center [568, 407] width 353 height 23
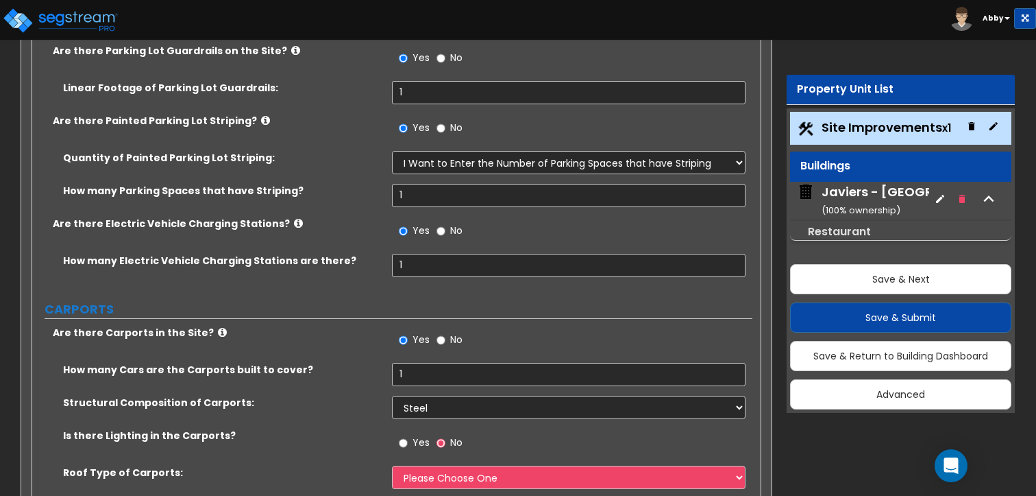
click at [417, 435] on span "Yes" at bounding box center [421, 442] width 17 height 14
click at [408, 435] on input "Yes" at bounding box center [403, 442] width 9 height 15
radio input "true"
click at [430, 465] on select "Please Choose One Gabled Roof Flat Roof" at bounding box center [568, 476] width 353 height 23
select select "1"
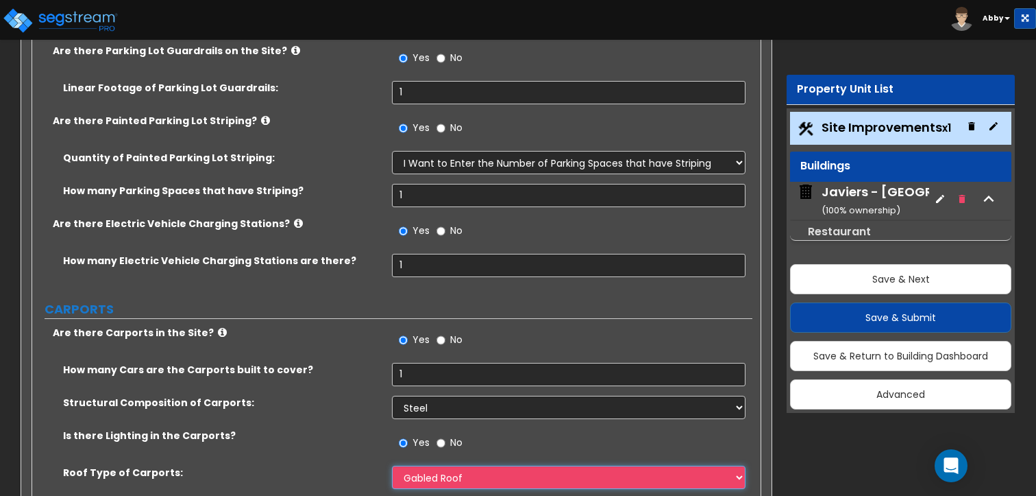
click at [392, 465] on select "Please Choose One Gabled Roof Flat Roof" at bounding box center [568, 476] width 353 height 23
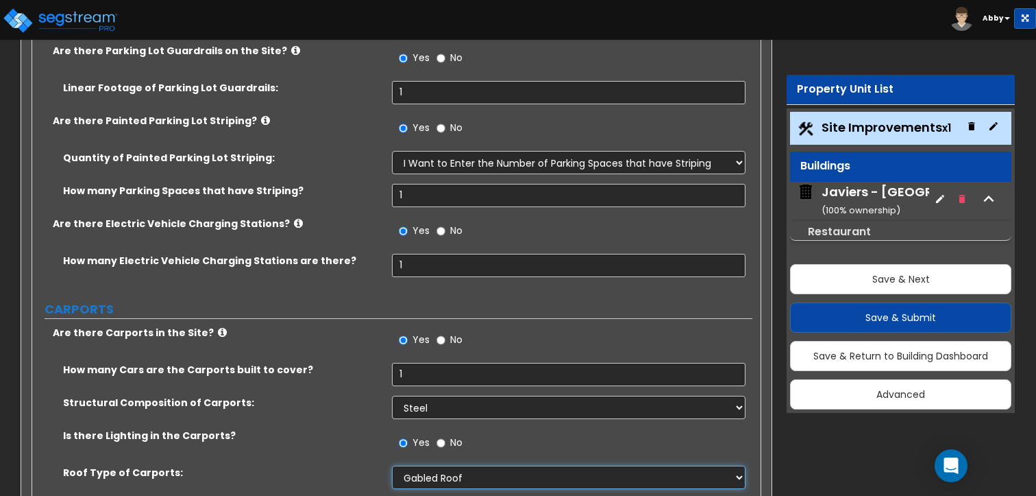
scroll to position [1733, 0]
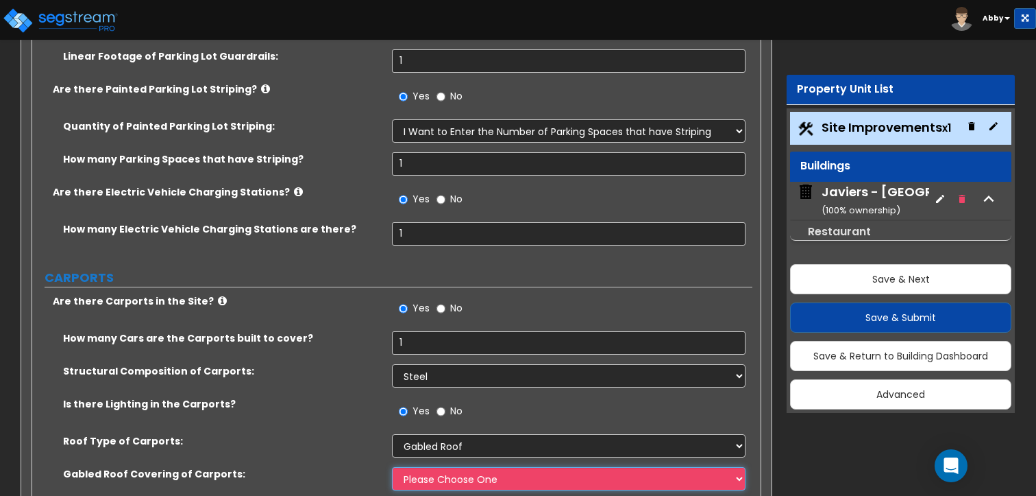
click at [439, 467] on select "Please Choose One Asphalt Shingle Clay Tile Wood Shingle Metal Shingle Standing…" at bounding box center [568, 478] width 353 height 23
select select "1"
click at [392, 467] on select "Please Choose One Asphalt Shingle Clay Tile Wood Shingle Metal Shingle Standing…" at bounding box center [568, 478] width 353 height 23
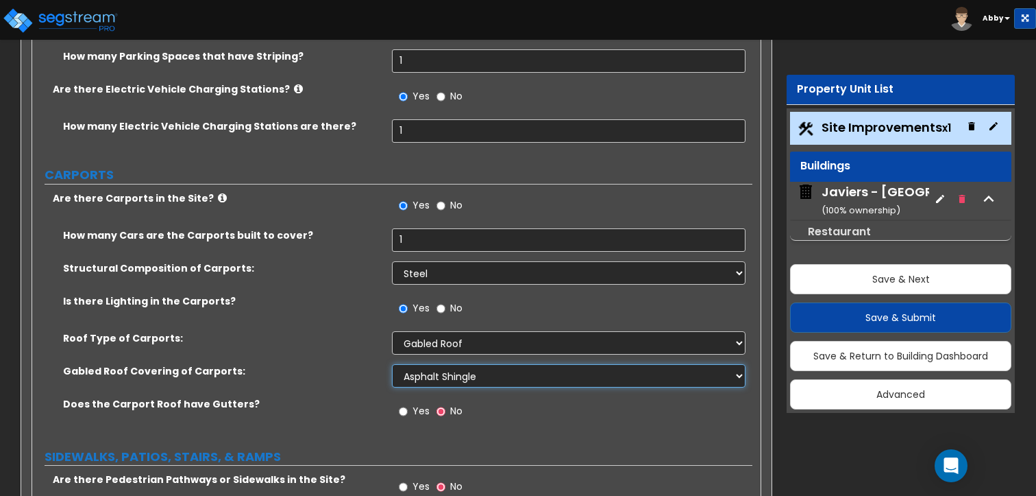
scroll to position [1836, 0]
click at [413, 403] on span "Yes" at bounding box center [421, 410] width 17 height 14
click at [408, 403] on input "Yes" at bounding box center [403, 410] width 9 height 15
radio input "true"
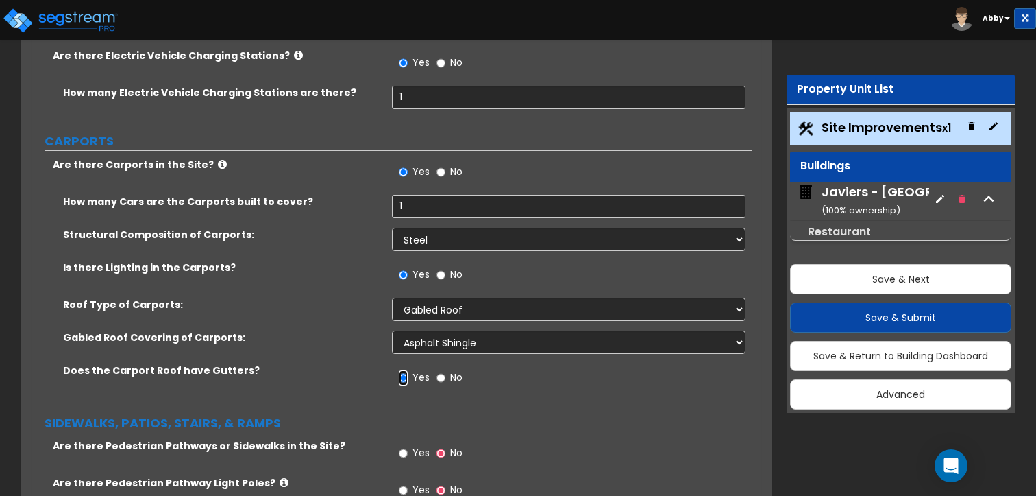
scroll to position [1870, 0]
click at [418, 445] on span "Yes" at bounding box center [421, 452] width 17 height 14
click at [408, 445] on input "Yes" at bounding box center [403, 452] width 9 height 15
radio input "true"
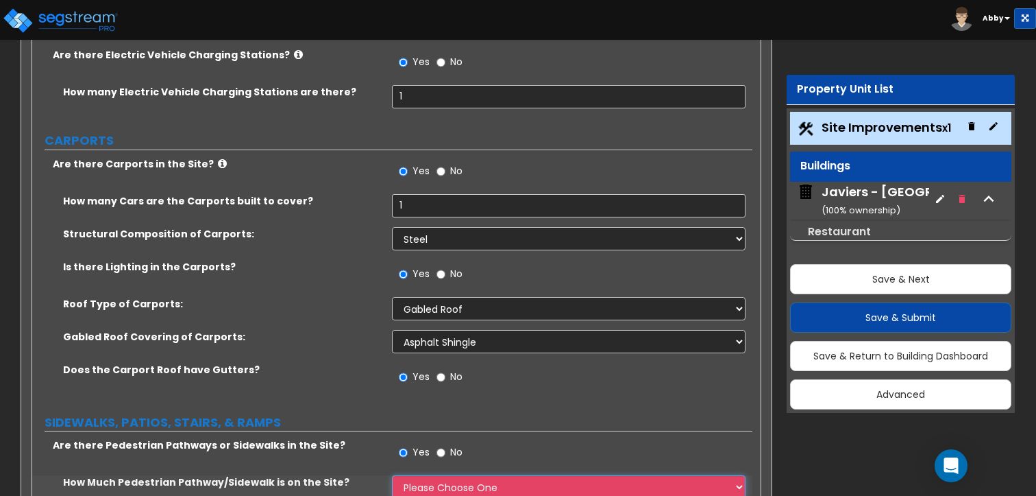
click at [418, 475] on select "Please Choose One I Don't Know, Please Estimate For Me Enter Linear Footage" at bounding box center [568, 486] width 353 height 23
select select "2"
click at [392, 475] on select "Please Choose One I Don't Know, Please Estimate For Me Enter Linear Footage" at bounding box center [568, 486] width 353 height 23
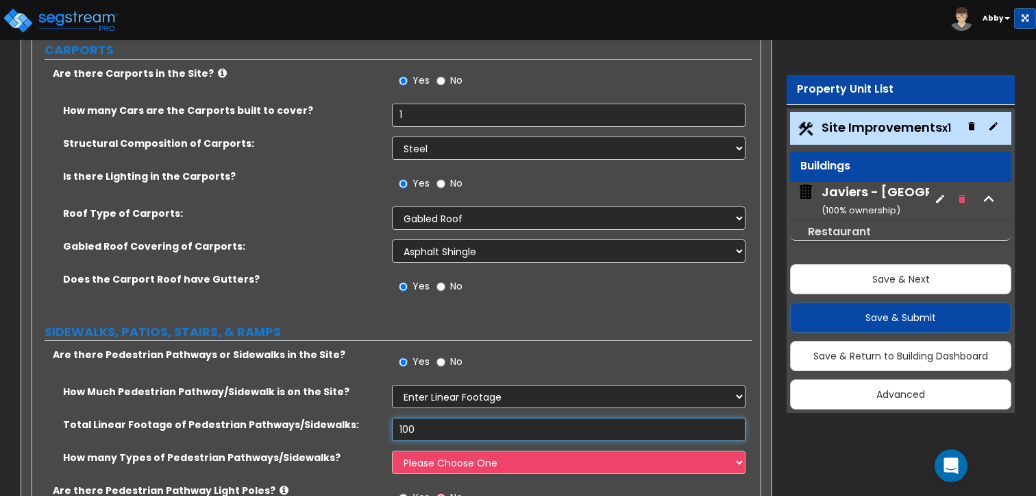
scroll to position [1961, 0]
type input "100"
click at [430, 450] on div "How many Types of Pedestrian Pathways/Sidewalks? Please Choose One 1 2 3" at bounding box center [392, 466] width 720 height 33
click at [415, 450] on select "Please Choose One 1 2 3" at bounding box center [568, 461] width 353 height 23
click at [392, 450] on select "Please Choose One 1 2 3" at bounding box center [568, 461] width 353 height 23
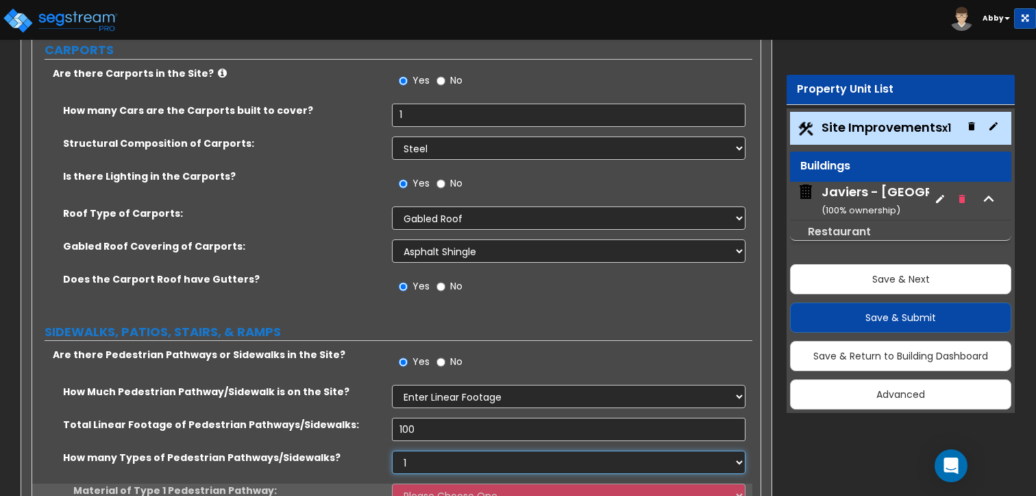
scroll to position [1968, 0]
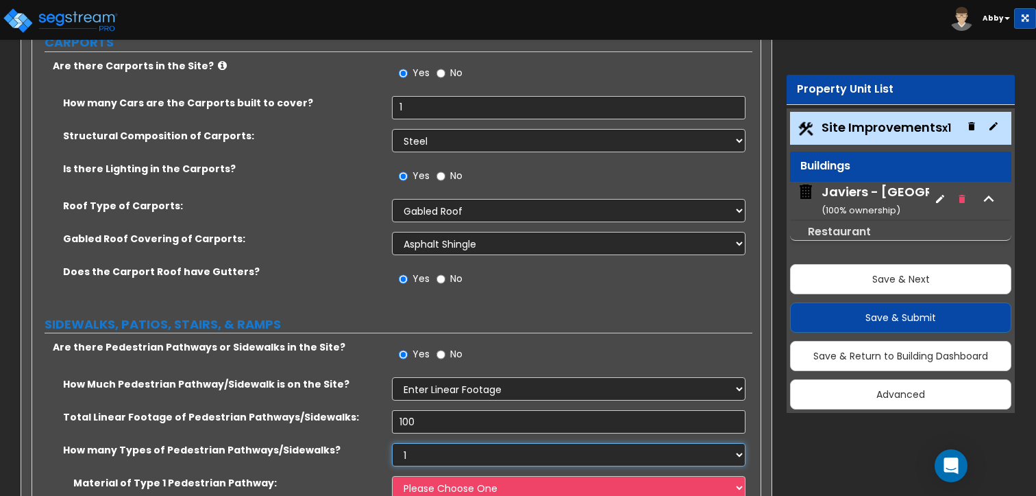
click at [420, 443] on select "Please Choose One 1 2 3" at bounding box center [568, 454] width 353 height 23
select select "3"
click at [392, 443] on select "Please Choose One 1 2 3" at bounding box center [568, 454] width 353 height 23
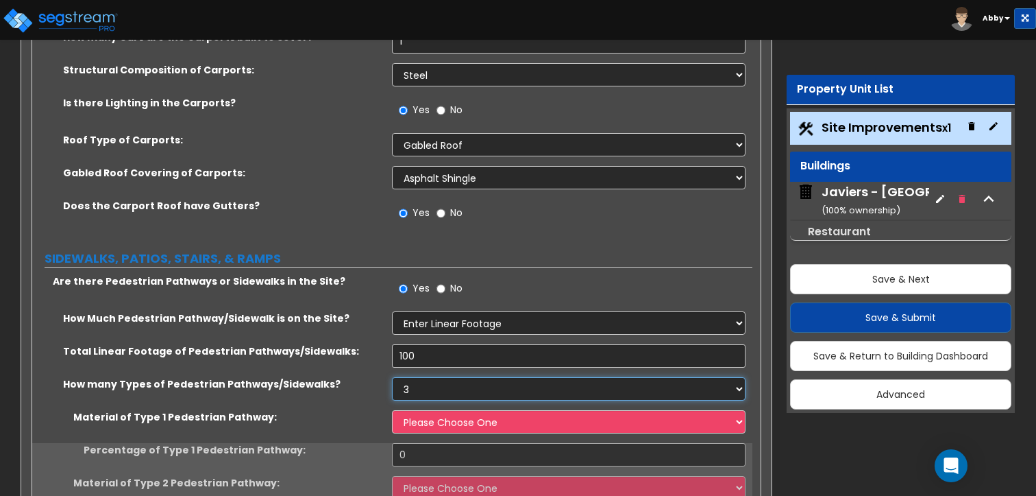
scroll to position [2036, 0]
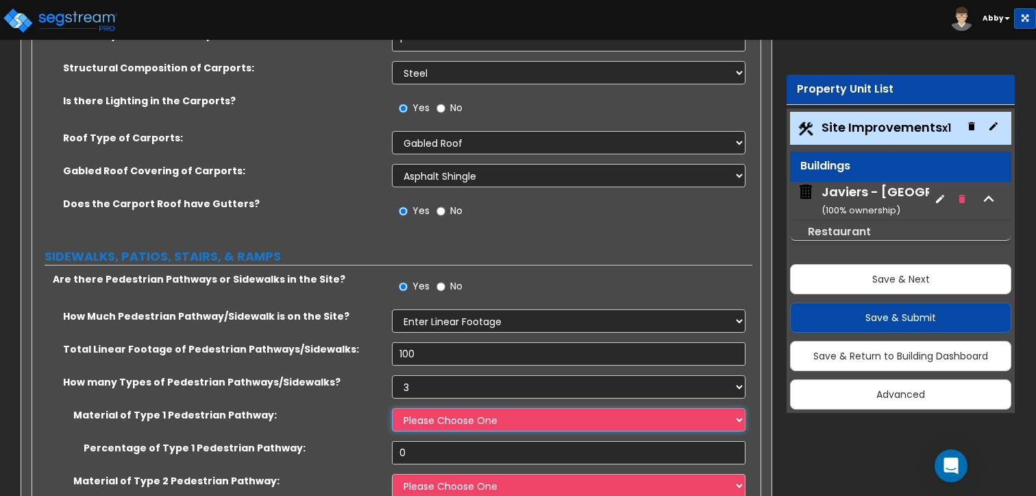
click at [428, 408] on select "Please Choose One Bare Concrete Stamped Concrete Brick Pavers Stone Pavers Wood…" at bounding box center [568, 419] width 353 height 23
select select "1"
click at [392, 408] on select "Please Choose One Bare Concrete Stamped Concrete Brick Pavers Stone Pavers Wood…" at bounding box center [568, 419] width 353 height 23
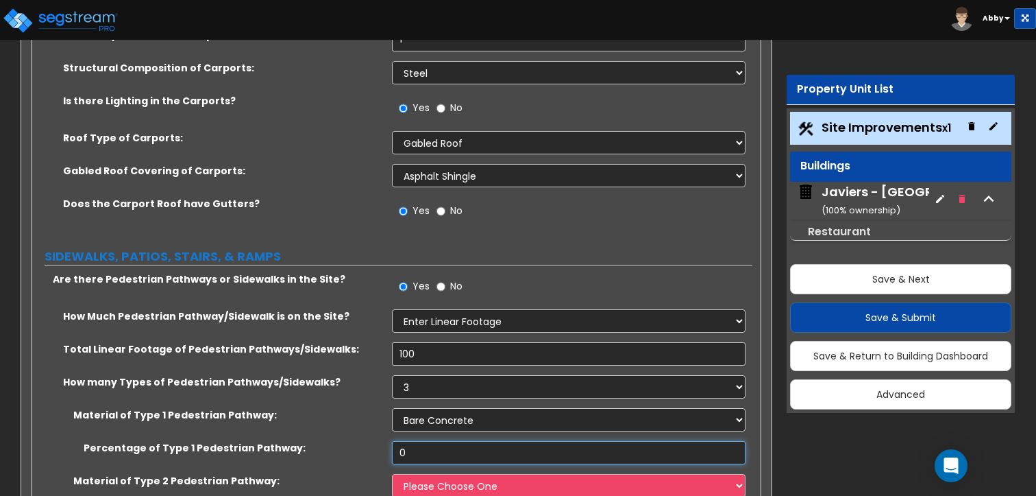
click at [426, 441] on input "0" at bounding box center [568, 452] width 353 height 23
type input "33"
click at [463, 474] on select "Please Choose One Bare Concrete Stamped Concrete Brick Pavers Stone Pavers Wood…" at bounding box center [568, 485] width 353 height 23
select select "2"
click at [392, 474] on select "Please Choose One Bare Concrete Stamped Concrete Brick Pavers Stone Pavers Wood…" at bounding box center [568, 485] width 353 height 23
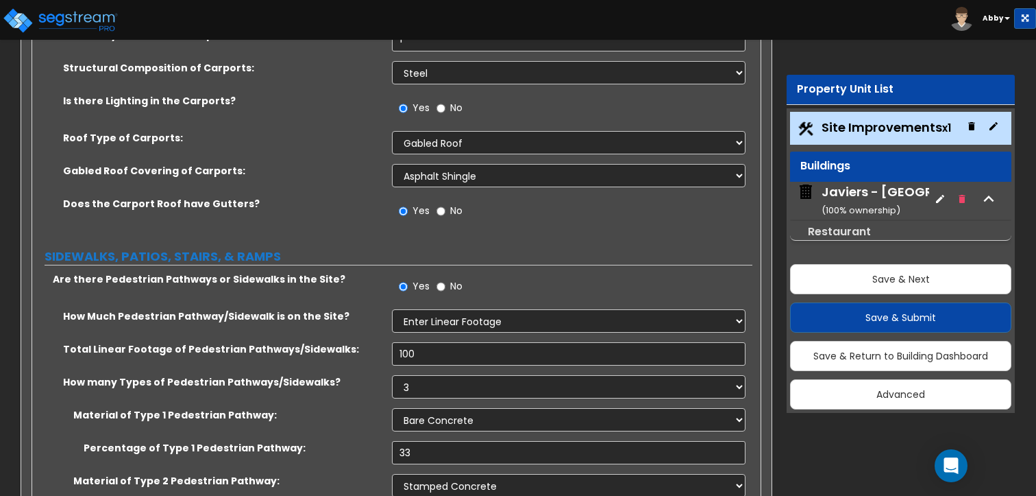
type input "33"
select select "3"
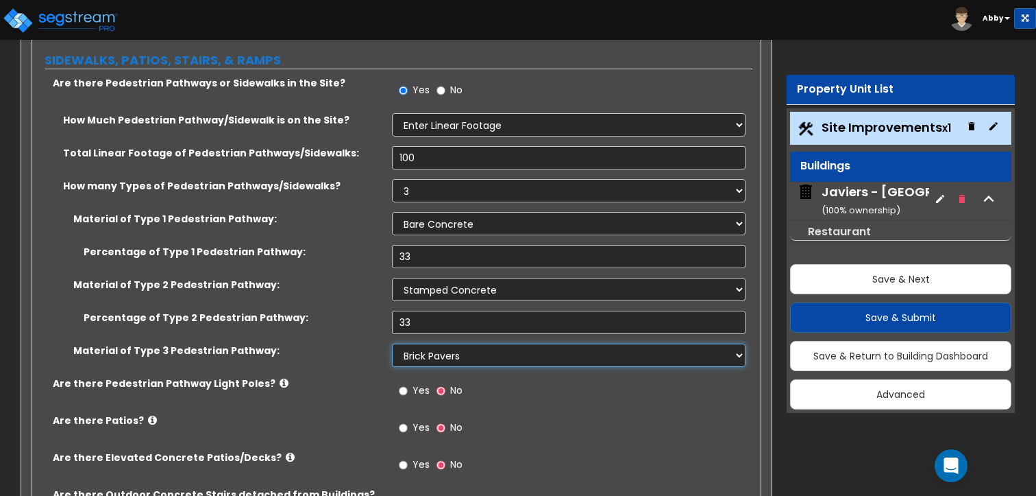
scroll to position [2233, 0]
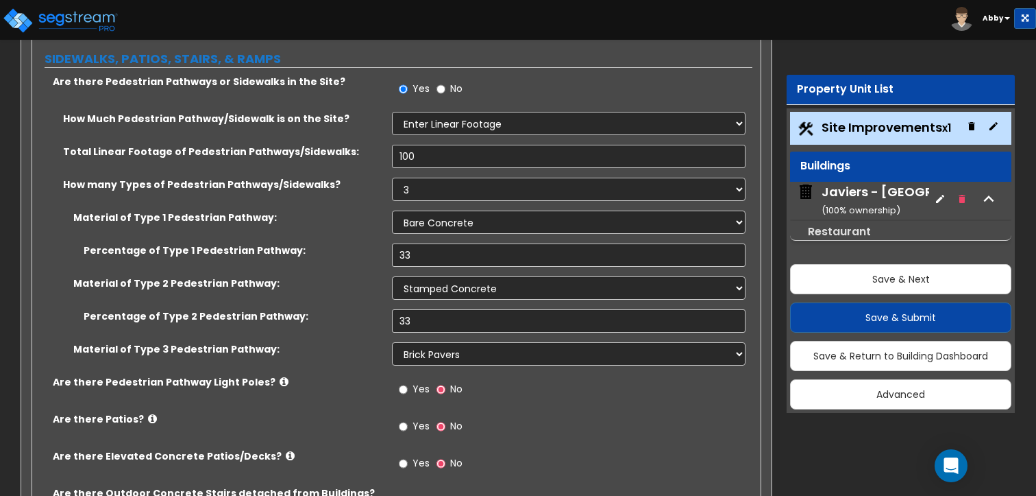
click at [426, 449] on div "Yes No" at bounding box center [430, 465] width 77 height 32
click at [426, 382] on span "Yes" at bounding box center [421, 389] width 17 height 14
click at [408, 382] on input "Yes" at bounding box center [403, 389] width 9 height 15
radio input "true"
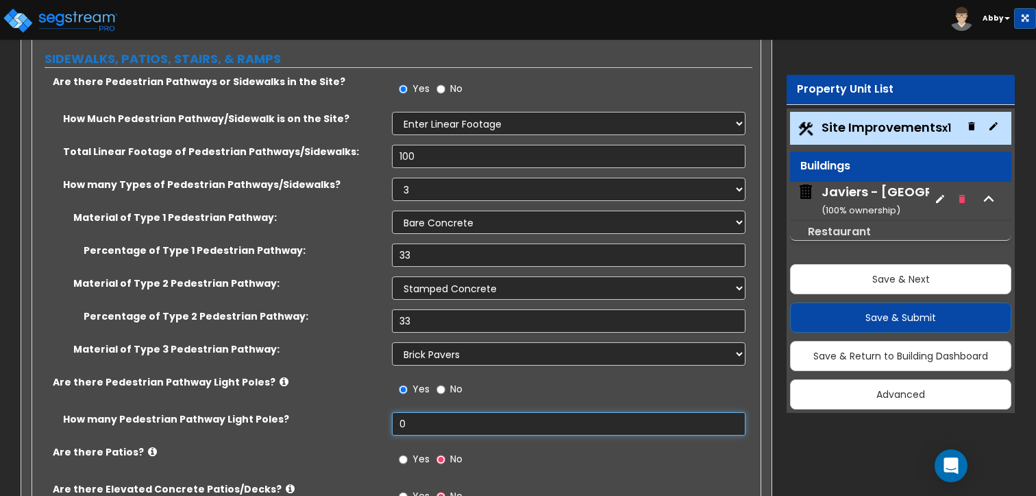
click at [428, 412] on input "0" at bounding box center [568, 423] width 353 height 23
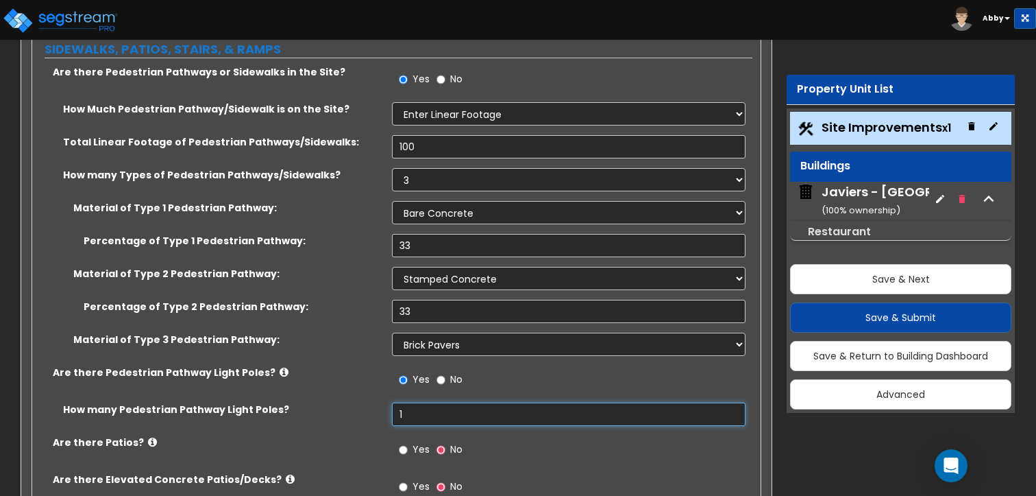
type input "1"
click at [426, 442] on span "Yes" at bounding box center [421, 449] width 17 height 14
click at [408, 442] on input "Yes" at bounding box center [403, 449] width 9 height 15
radio input "true"
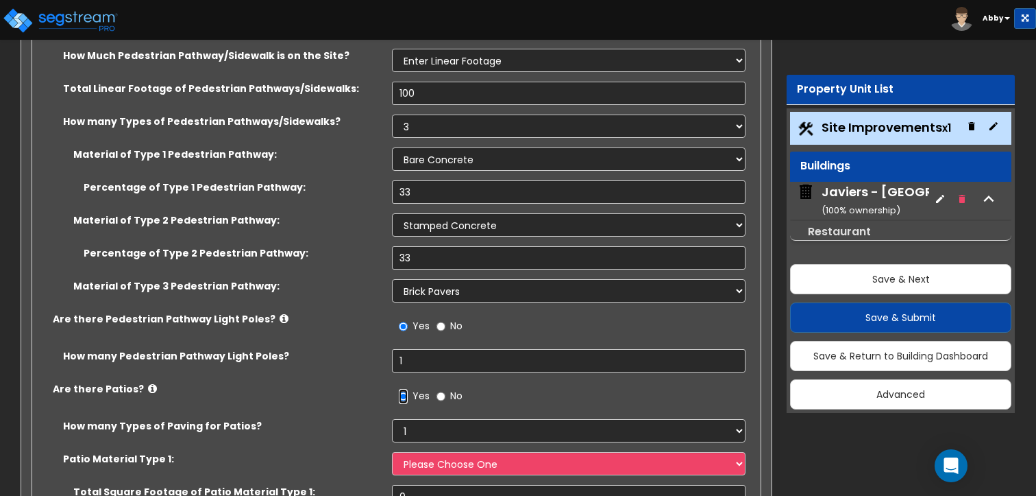
scroll to position [2281, 0]
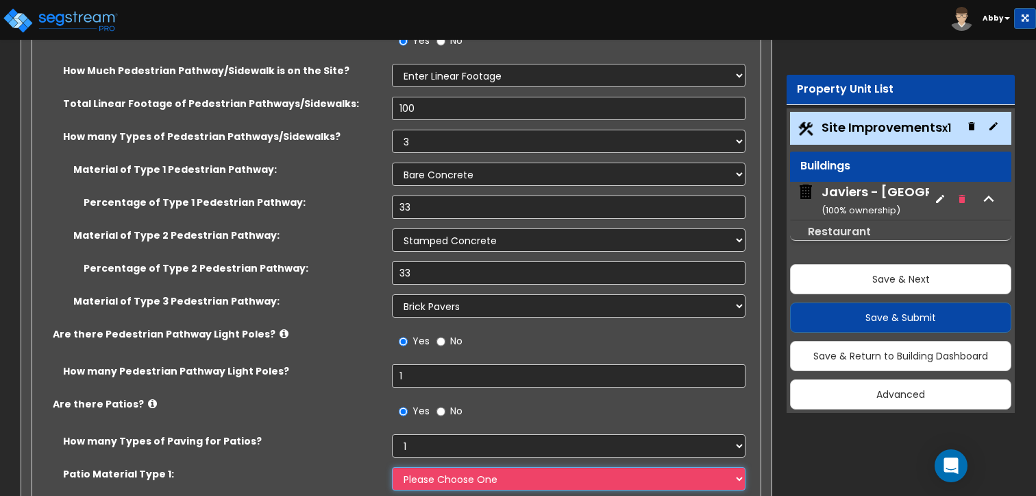
click at [422, 467] on select "Please Choose One Bare Concrete Stamped Concrete Brick Pavers Stone Pavers Tile…" at bounding box center [568, 478] width 353 height 23
select select "1"
click at [392, 467] on select "Please Choose One Bare Concrete Stamped Concrete Brick Pavers Stone Pavers Tile…" at bounding box center [568, 478] width 353 height 23
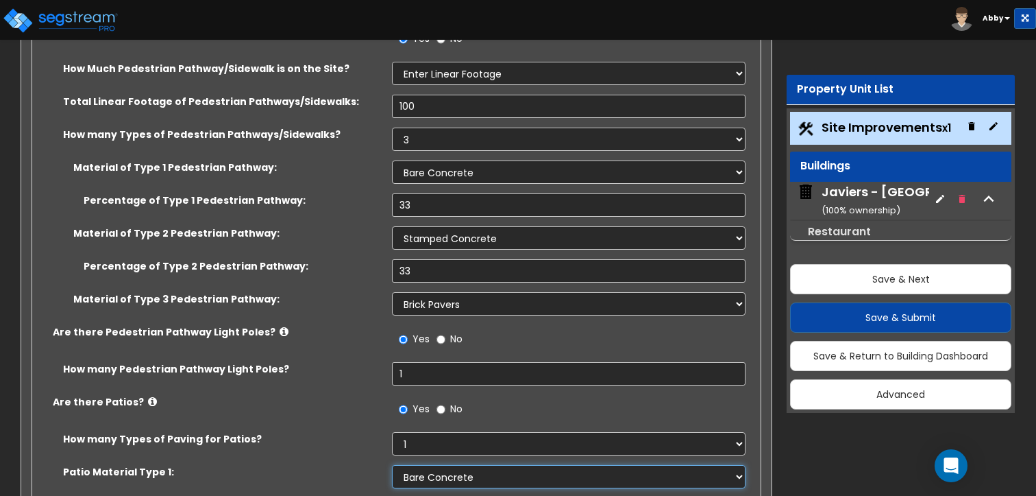
scroll to position [2284, 0]
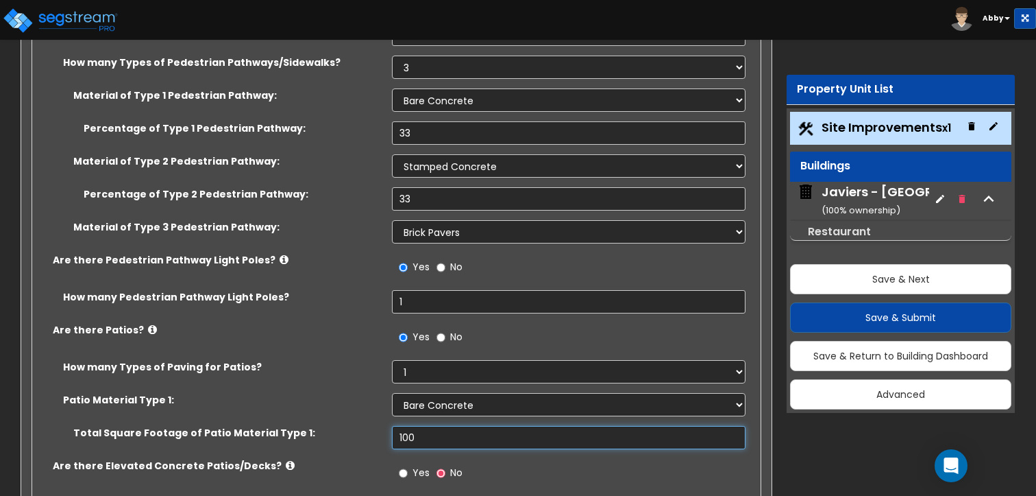
scroll to position [2357, 0]
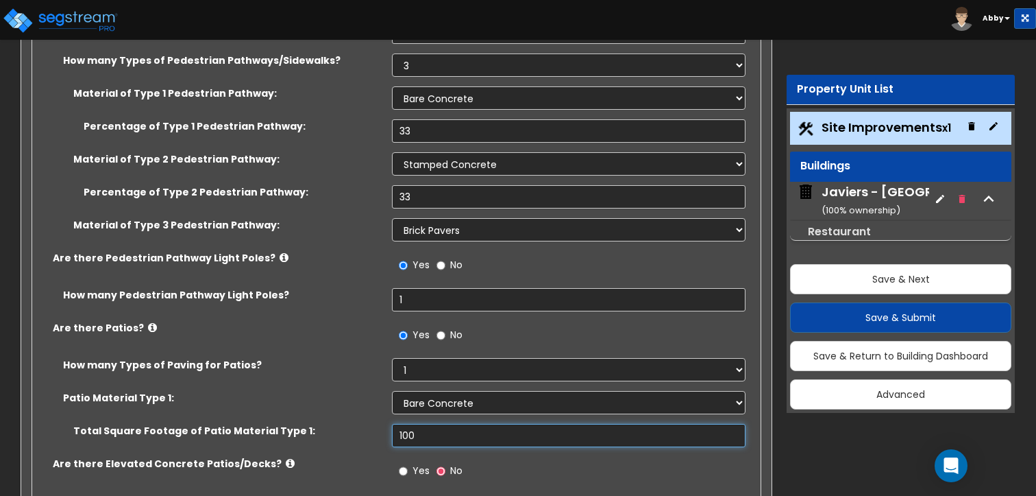
type input "100"
click at [404, 463] on input "Yes" at bounding box center [403, 470] width 9 height 15
radio input "true"
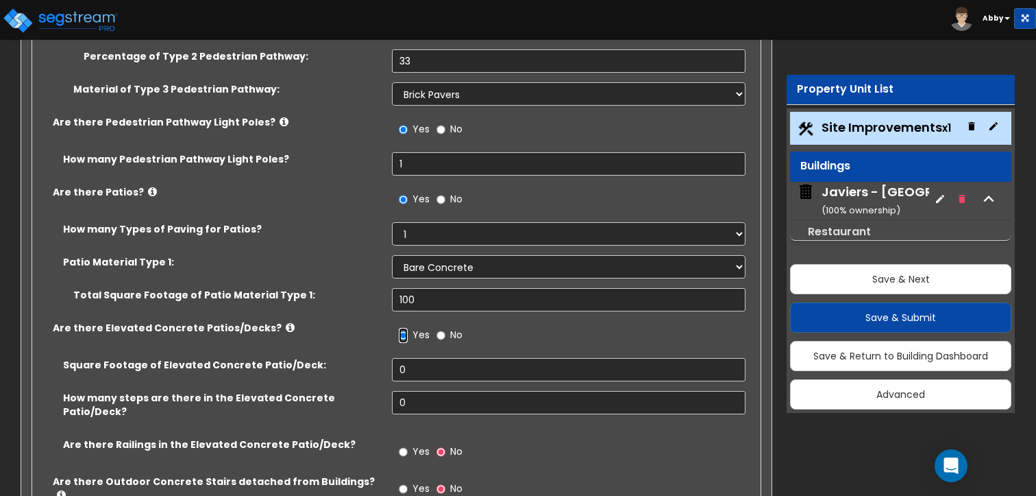
scroll to position [2491, 0]
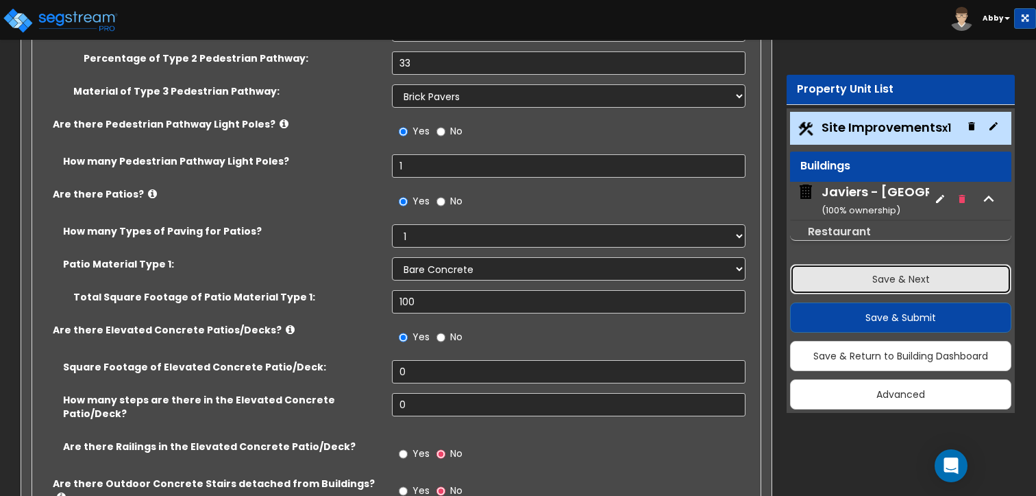
click at [849, 270] on button "Save & Next" at bounding box center [900, 279] width 221 height 30
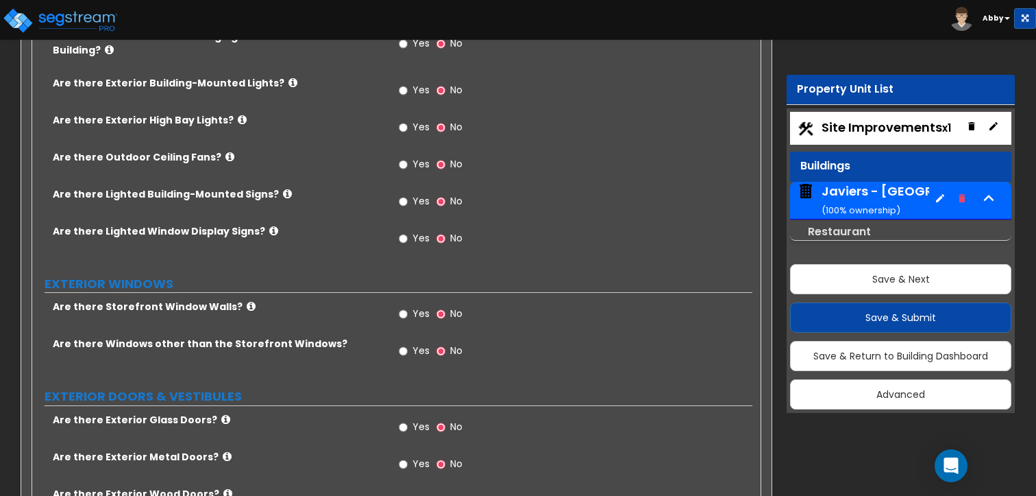
scroll to position [794, 0]
